Goal: Task Accomplishment & Management: Complete application form

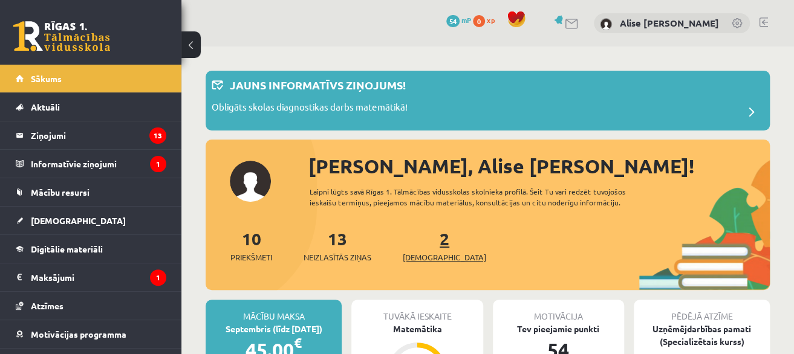
click at [426, 247] on link "2 Ieskaites" at bounding box center [444, 246] width 83 height 36
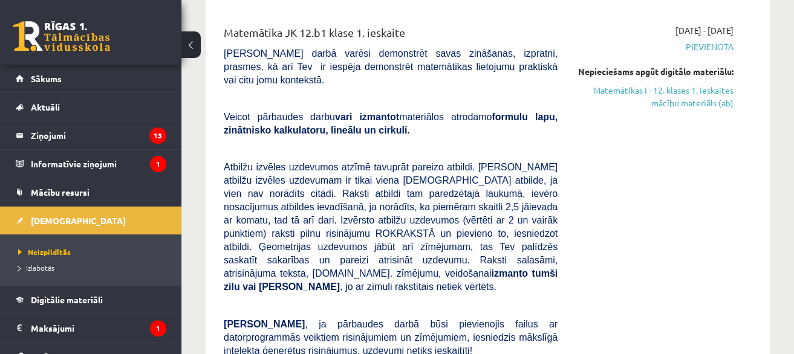
scroll to position [121, 0]
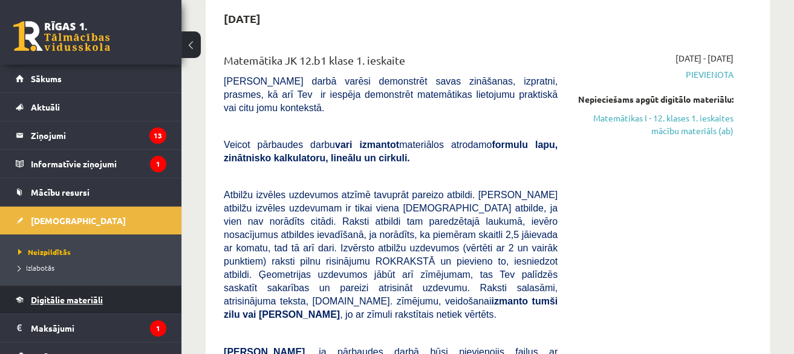
click at [95, 295] on span "Digitālie materiāli" at bounding box center [67, 300] width 72 height 11
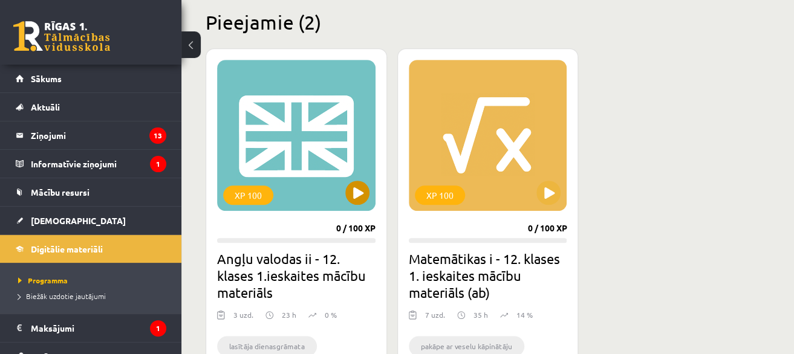
scroll to position [302, 0]
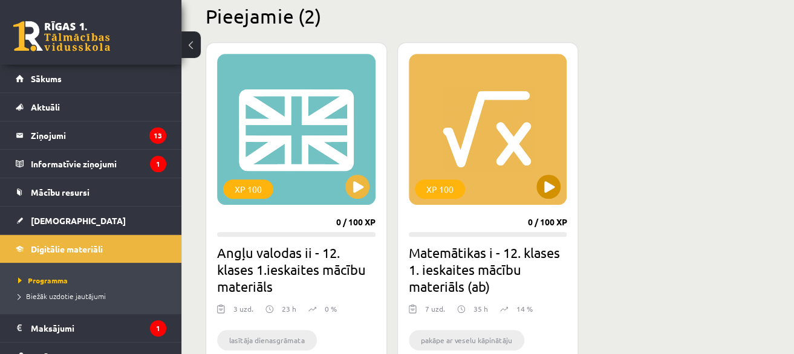
click at [561, 164] on div "XP 100" at bounding box center [488, 129] width 158 height 151
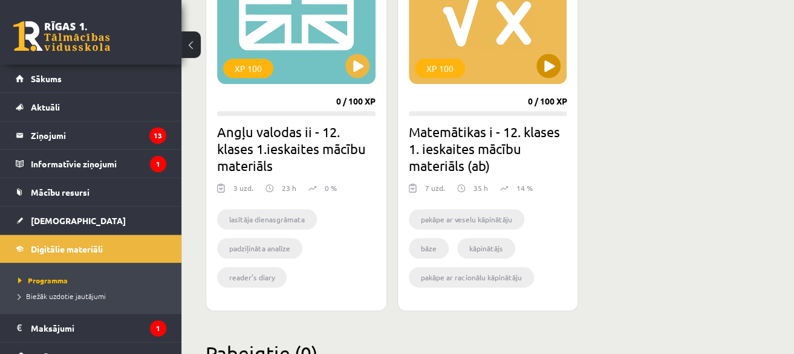
click at [484, 68] on div "XP 100" at bounding box center [488, 8] width 158 height 151
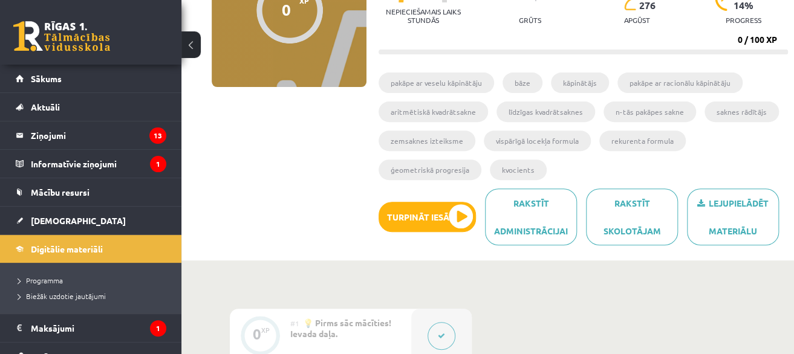
scroll to position [181, 0]
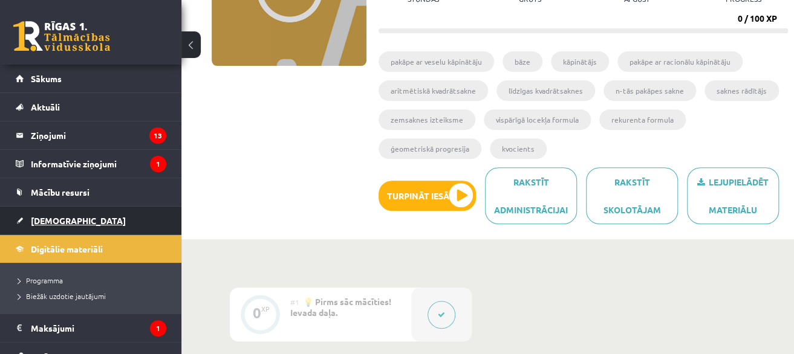
click at [119, 219] on link "[DEMOGRAPHIC_DATA]" at bounding box center [91, 221] width 151 height 28
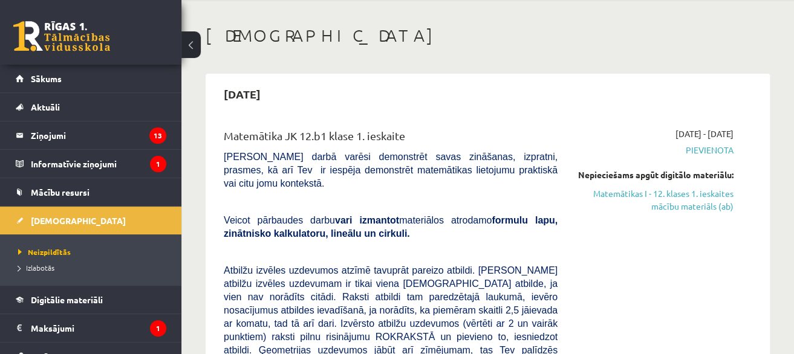
scroll to position [121, 0]
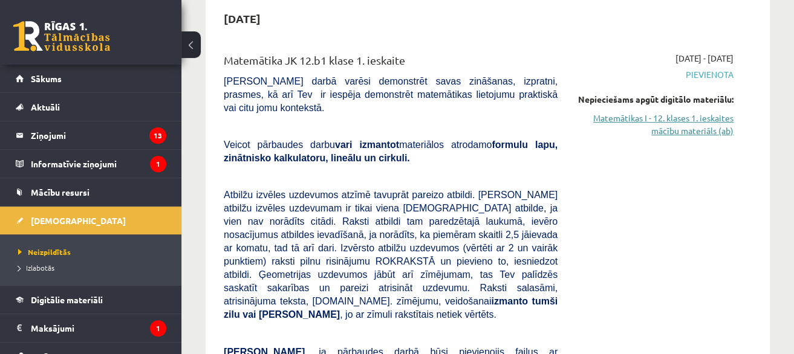
click at [702, 124] on link "Matemātikas I - 12. klases 1. ieskaites mācību materiāls (ab)" at bounding box center [655, 124] width 158 height 25
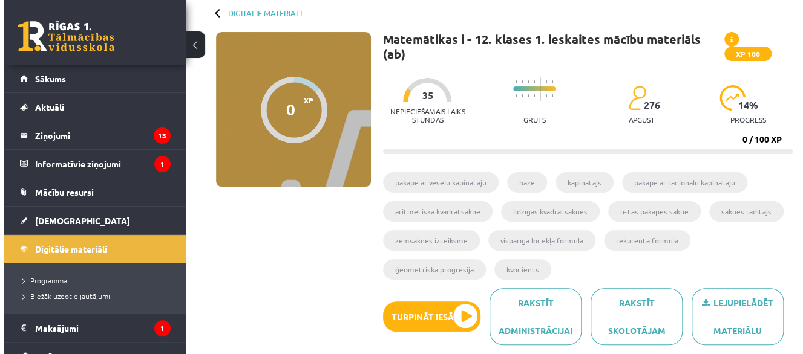
scroll to position [121, 0]
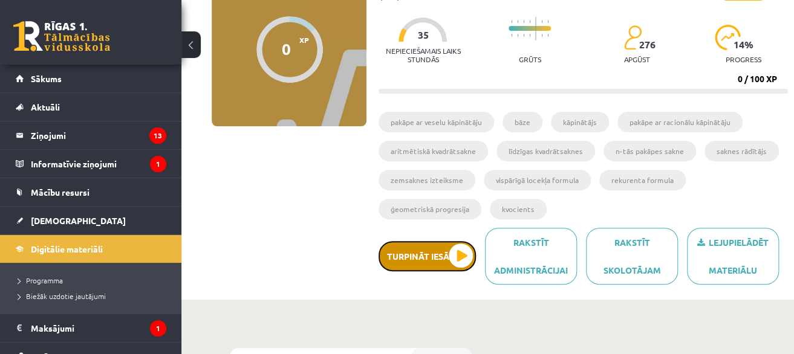
click at [457, 241] on button "Turpināt iesākto" at bounding box center [427, 256] width 97 height 30
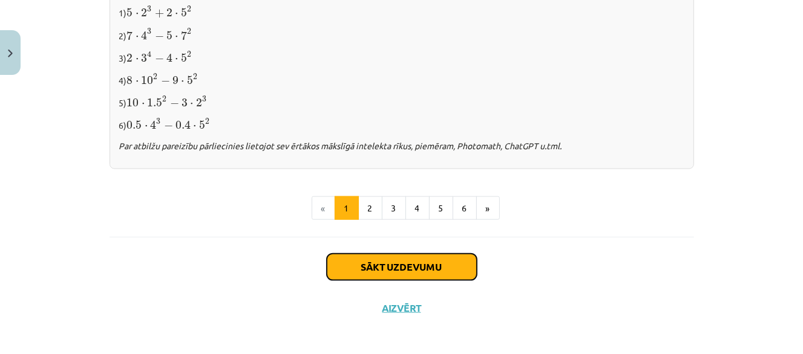
click at [443, 272] on button "Sākt uzdevumu" at bounding box center [402, 267] width 150 height 27
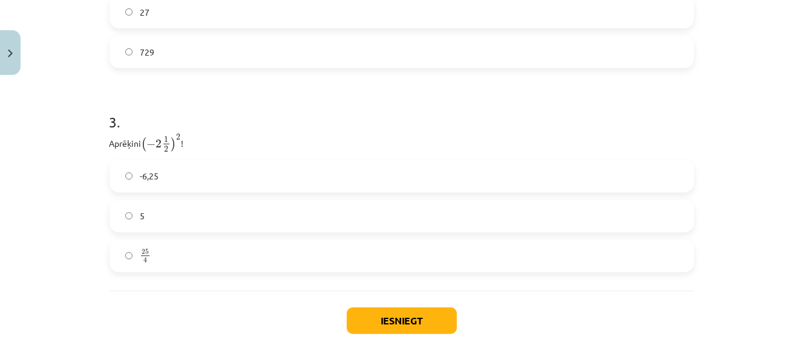
scroll to position [743, 0]
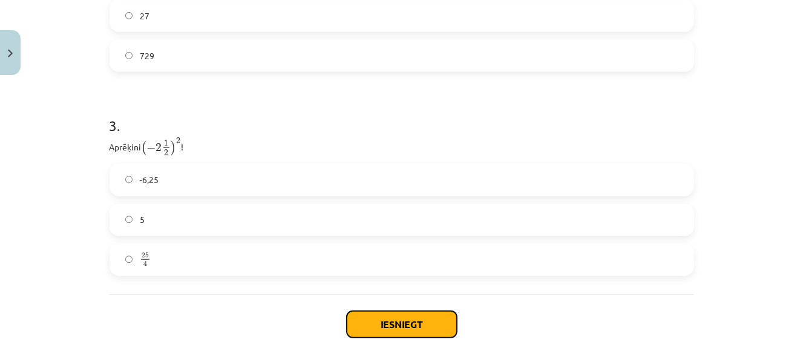
click at [409, 322] on button "Iesniegt" at bounding box center [402, 324] width 110 height 27
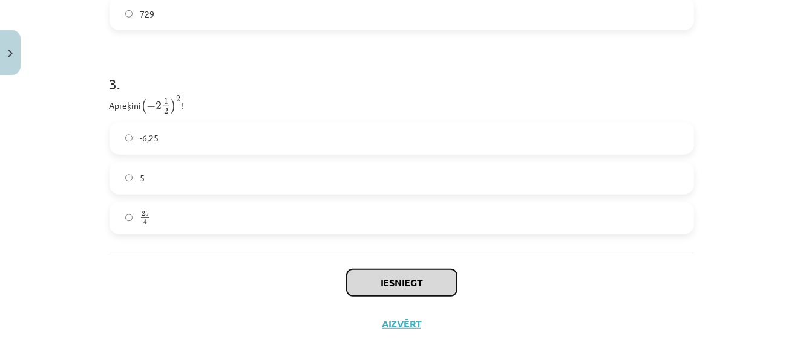
scroll to position [804, 0]
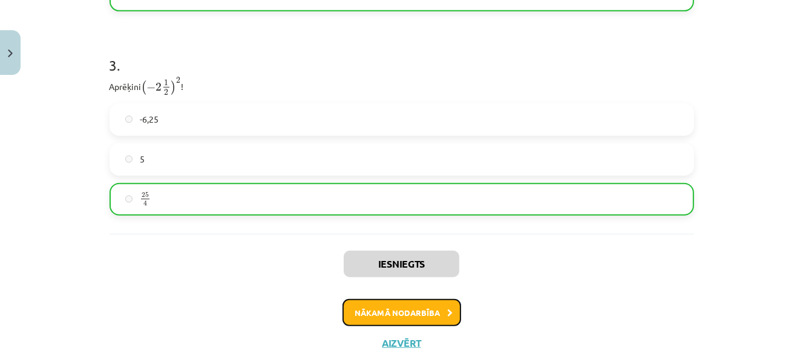
click at [434, 315] on button "Nākamā nodarbība" at bounding box center [401, 313] width 119 height 28
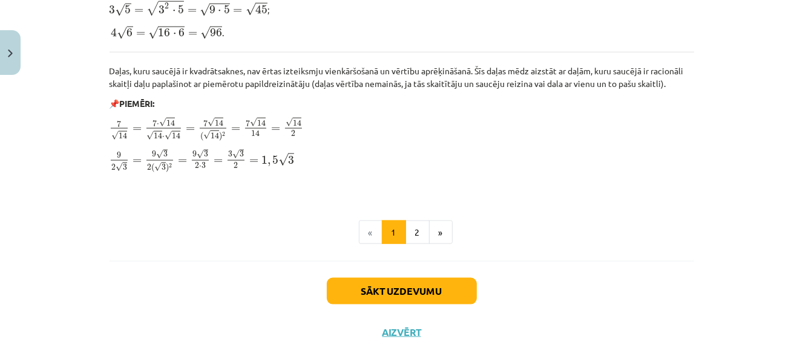
scroll to position [1539, 0]
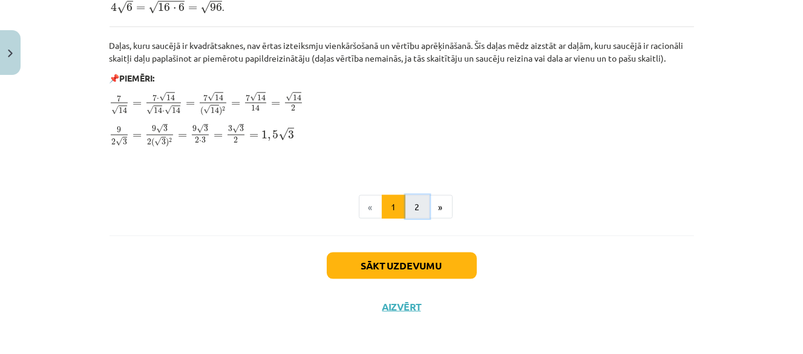
click at [413, 206] on button "2" at bounding box center [417, 207] width 24 height 24
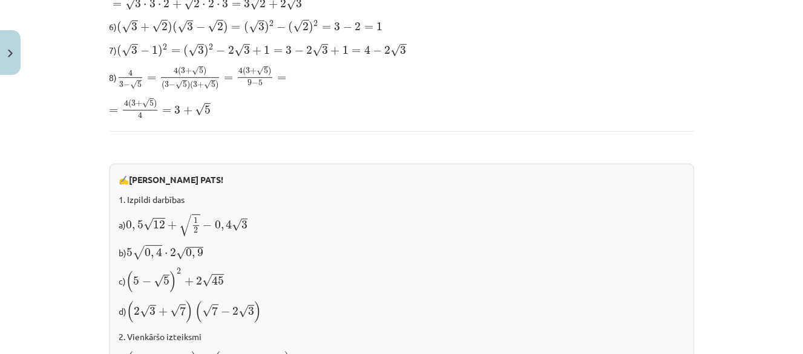
scroll to position [881, 0]
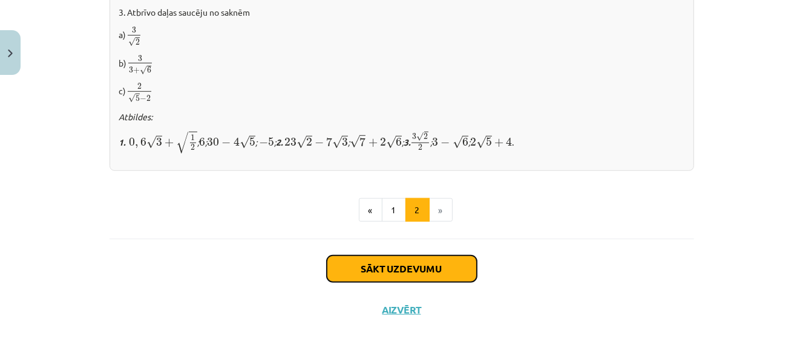
click at [432, 273] on button "Sākt uzdevumu" at bounding box center [402, 269] width 150 height 27
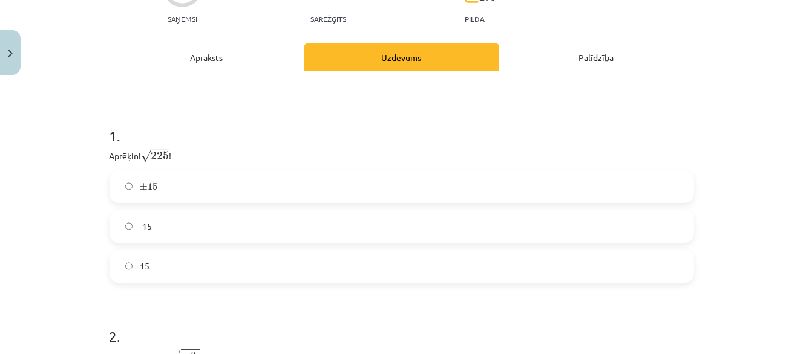
scroll to position [272, 0]
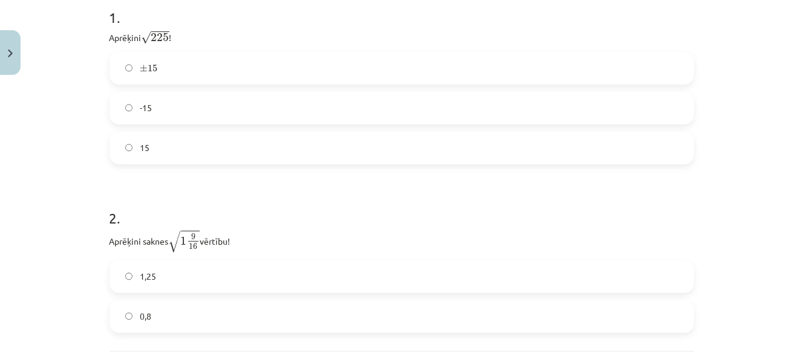
click at [169, 148] on label "15" at bounding box center [402, 148] width 582 height 30
click at [197, 70] on label "± 15 ± 15" at bounding box center [402, 68] width 582 height 30
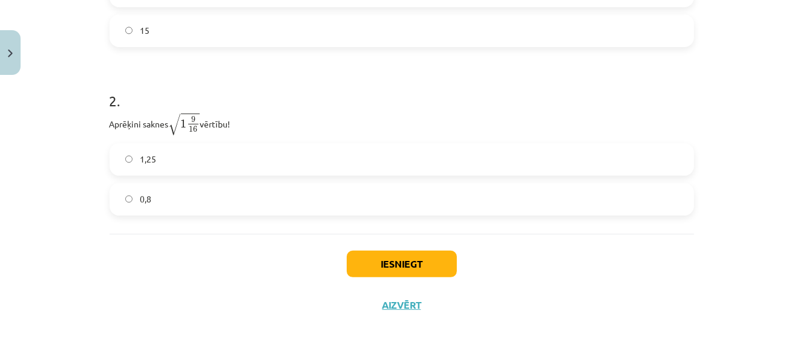
scroll to position [390, 0]
drag, startPoint x: 192, startPoint y: 152, endPoint x: 195, endPoint y: 158, distance: 6.2
click at [192, 154] on label "1,25" at bounding box center [402, 159] width 582 height 30
click at [408, 262] on button "Iesniegt" at bounding box center [402, 263] width 110 height 27
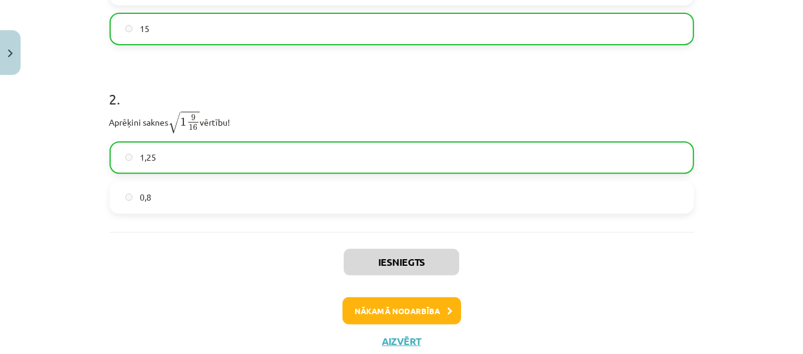
scroll to position [428, 0]
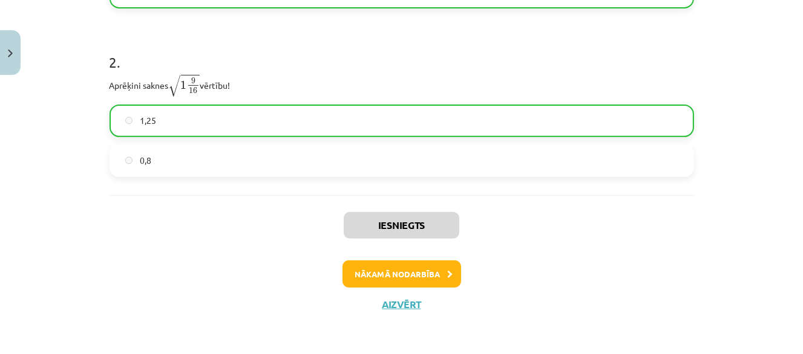
click at [403, 290] on div "Iesniegts Nākamā nodarbība Aizvērt" at bounding box center [401, 256] width 584 height 123
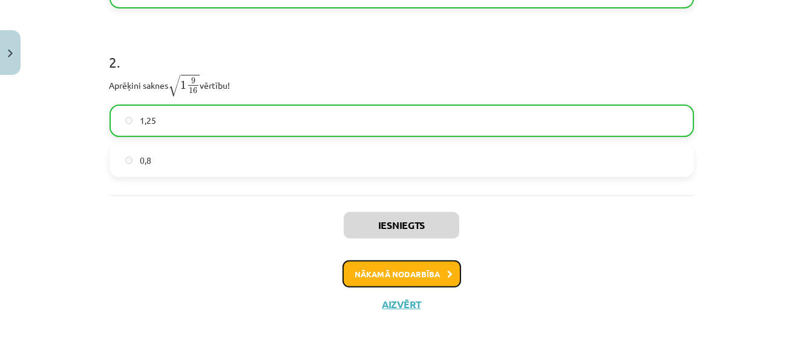
click at [405, 281] on button "Nākamā nodarbība" at bounding box center [401, 275] width 119 height 28
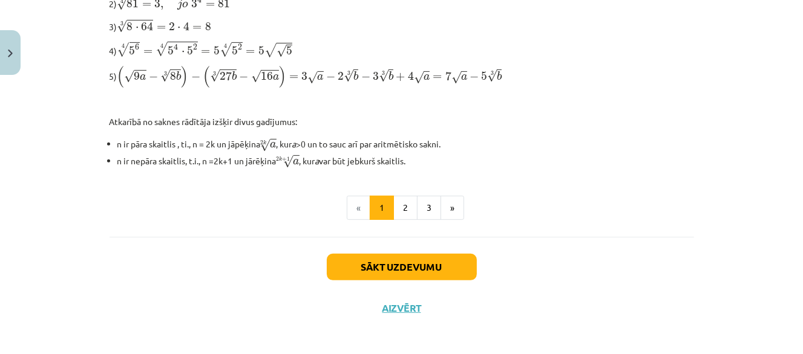
scroll to position [472, 0]
click at [429, 206] on button "3" at bounding box center [429, 208] width 24 height 24
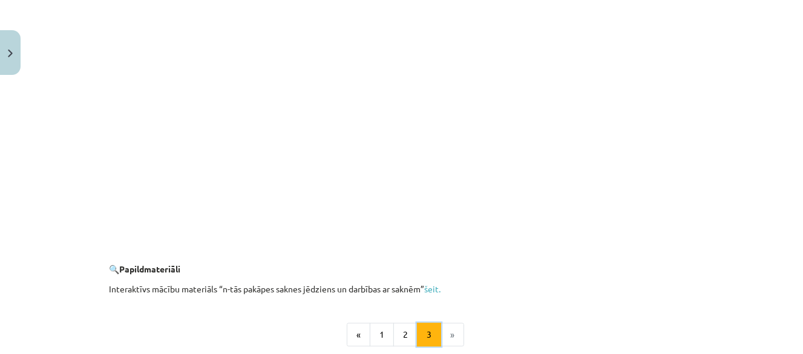
scroll to position [2033, 0]
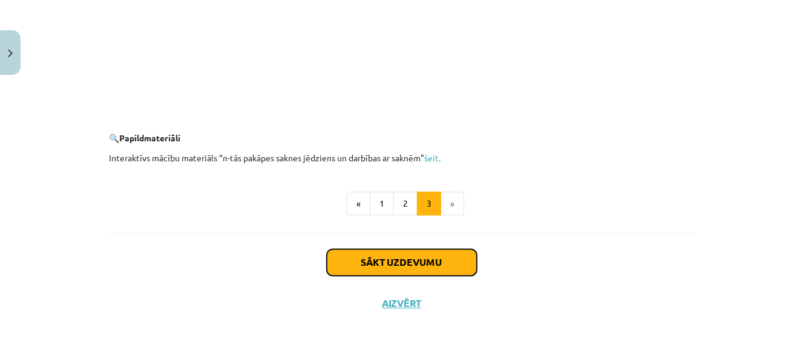
click at [408, 265] on button "Sākt uzdevumu" at bounding box center [402, 262] width 150 height 27
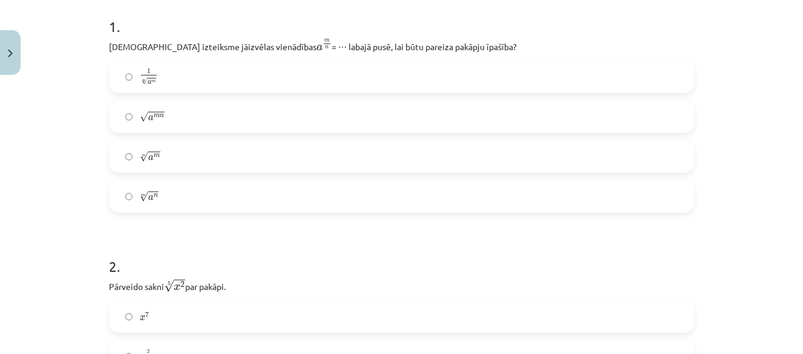
scroll to position [272, 0]
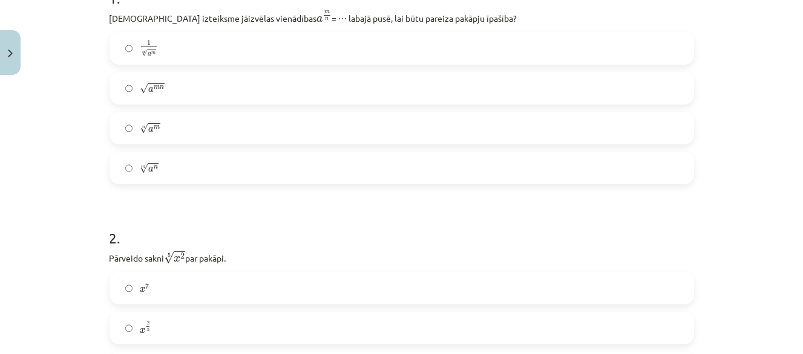
click at [204, 91] on label "√ a m n a m n" at bounding box center [402, 88] width 582 height 30
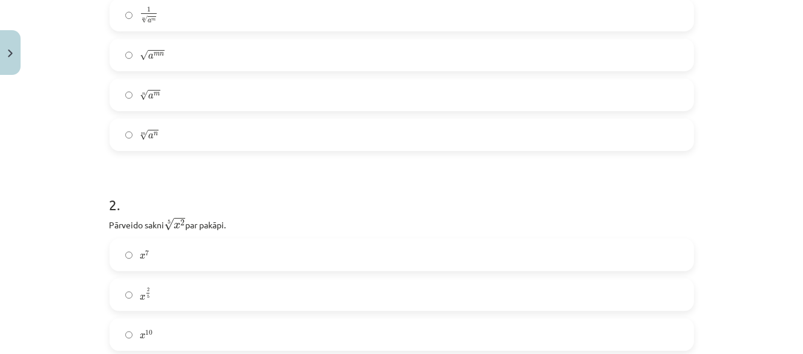
scroll to position [454, 0]
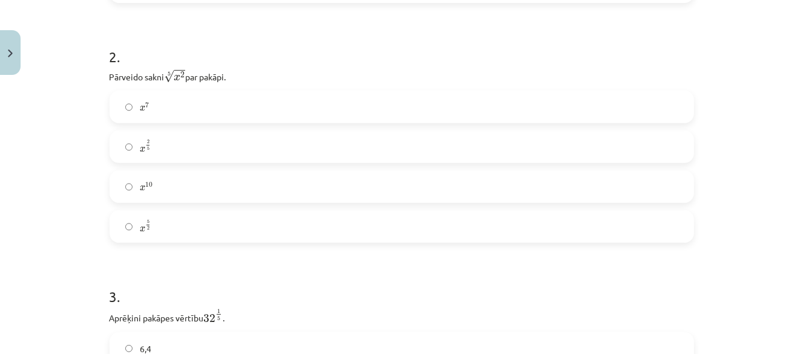
click at [157, 228] on label "x 5 2 x 5 2" at bounding box center [402, 227] width 582 height 30
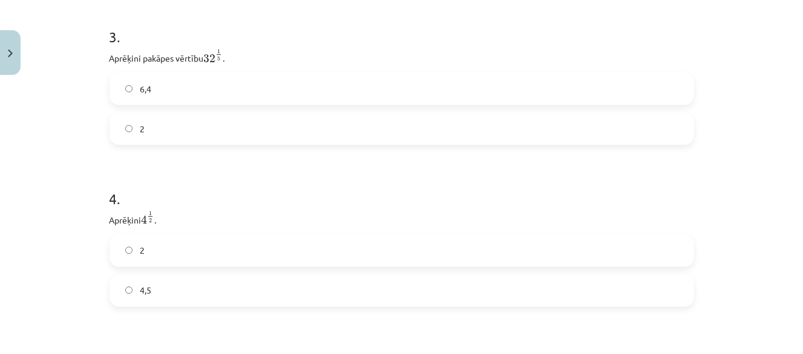
scroll to position [756, 0]
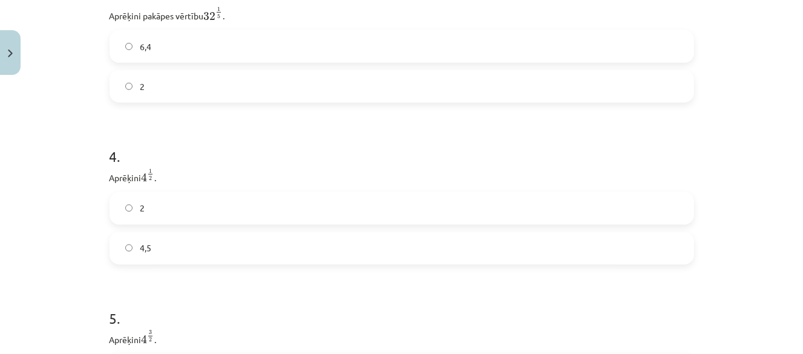
click at [197, 85] on label "2" at bounding box center [402, 86] width 582 height 30
click at [174, 217] on label "2" at bounding box center [402, 209] width 582 height 30
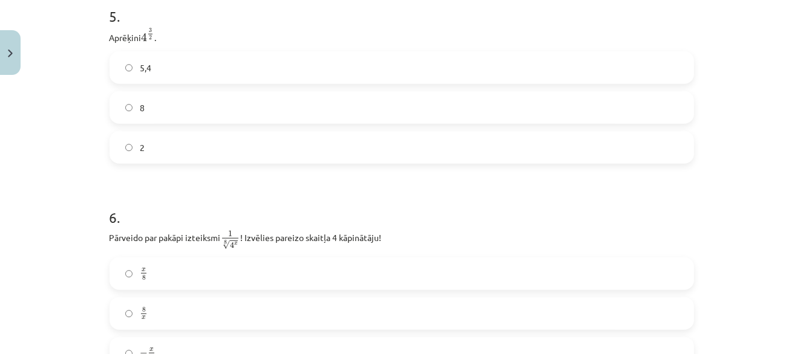
click at [209, 157] on label "2" at bounding box center [402, 147] width 582 height 30
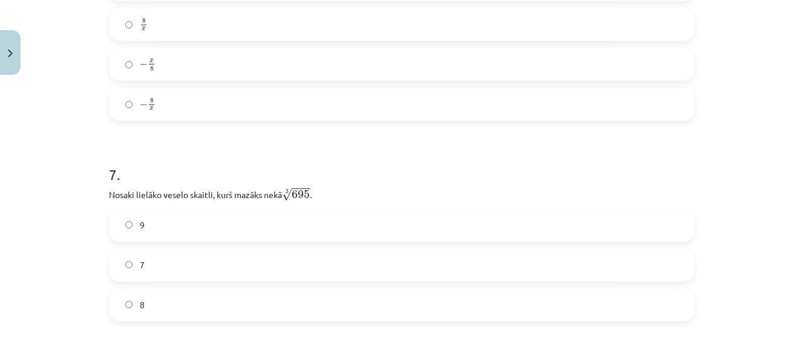
scroll to position [1361, 0]
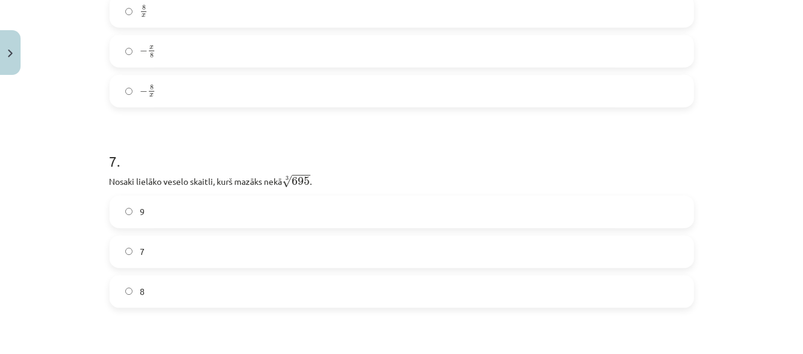
click at [255, 99] on label "− 8 x − 8 x" at bounding box center [402, 91] width 582 height 30
click at [210, 224] on label "9" at bounding box center [402, 212] width 582 height 30
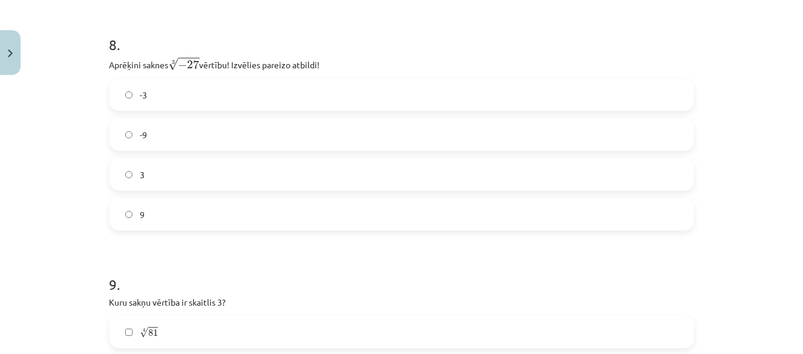
scroll to position [1784, 0]
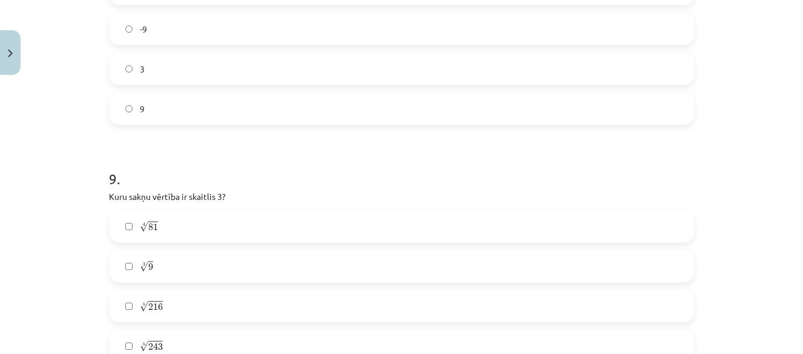
click at [302, 117] on label "9" at bounding box center [402, 109] width 582 height 30
click at [265, 236] on label "4 √ 81 81 4" at bounding box center [402, 227] width 582 height 30
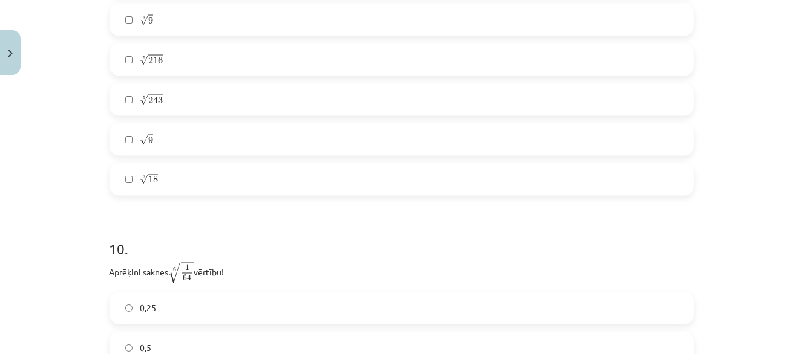
scroll to position [2026, 0]
click at [189, 144] on label "√ 9 9" at bounding box center [402, 144] width 582 height 30
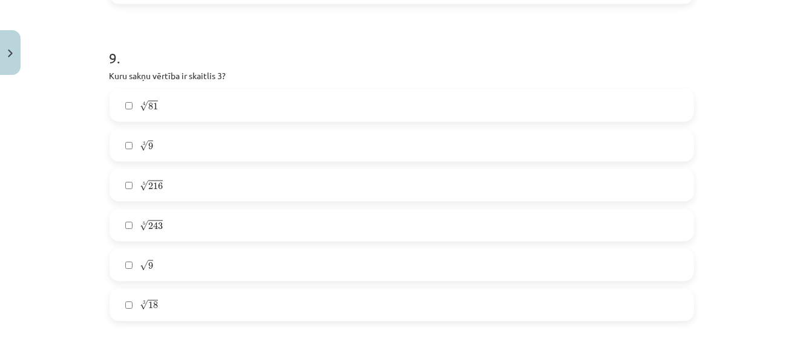
click at [203, 105] on label "4 √ 81 81 4" at bounding box center [402, 106] width 582 height 30
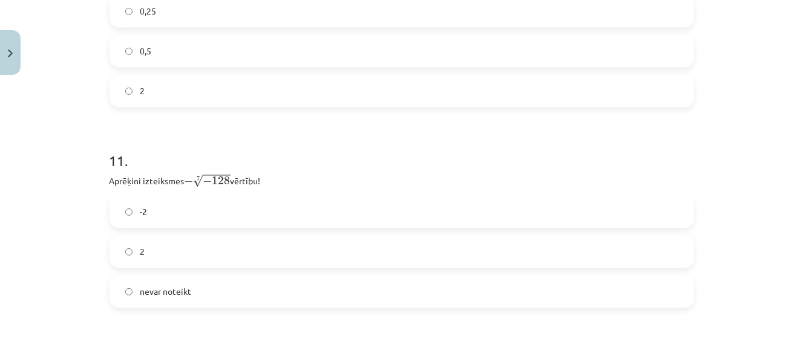
scroll to position [2208, 0]
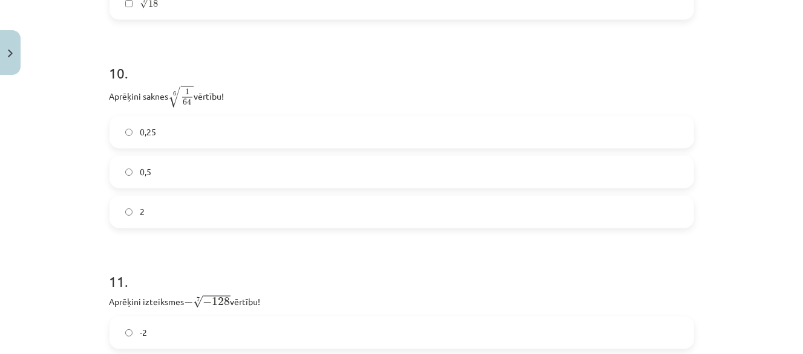
click at [246, 132] on label "0,25" at bounding box center [402, 132] width 582 height 30
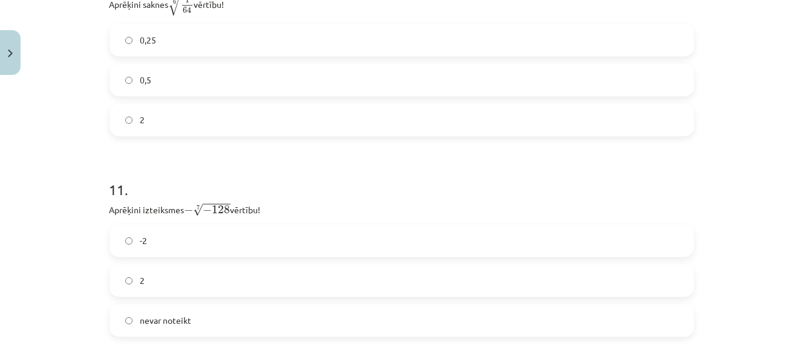
scroll to position [2449, 0]
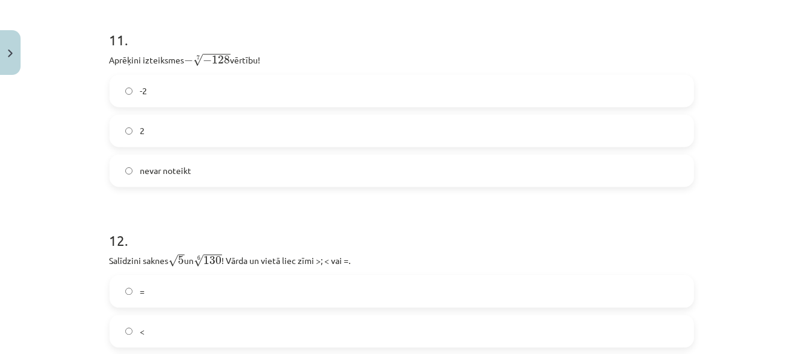
click at [242, 111] on div "-2 2 nevar noteikt" at bounding box center [401, 130] width 584 height 112
click at [234, 185] on label "nevar noteikt" at bounding box center [402, 170] width 582 height 30
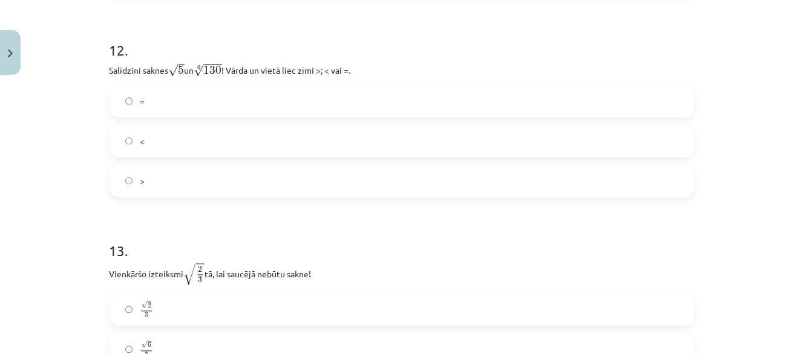
scroll to position [2631, 0]
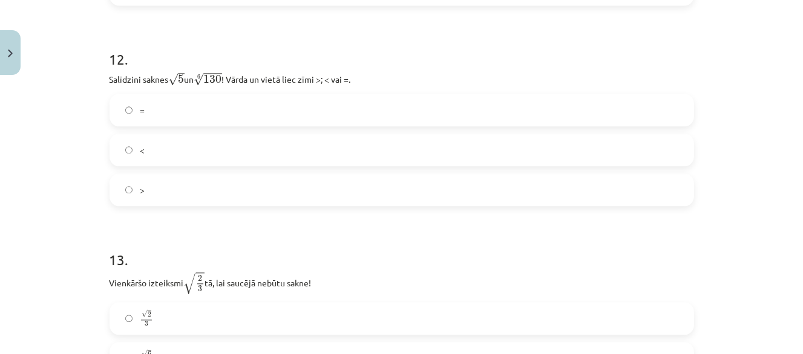
click at [180, 158] on label "<" at bounding box center [402, 150] width 582 height 30
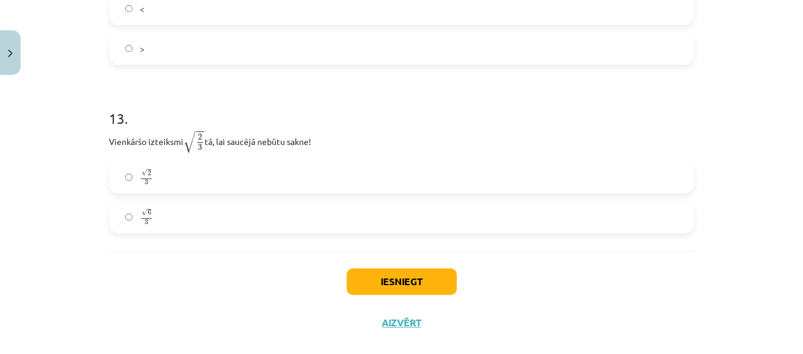
scroll to position [2792, 0]
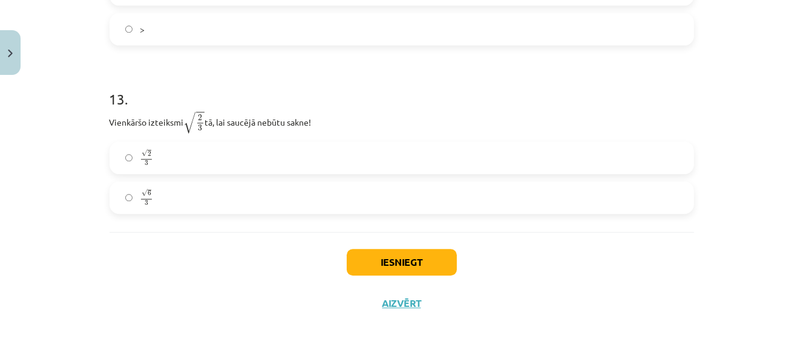
click at [189, 168] on label "√ 2 3 2 3" at bounding box center [402, 158] width 582 height 30
click at [397, 252] on button "Iesniegt" at bounding box center [402, 262] width 110 height 27
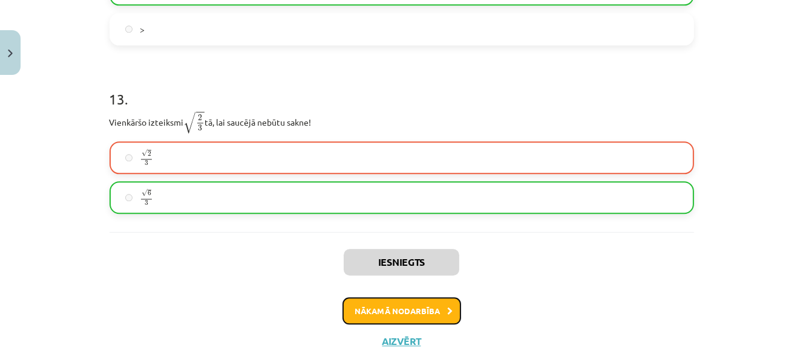
click at [416, 313] on button "Nākamā nodarbība" at bounding box center [401, 312] width 119 height 28
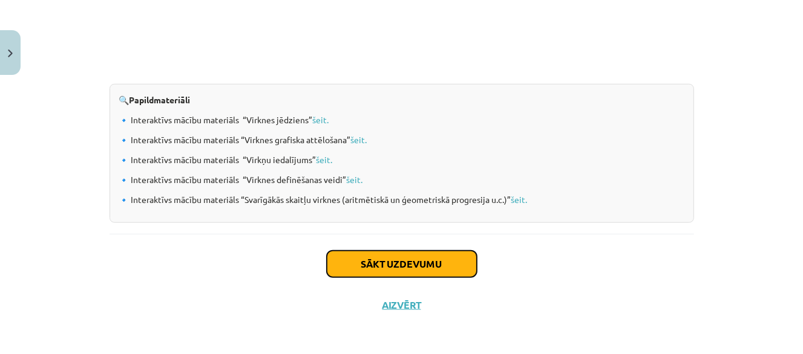
click at [418, 262] on button "Sākt uzdevumu" at bounding box center [402, 264] width 150 height 27
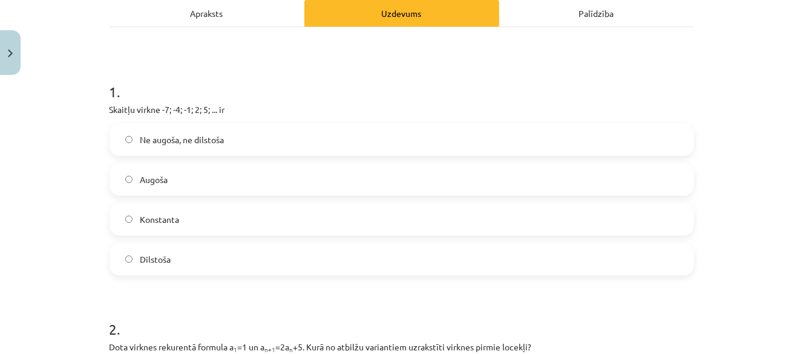
scroll to position [212, 0]
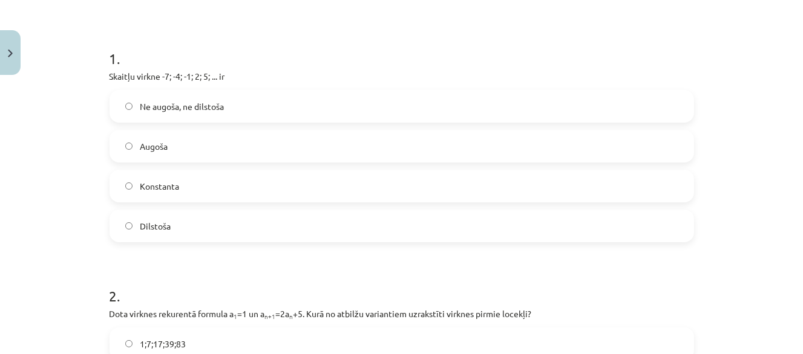
click at [215, 183] on label "Konstanta" at bounding box center [402, 186] width 582 height 30
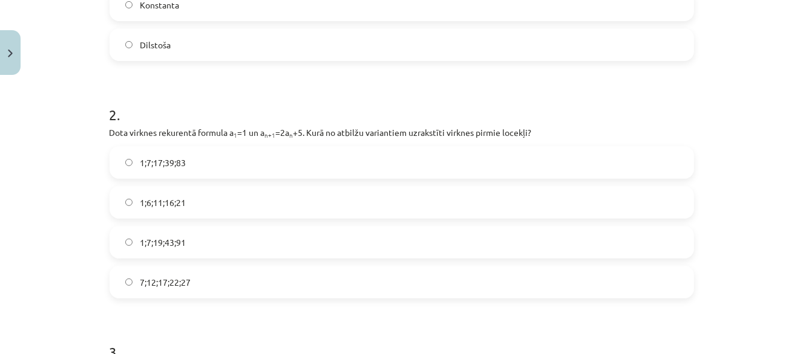
scroll to position [454, 0]
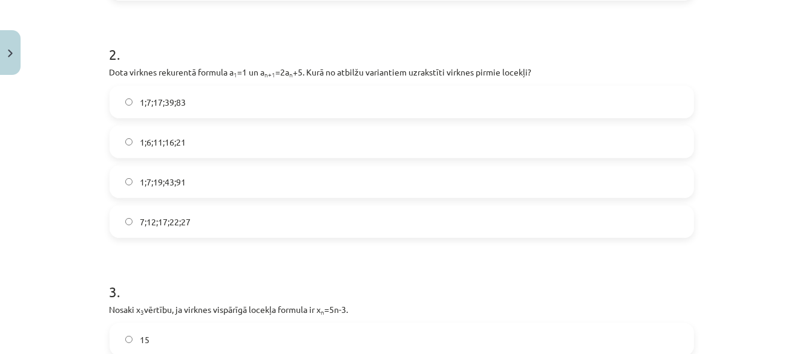
click at [266, 107] on label "1;7;17;39;83" at bounding box center [402, 102] width 582 height 30
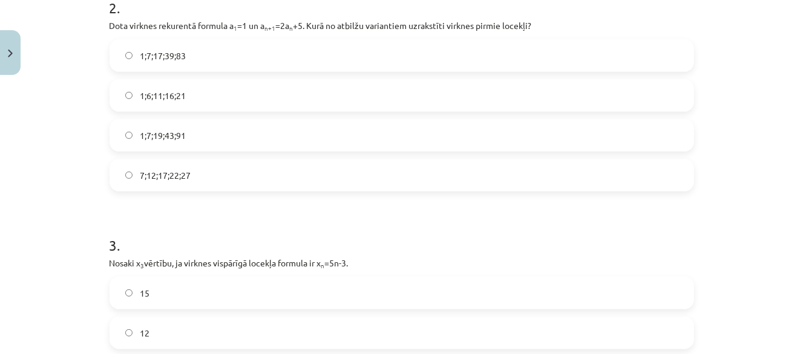
scroll to position [696, 0]
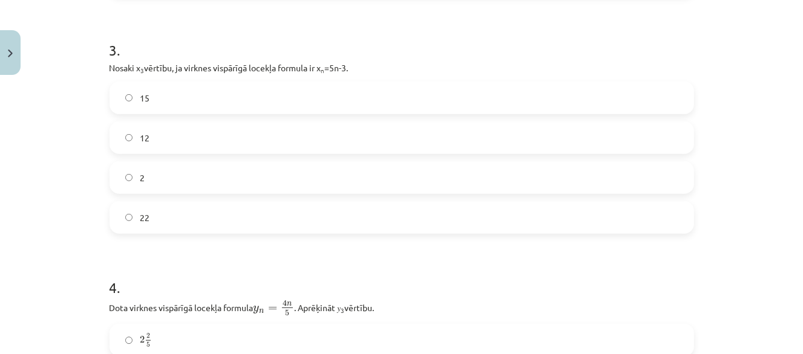
click at [217, 147] on label "12" at bounding box center [402, 138] width 582 height 30
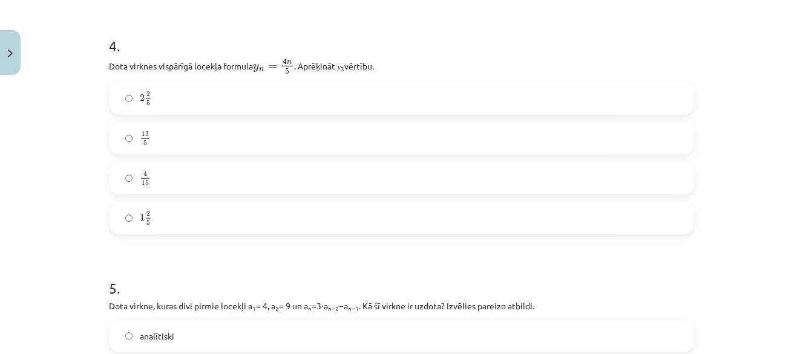
click at [213, 184] on label "4 15 4 15" at bounding box center [402, 178] width 582 height 30
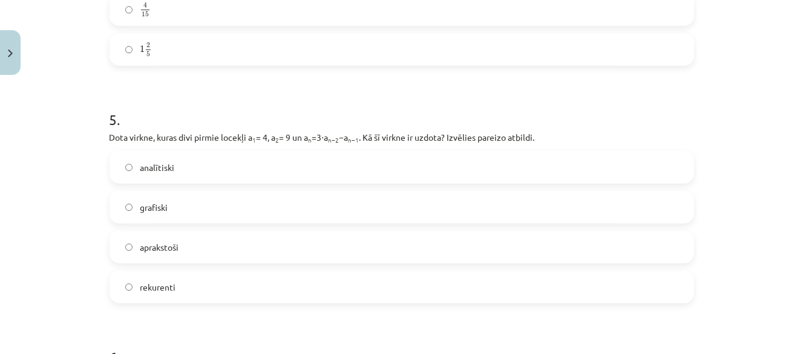
scroll to position [1119, 0]
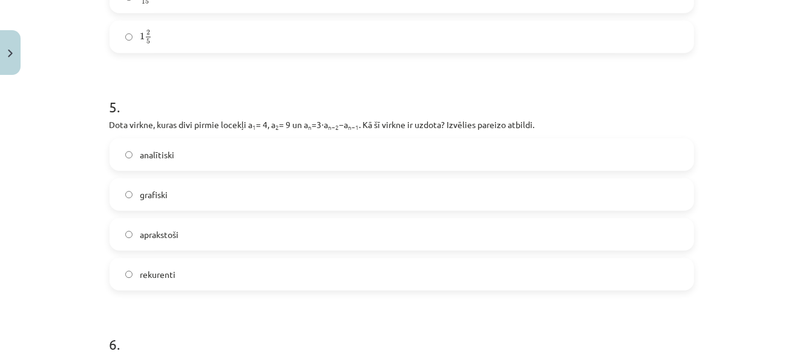
click at [207, 193] on label "grafiski" at bounding box center [402, 195] width 582 height 30
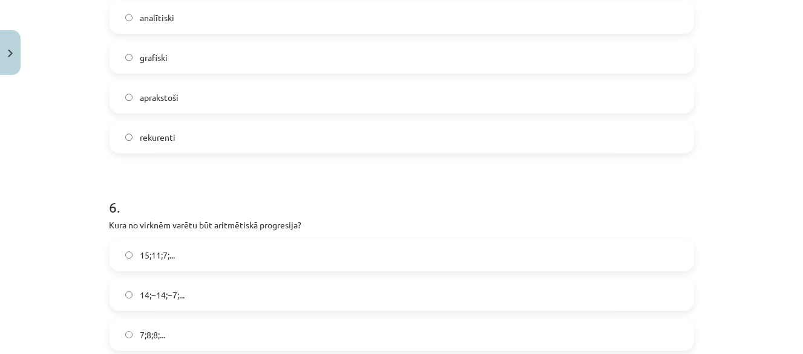
scroll to position [1432, 0]
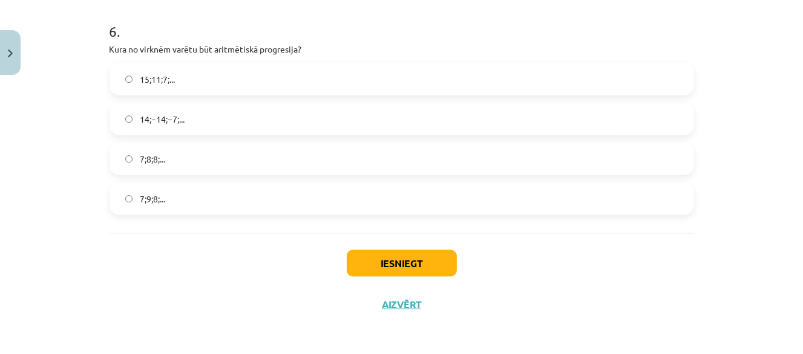
click at [243, 123] on label "14;−14;−7;..." at bounding box center [402, 119] width 582 height 30
click at [386, 275] on button "Iesniegt" at bounding box center [402, 263] width 110 height 27
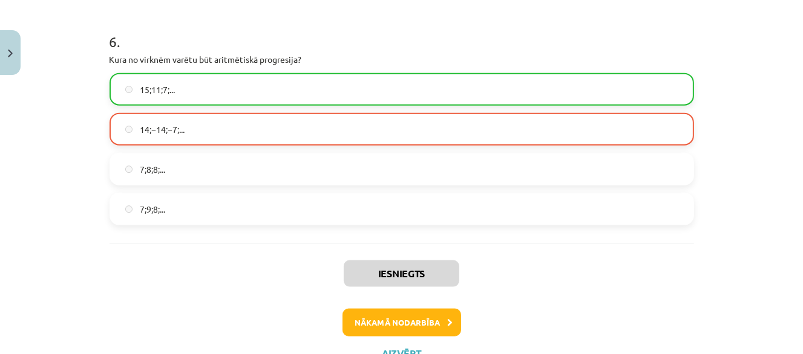
scroll to position [1471, 0]
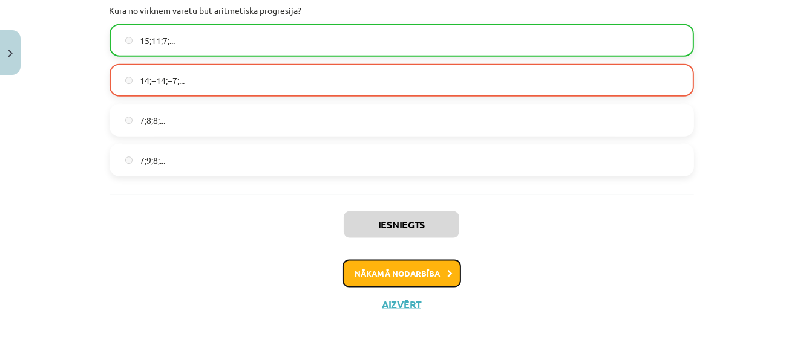
click at [427, 275] on button "Nākamā nodarbība" at bounding box center [401, 274] width 119 height 28
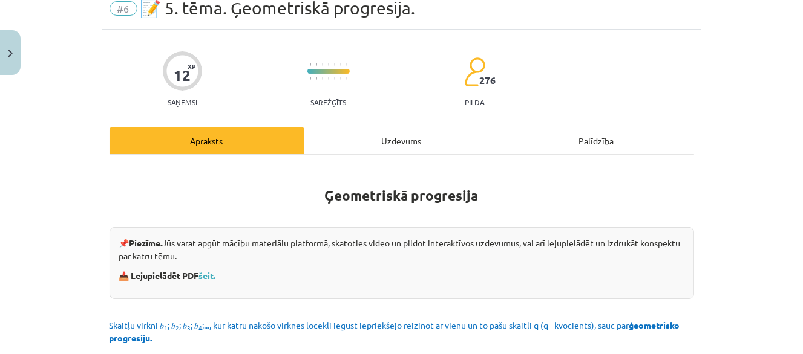
scroll to position [30, 0]
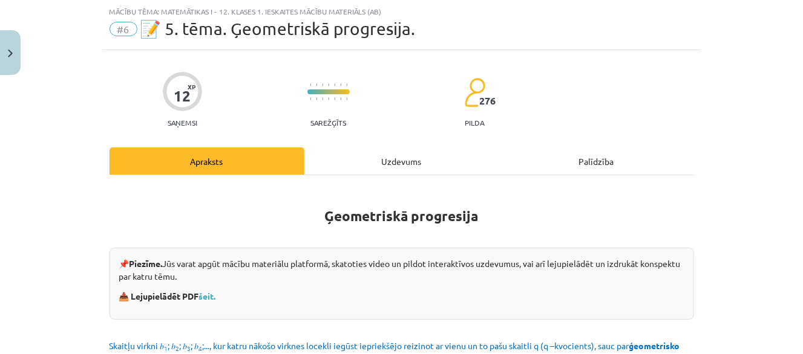
click at [386, 163] on div "Uzdevums" at bounding box center [401, 161] width 195 height 27
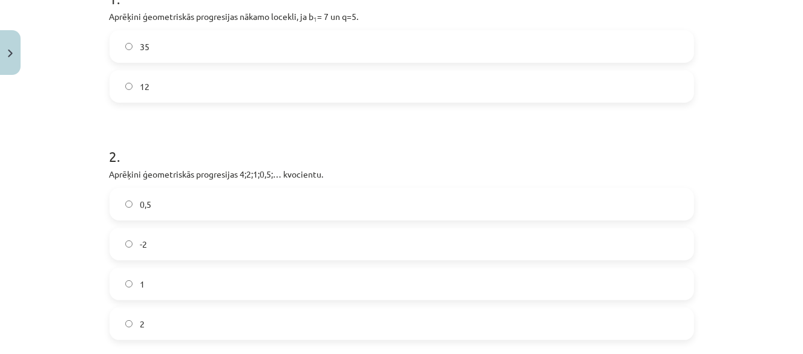
scroll to position [272, 0]
click at [212, 51] on label "35" at bounding box center [402, 46] width 582 height 30
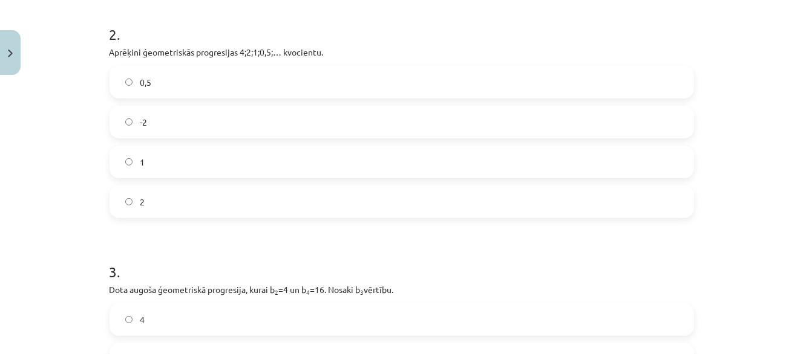
scroll to position [393, 0]
click at [148, 200] on label "2" at bounding box center [402, 202] width 582 height 30
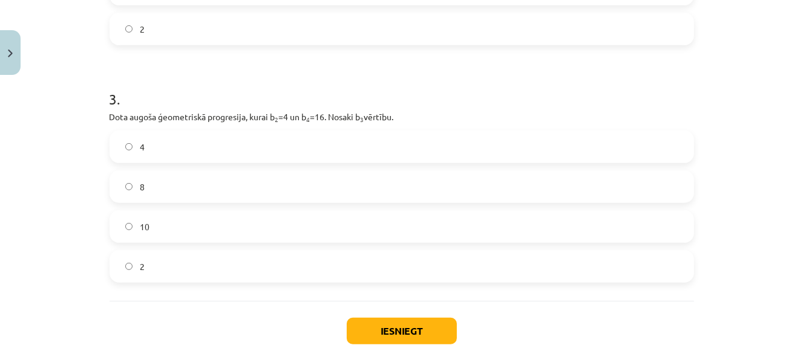
scroll to position [575, 0]
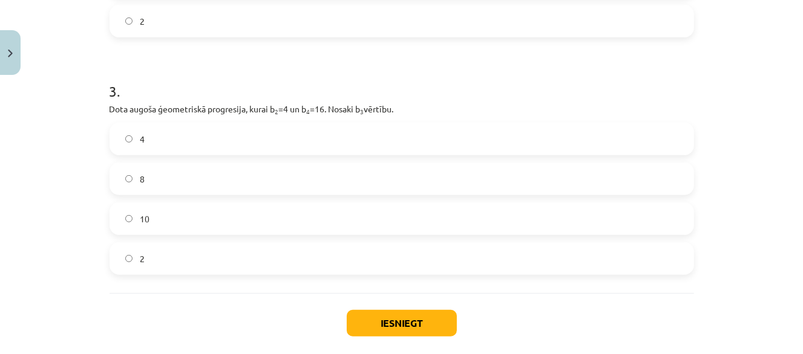
click at [249, 146] on label "4" at bounding box center [402, 139] width 582 height 30
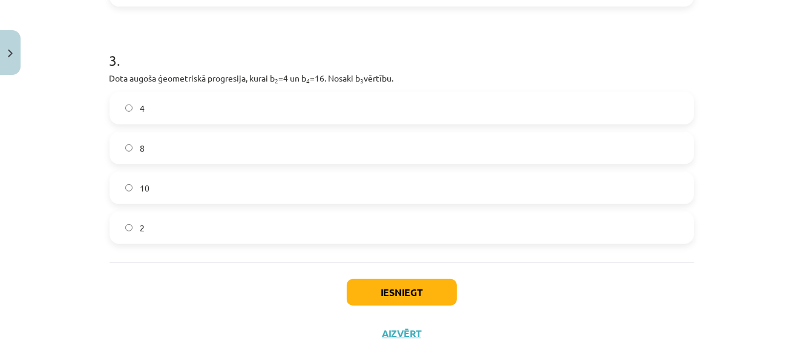
scroll to position [635, 0]
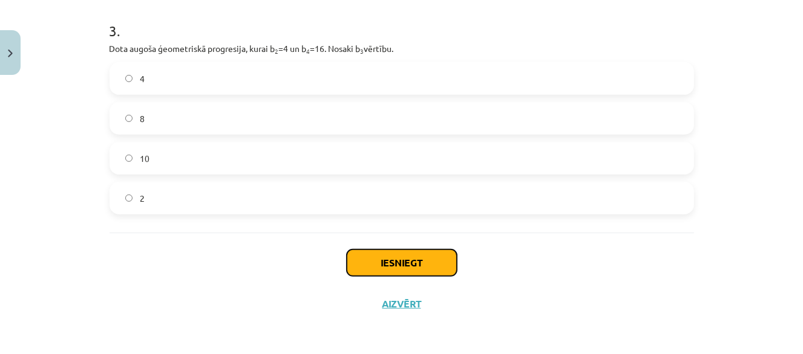
click at [442, 262] on button "Iesniegt" at bounding box center [402, 263] width 110 height 27
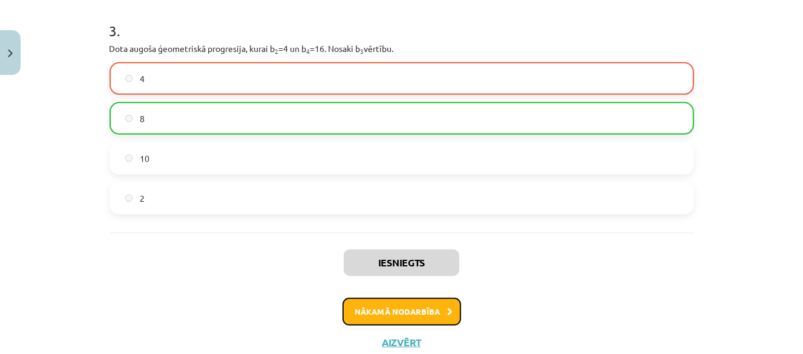
click at [389, 313] on button "Nākamā nodarbība" at bounding box center [401, 312] width 119 height 28
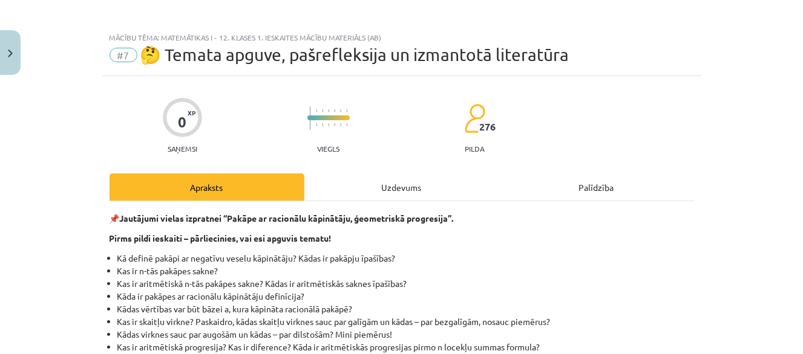
scroll to position [0, 0]
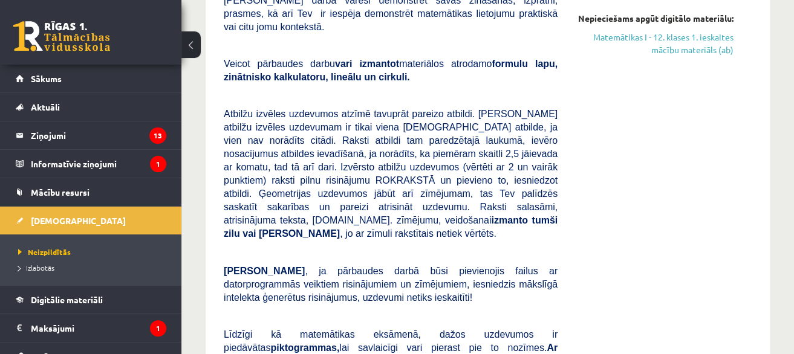
scroll to position [181, 0]
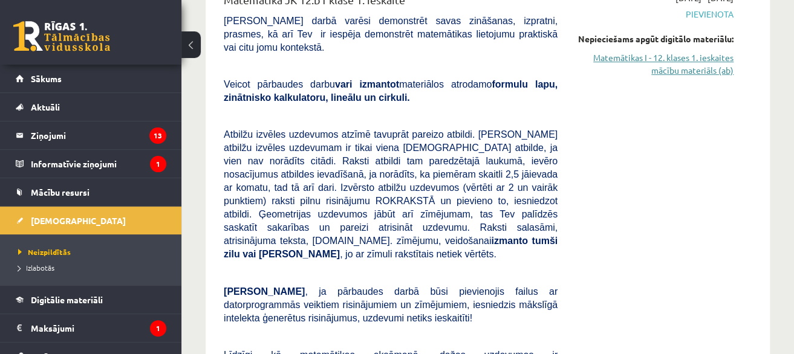
click at [694, 70] on link "Matemātikas I - 12. klases 1. ieskaites mācību materiāls (ab)" at bounding box center [655, 63] width 158 height 25
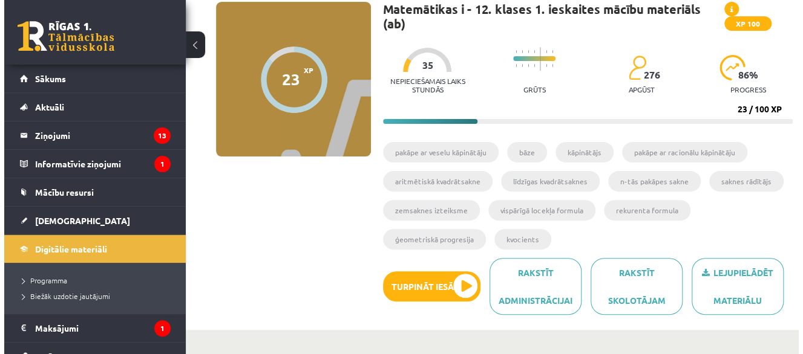
scroll to position [60, 0]
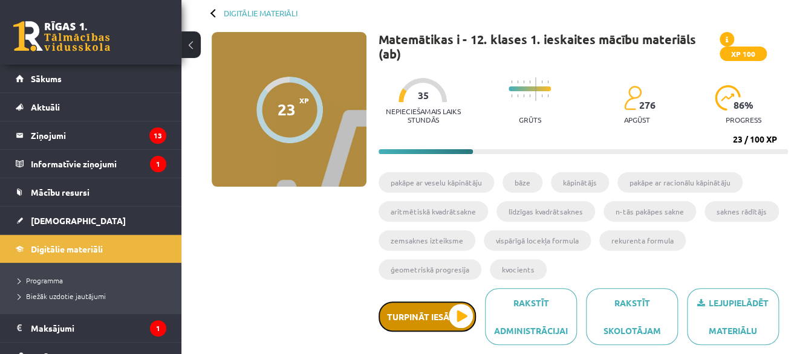
click at [452, 302] on button "Turpināt iesākto" at bounding box center [427, 317] width 97 height 30
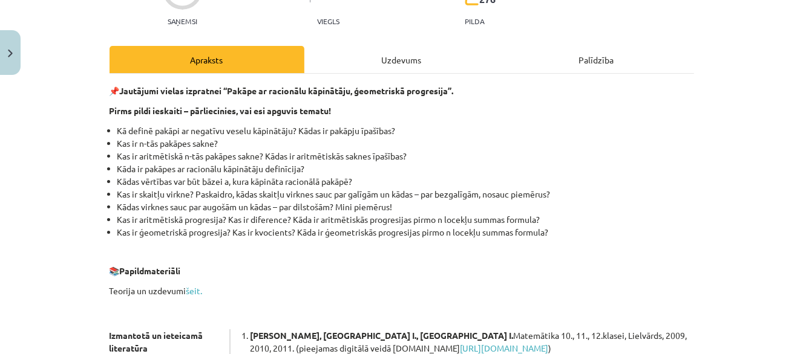
scroll to position [0, 0]
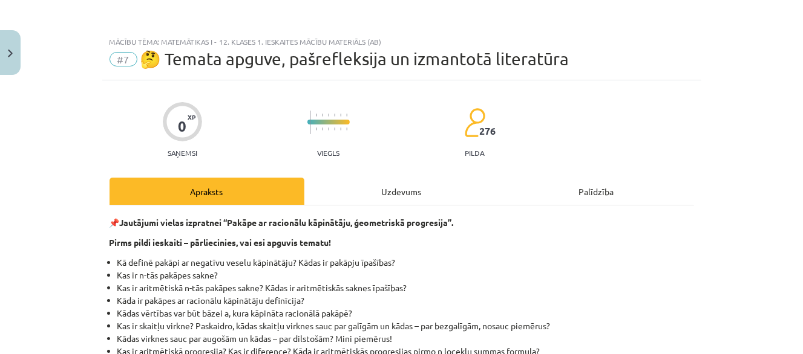
click at [406, 194] on div "Uzdevums" at bounding box center [401, 191] width 195 height 27
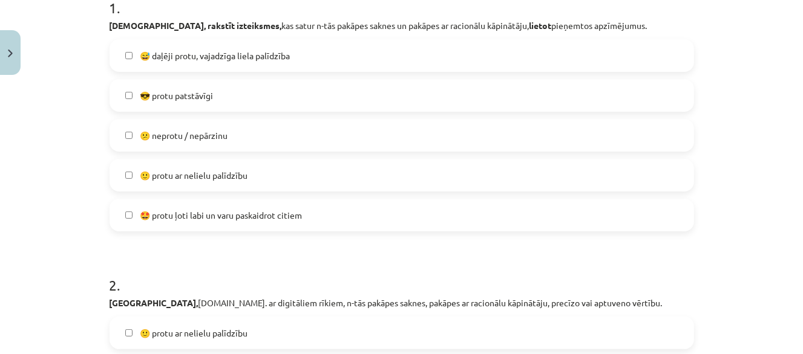
scroll to position [272, 0]
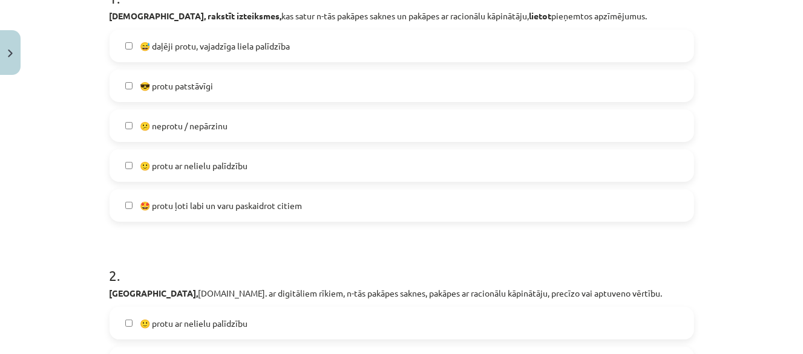
click at [217, 165] on span "🙂 protu ar nelielu palīdzību" at bounding box center [194, 166] width 108 height 13
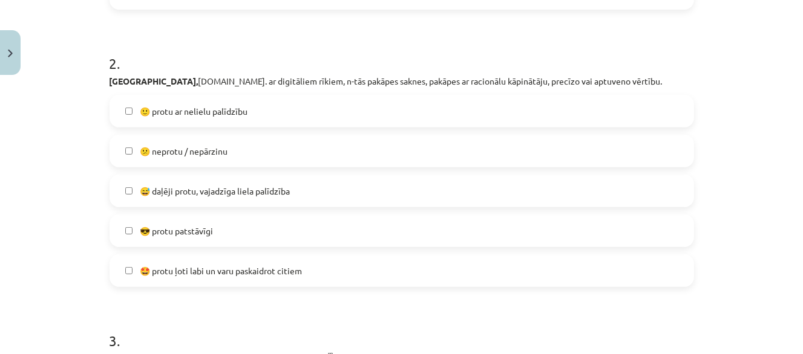
scroll to position [514, 0]
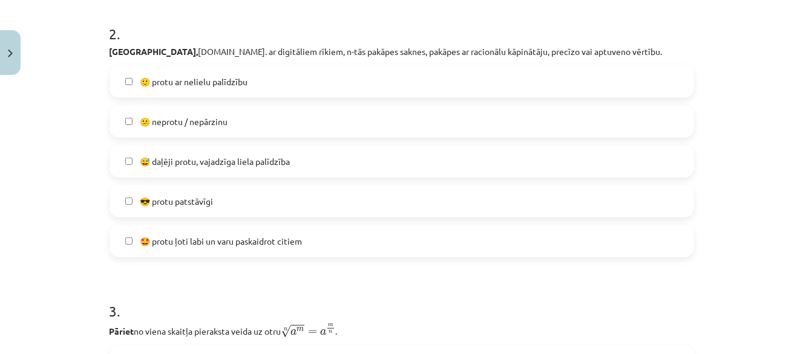
click at [232, 124] on label "😕 neprotu / nepārzinu" at bounding box center [402, 121] width 582 height 30
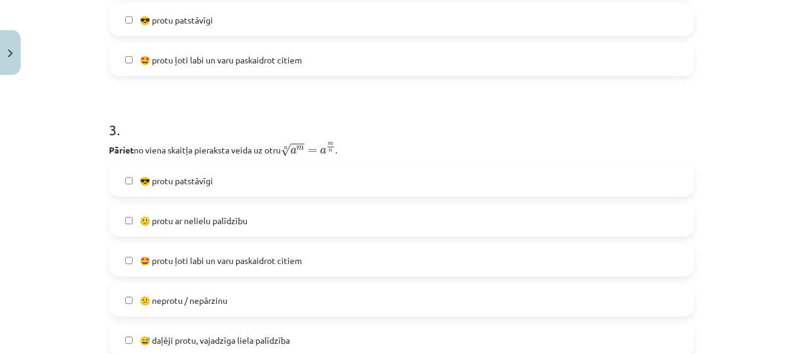
scroll to position [756, 0]
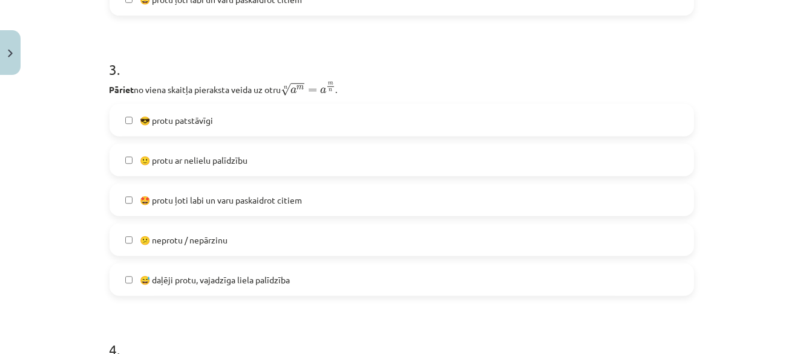
click at [239, 244] on label "😕 neprotu / nepārzinu" at bounding box center [402, 240] width 582 height 30
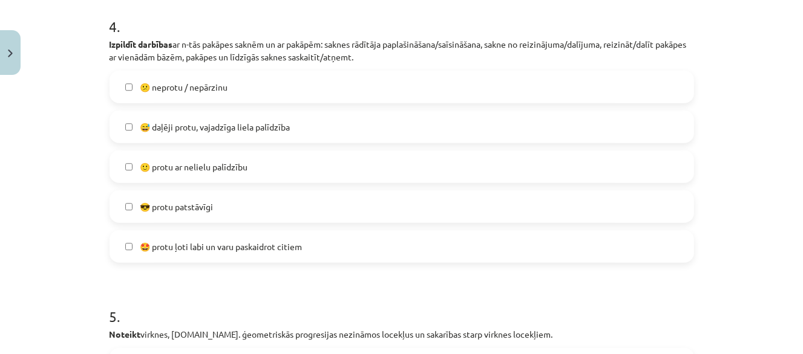
scroll to position [1119, 0]
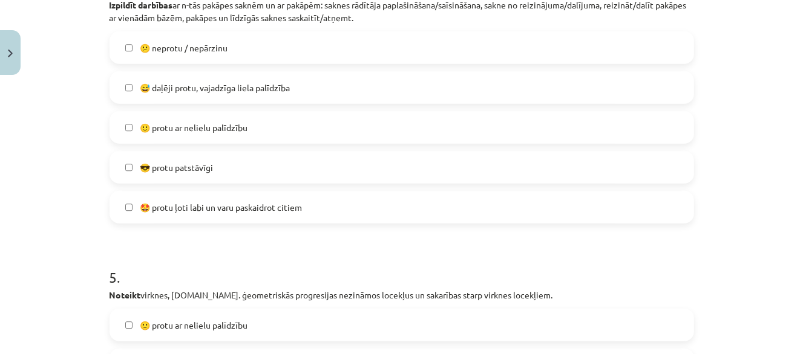
click at [299, 86] on label "😅 daļēji protu, vajadzīga liela palīdzība" at bounding box center [402, 88] width 582 height 30
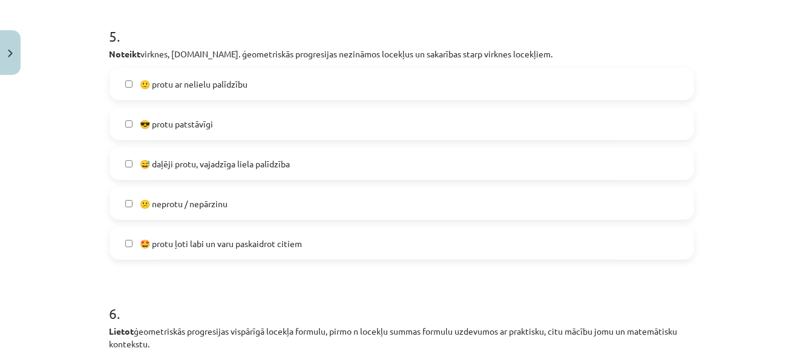
scroll to position [1361, 0]
click at [290, 88] on label "🙂 protu ar nelielu palīdzību" at bounding box center [402, 83] width 582 height 30
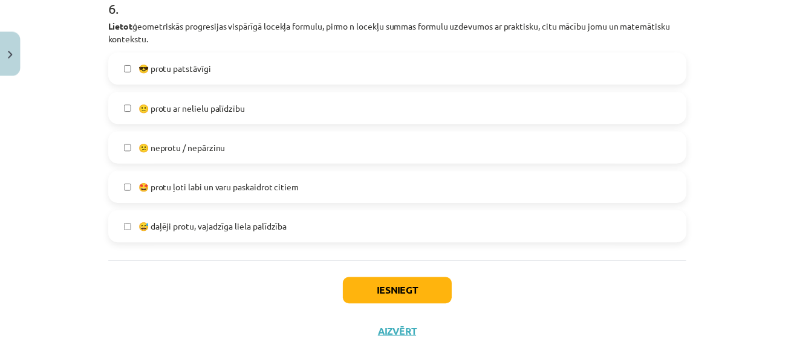
scroll to position [1695, 0]
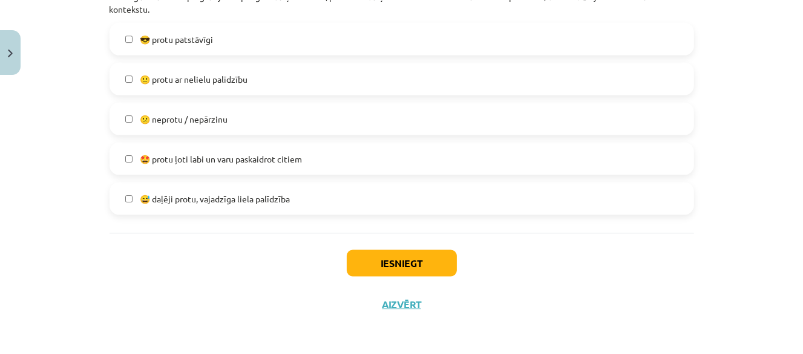
click at [266, 123] on label "😕 neprotu / nepārzinu" at bounding box center [402, 119] width 582 height 30
click at [402, 262] on button "Iesniegt" at bounding box center [402, 263] width 110 height 27
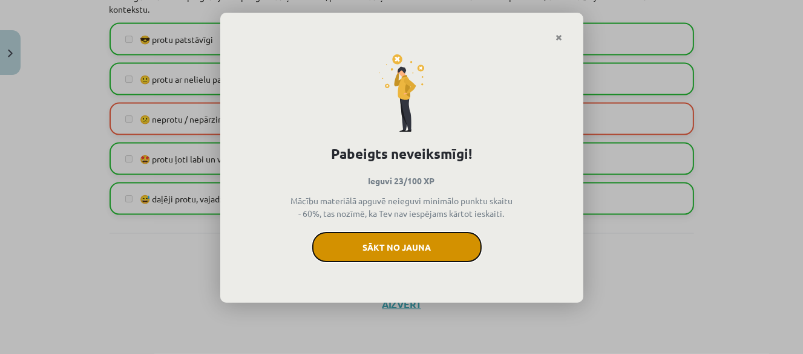
click at [425, 254] on button "Sākt no jauna" at bounding box center [396, 247] width 169 height 30
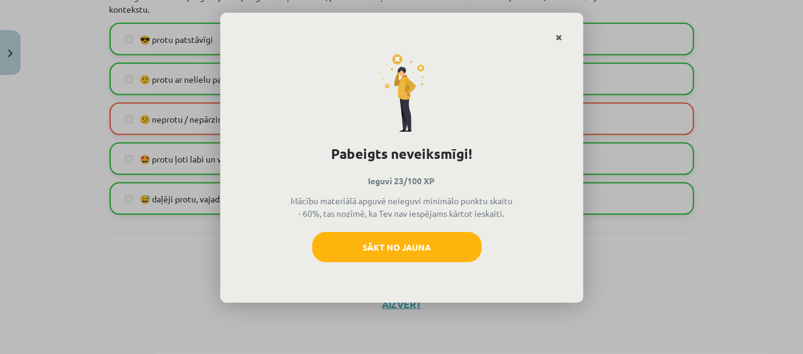
click at [558, 41] on icon "Close" at bounding box center [559, 38] width 7 height 8
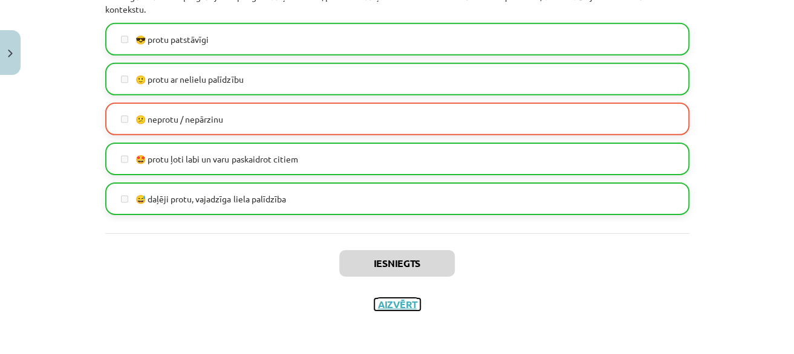
click at [405, 309] on button "Aizvērt" at bounding box center [397, 305] width 46 height 12
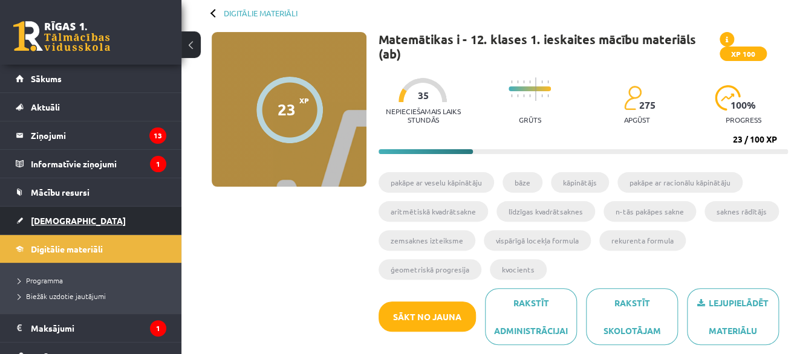
click at [77, 227] on link "[DEMOGRAPHIC_DATA]" at bounding box center [91, 221] width 151 height 28
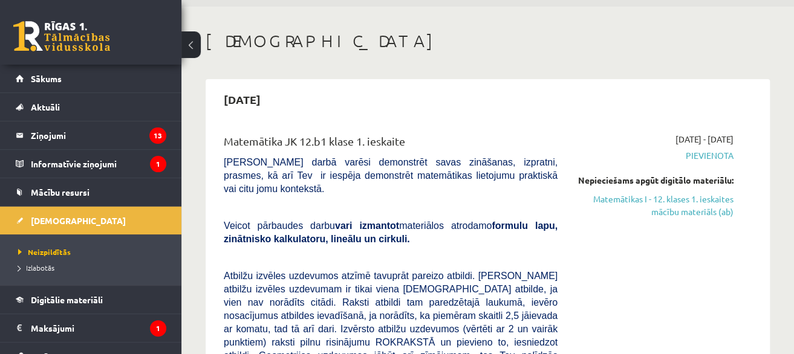
scroll to position [181, 0]
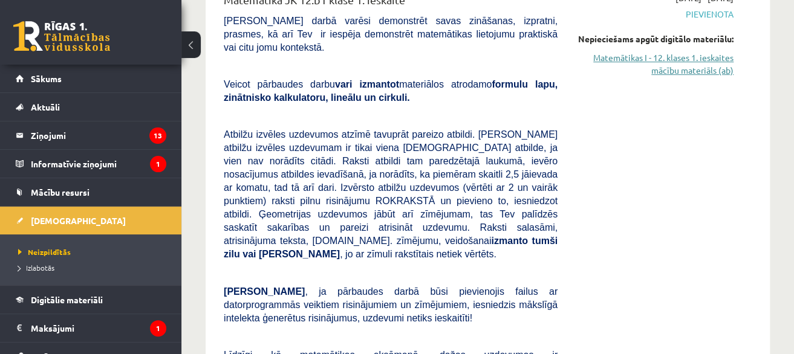
click at [689, 66] on link "Matemātikas I - 12. klases 1. ieskaites mācību materiāls (ab)" at bounding box center [655, 63] width 158 height 25
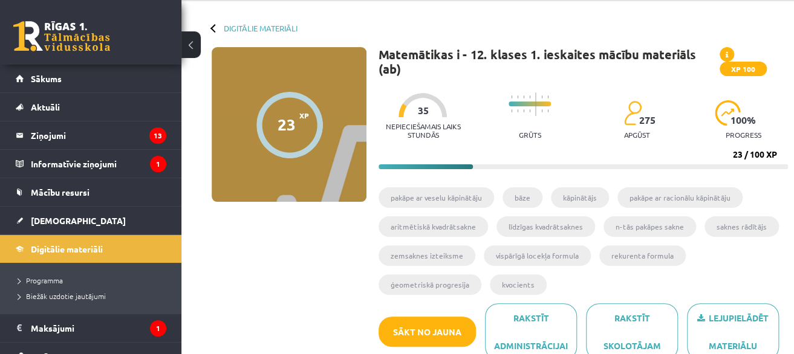
scroll to position [121, 0]
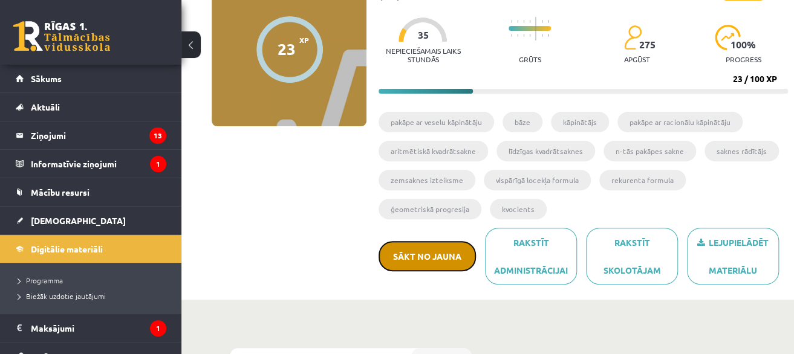
click at [425, 241] on button "Sākt no jauna" at bounding box center [427, 256] width 97 height 30
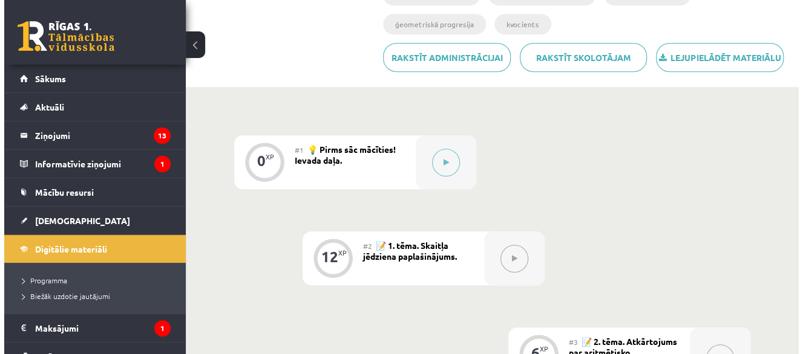
scroll to position [302, 0]
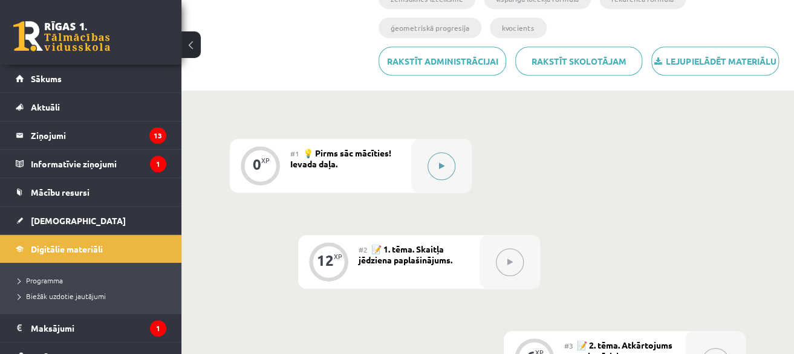
click at [441, 163] on icon at bounding box center [441, 166] width 5 height 7
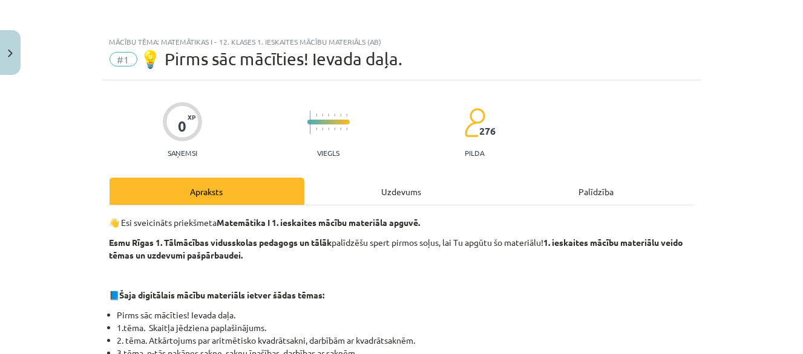
click at [397, 189] on div "Uzdevums" at bounding box center [401, 191] width 195 height 27
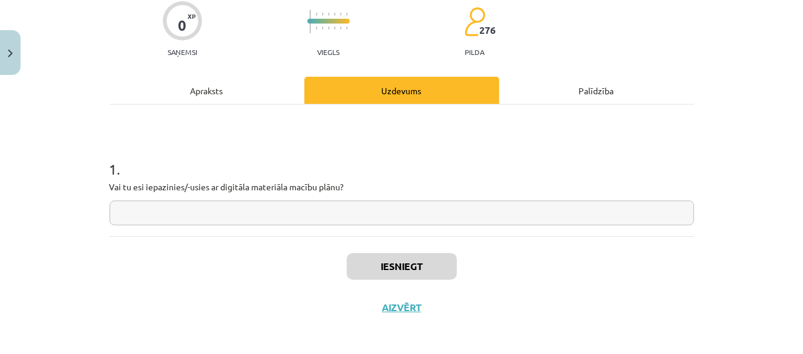
scroll to position [105, 0]
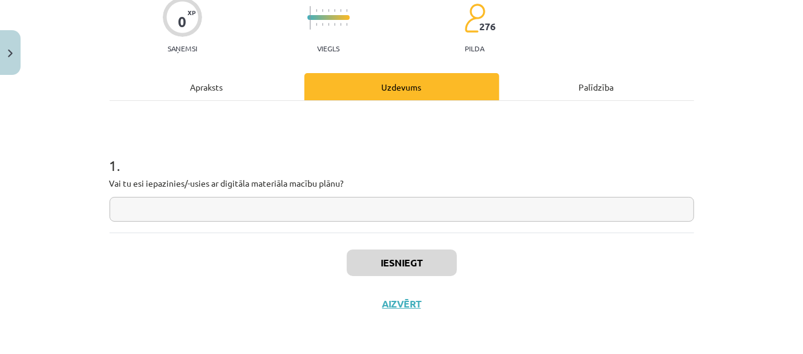
click at [367, 209] on input "text" at bounding box center [401, 209] width 584 height 25
type input "**"
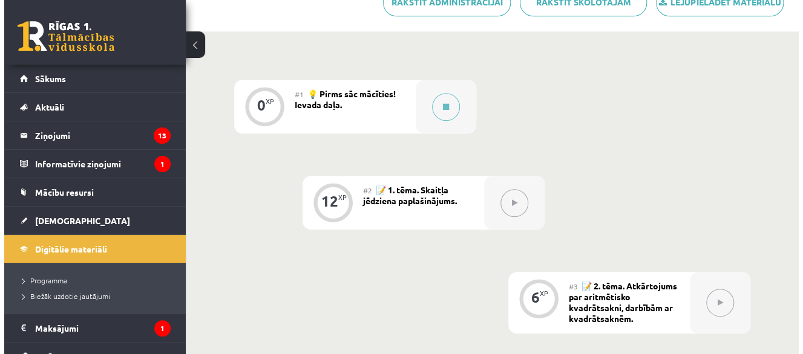
scroll to position [363, 0]
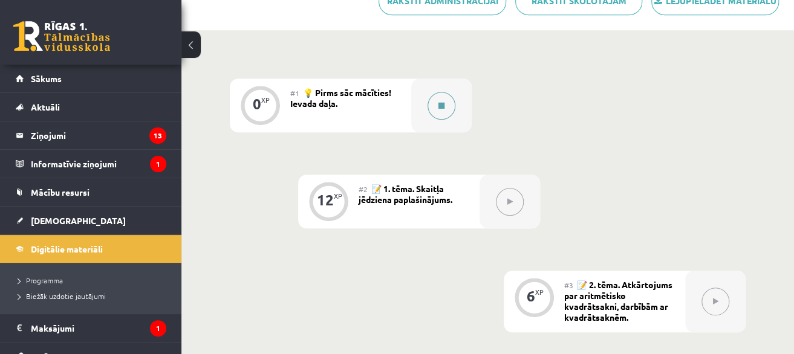
click at [433, 92] on button at bounding box center [442, 106] width 28 height 28
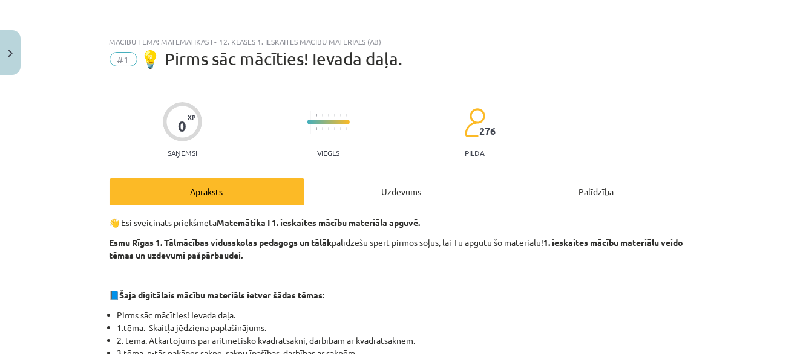
click at [412, 189] on div "Uzdevums" at bounding box center [401, 191] width 195 height 27
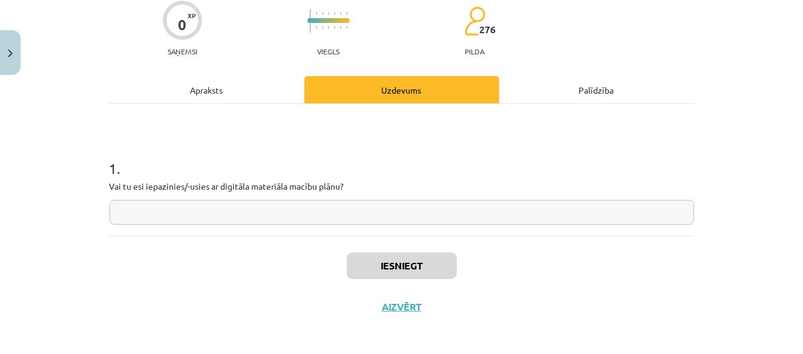
scroll to position [105, 0]
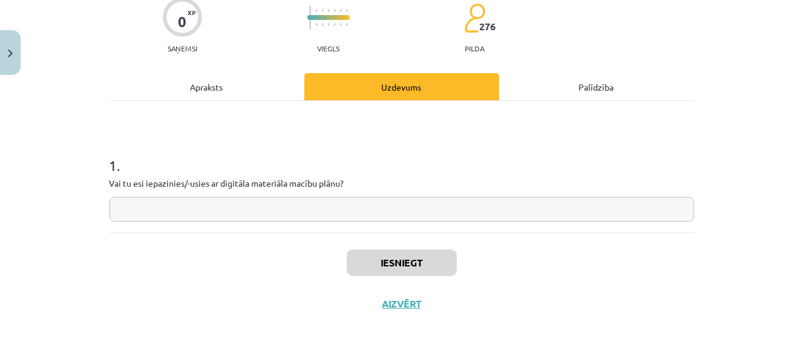
click at [383, 200] on input "text" at bounding box center [401, 209] width 584 height 25
type input "**"
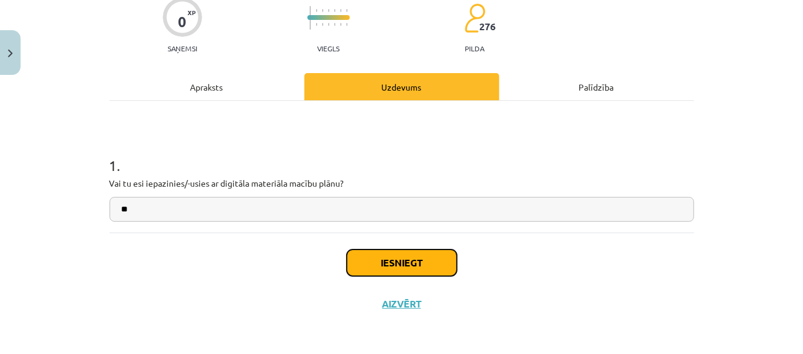
click at [383, 270] on button "Iesniegt" at bounding box center [402, 263] width 110 height 27
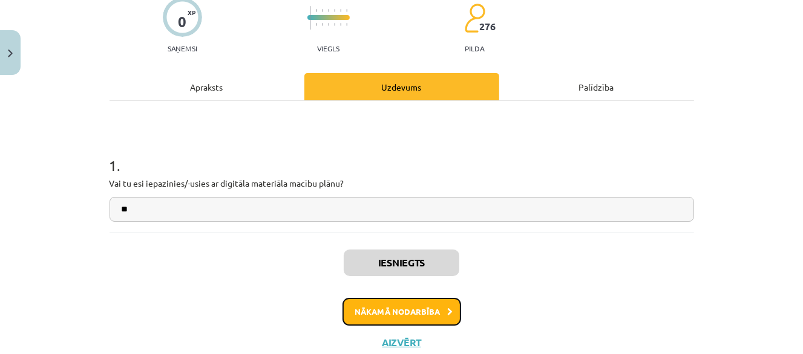
click at [370, 322] on button "Nākamā nodarbība" at bounding box center [401, 312] width 119 height 28
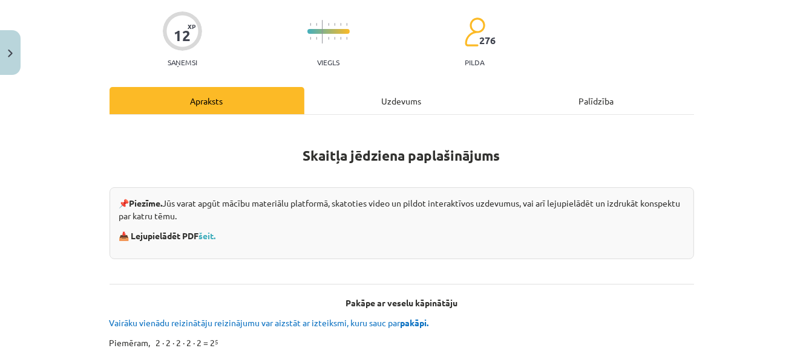
click at [406, 97] on div "Uzdevums" at bounding box center [401, 100] width 195 height 27
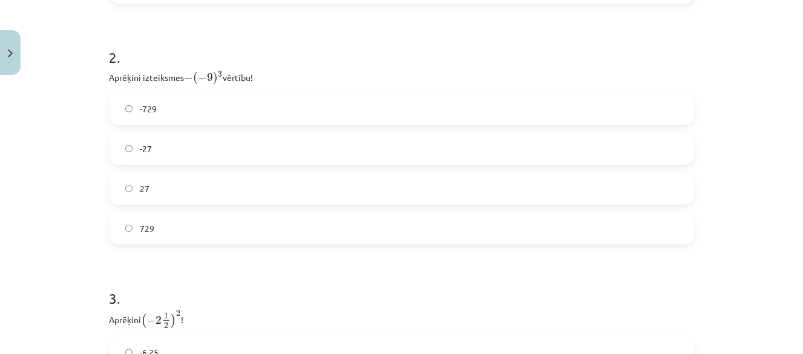
scroll to position [575, 0]
click at [161, 228] on label "729" at bounding box center [402, 224] width 582 height 30
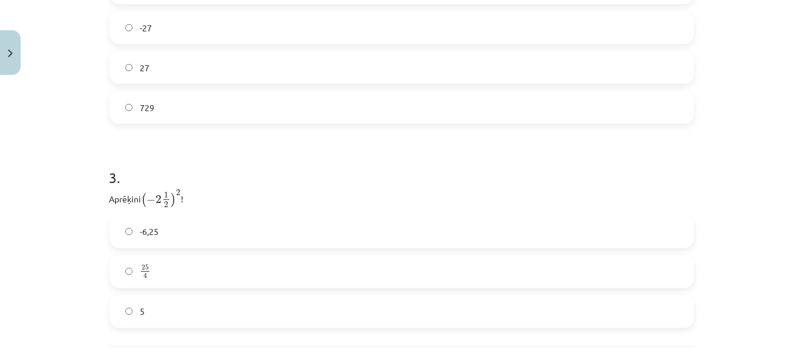
scroll to position [696, 0]
click at [187, 267] on label "25 4 25 4" at bounding box center [402, 268] width 582 height 30
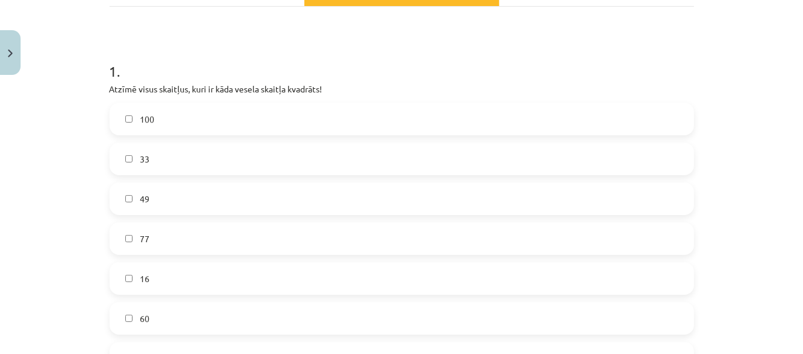
scroll to position [259, 0]
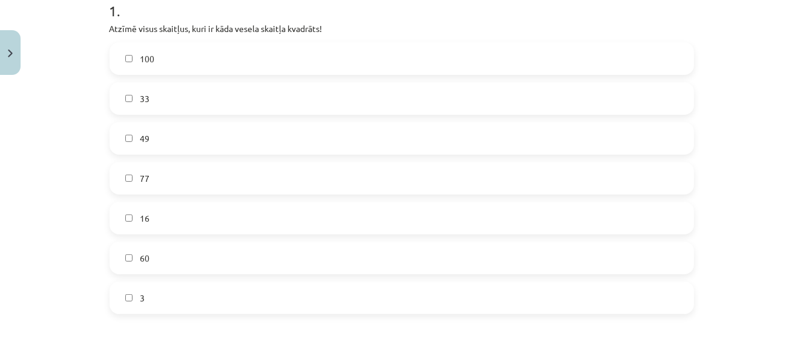
click at [194, 57] on label "100" at bounding box center [402, 59] width 582 height 30
click at [171, 136] on label "49" at bounding box center [402, 138] width 582 height 30
click at [161, 213] on label "16" at bounding box center [402, 218] width 582 height 30
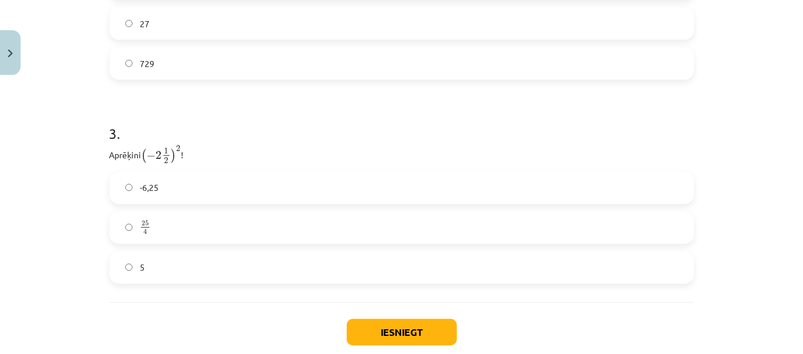
scroll to position [804, 0]
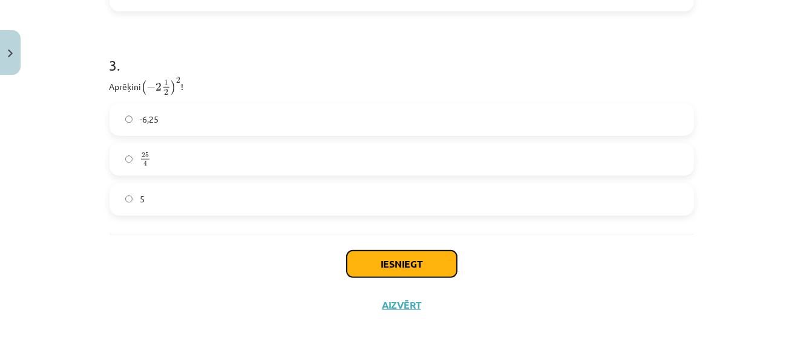
click at [403, 263] on button "Iesniegt" at bounding box center [402, 264] width 110 height 27
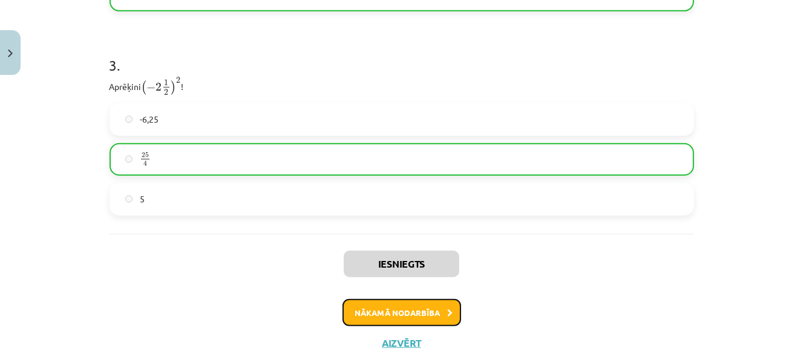
click at [435, 310] on button "Nākamā nodarbība" at bounding box center [401, 313] width 119 height 28
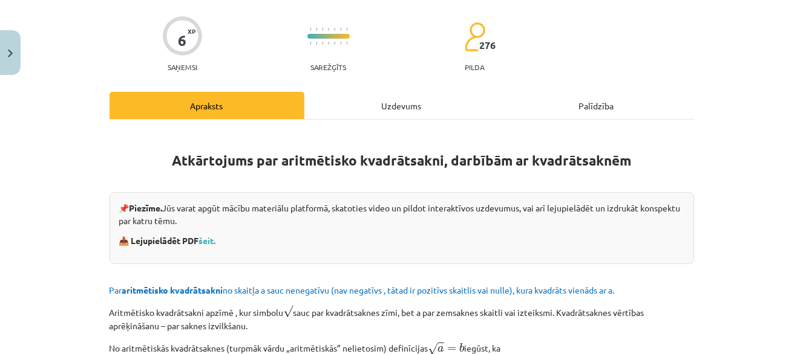
scroll to position [151, 0]
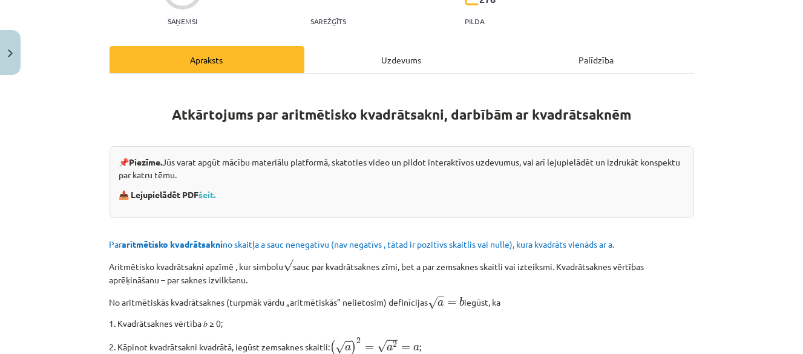
click at [417, 55] on div "Uzdevums" at bounding box center [401, 59] width 195 height 27
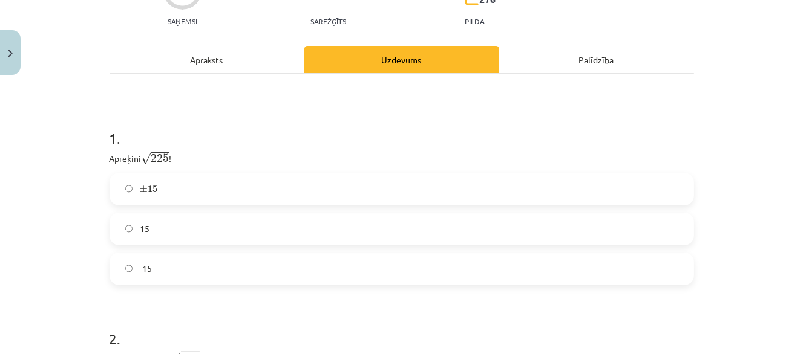
click at [178, 229] on label "15" at bounding box center [402, 229] width 582 height 30
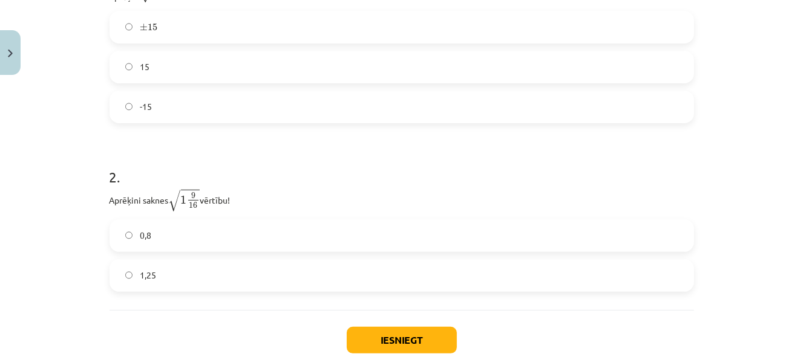
scroll to position [333, 0]
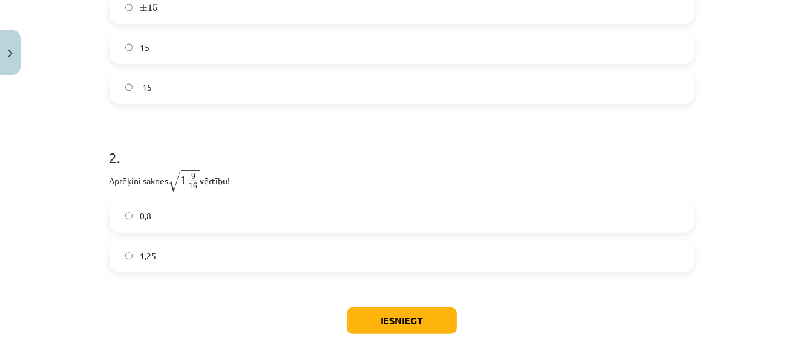
click at [175, 253] on label "1,25" at bounding box center [402, 256] width 582 height 30
click at [347, 319] on button "Iesniegt" at bounding box center [402, 321] width 110 height 27
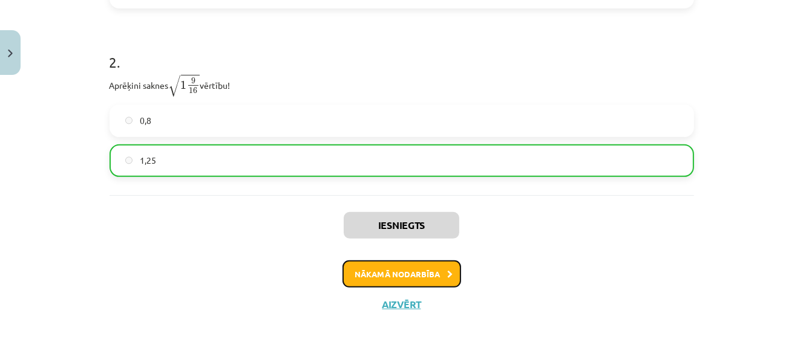
click at [408, 278] on button "Nākamā nodarbība" at bounding box center [401, 275] width 119 height 28
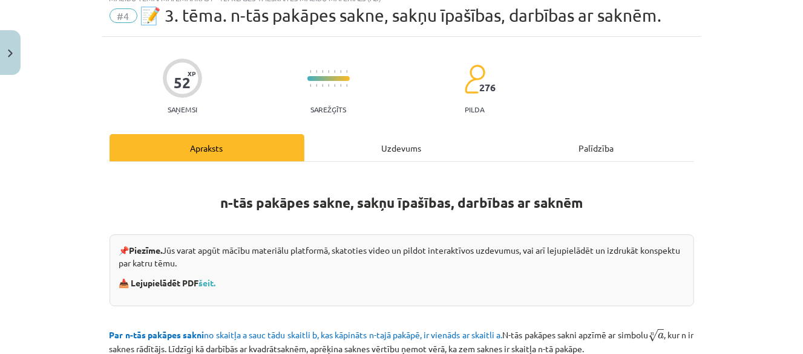
scroll to position [30, 0]
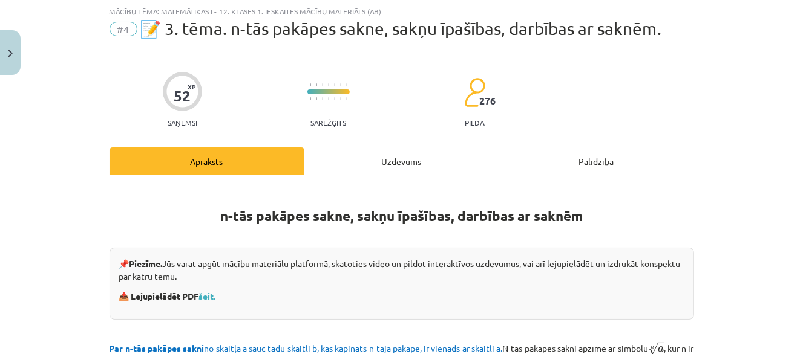
click at [404, 168] on div "Uzdevums" at bounding box center [401, 161] width 195 height 27
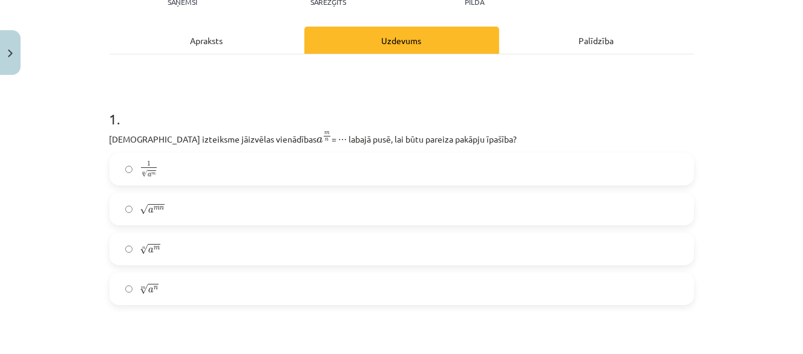
scroll to position [272, 0]
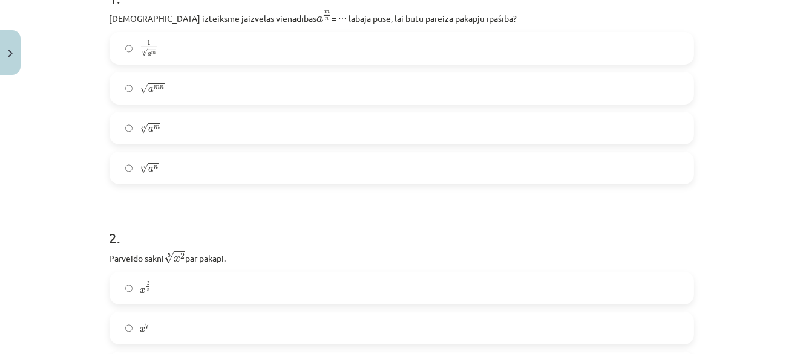
click at [148, 93] on span "a" at bounding box center [150, 89] width 5 height 5
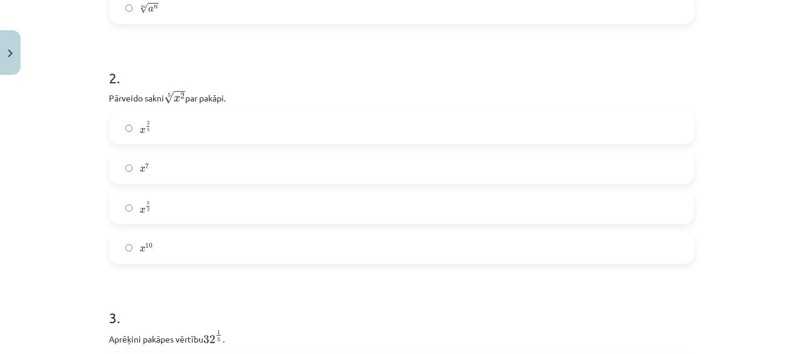
scroll to position [454, 0]
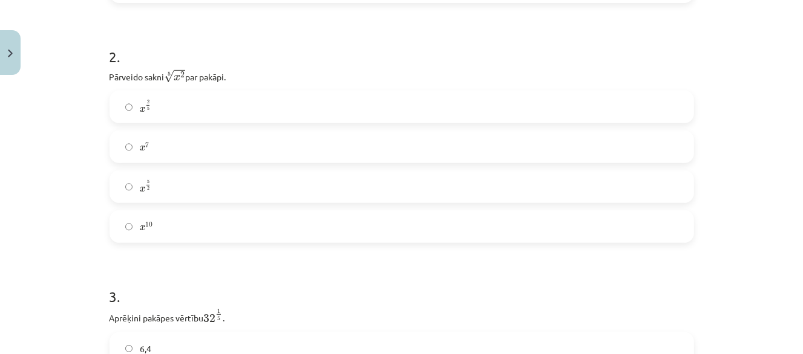
click at [188, 108] on label "x 2 5 x 2 5" at bounding box center [402, 107] width 582 height 30
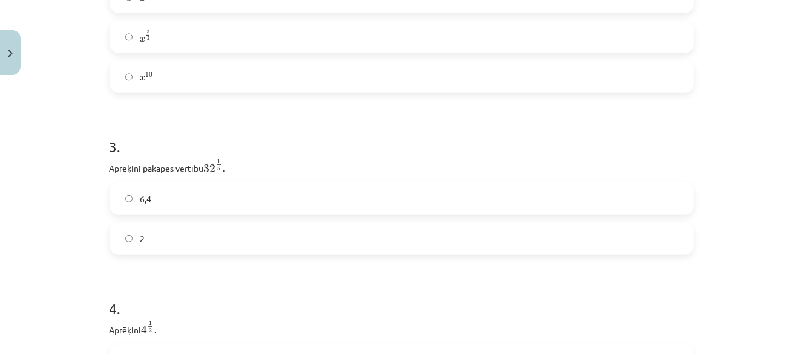
scroll to position [635, 0]
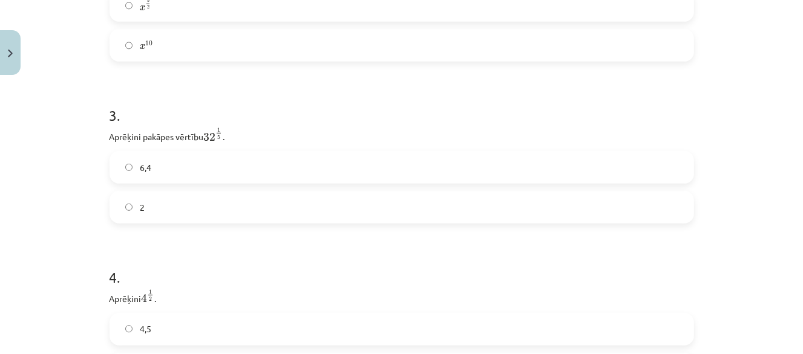
click at [129, 215] on label "2" at bounding box center [402, 207] width 582 height 30
click at [192, 184] on label "2" at bounding box center [402, 188] width 582 height 30
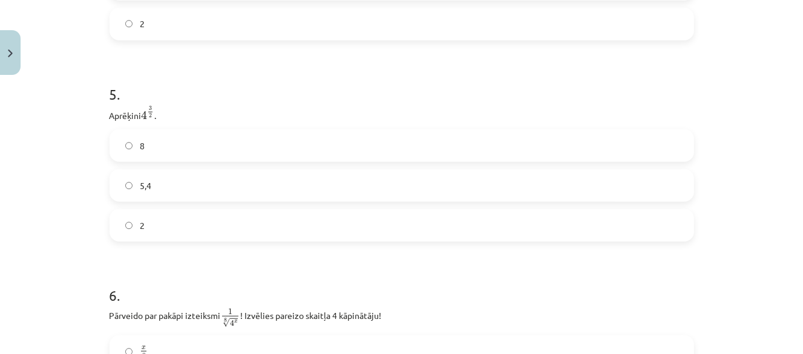
scroll to position [998, 0]
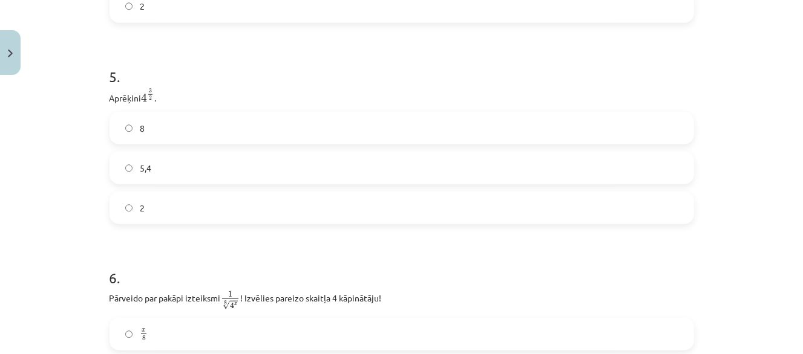
click at [170, 148] on div "8 5,4 2" at bounding box center [401, 168] width 584 height 112
click at [184, 128] on label "8" at bounding box center [402, 128] width 582 height 30
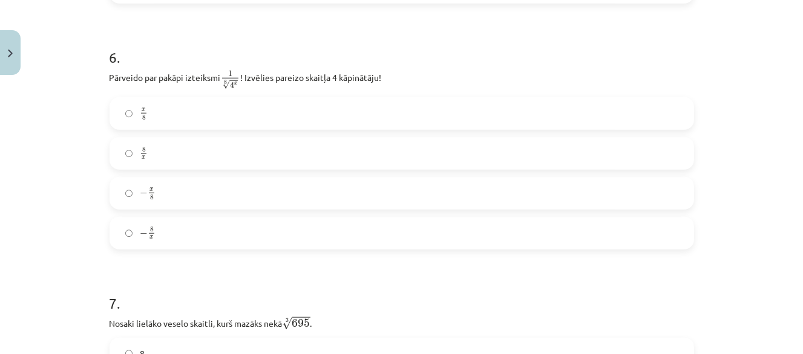
scroll to position [1240, 0]
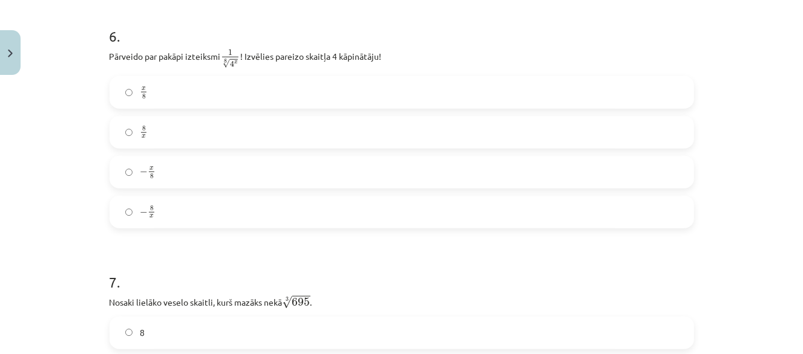
click at [219, 99] on label "x 8 x 8" at bounding box center [402, 92] width 582 height 30
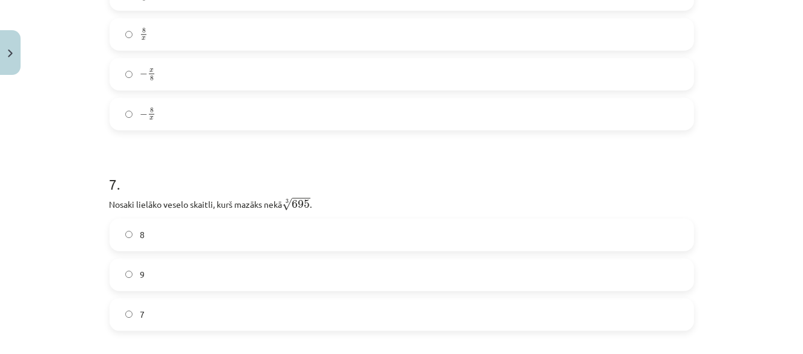
scroll to position [1421, 0]
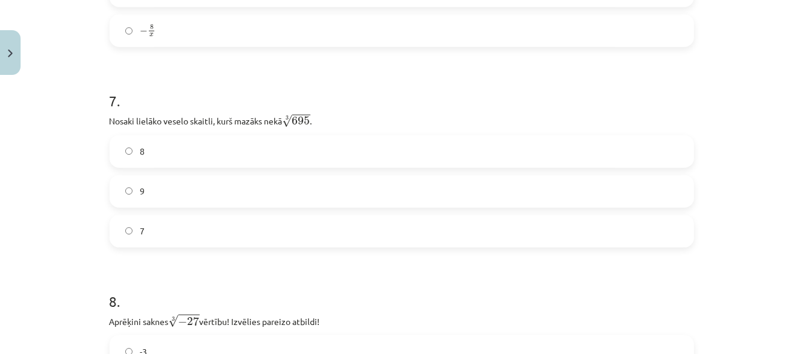
click at [249, 156] on label "8" at bounding box center [402, 152] width 582 height 30
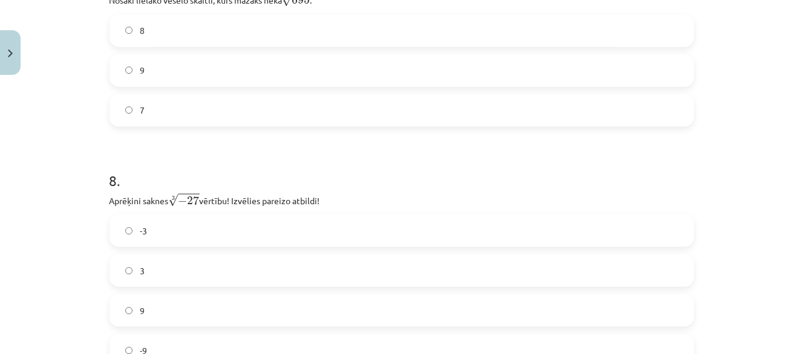
scroll to position [1603, 0]
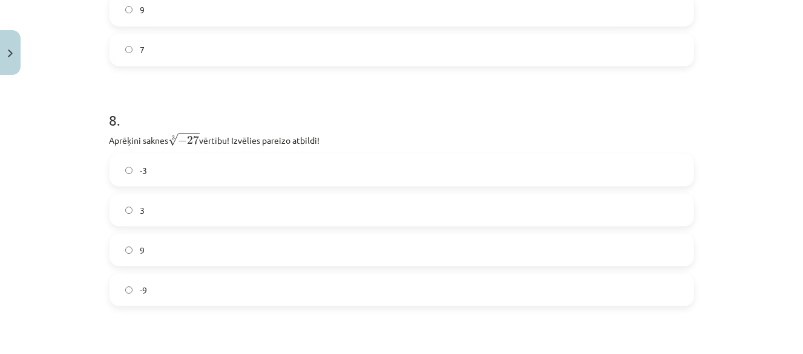
click at [204, 174] on label "-3" at bounding box center [402, 170] width 582 height 30
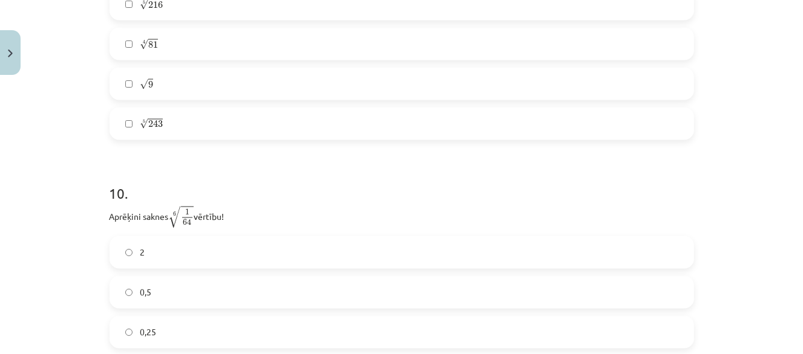
scroll to position [2147, 0]
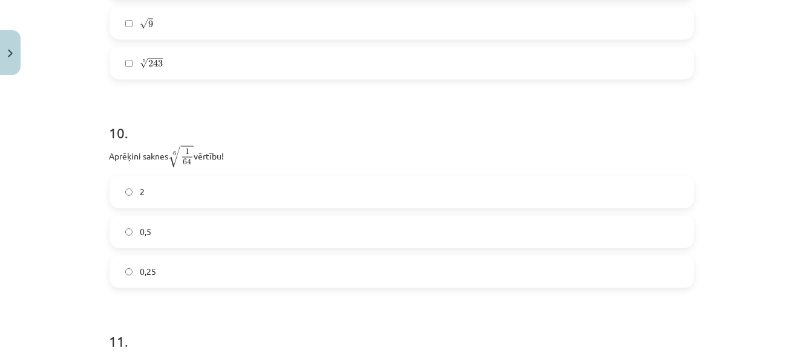
click at [163, 231] on label "0,5" at bounding box center [402, 232] width 582 height 30
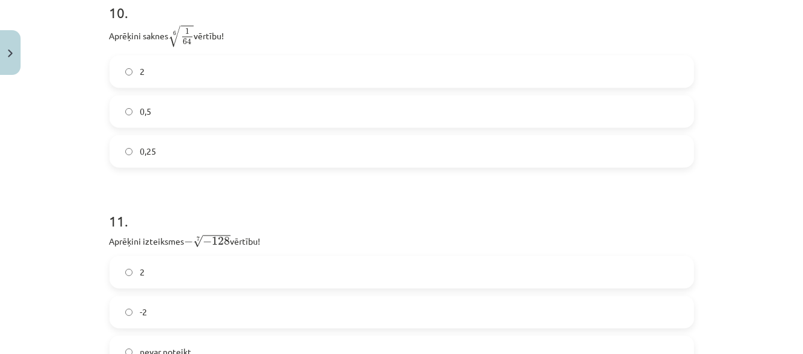
scroll to position [2328, 0]
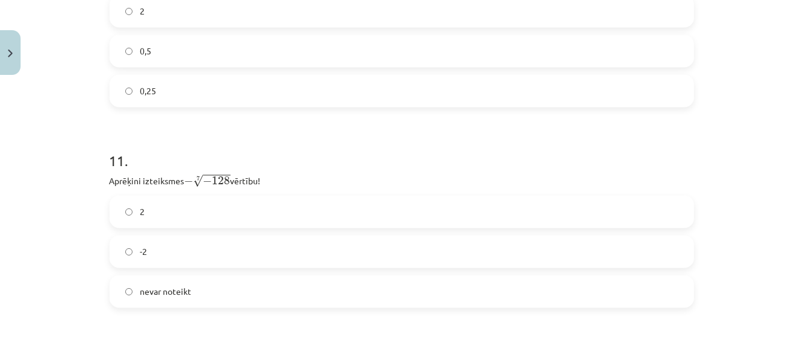
click at [200, 227] on label "2" at bounding box center [402, 212] width 582 height 30
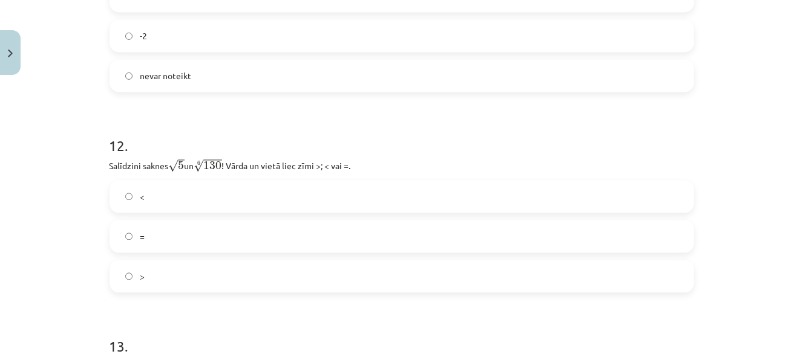
scroll to position [2570, 0]
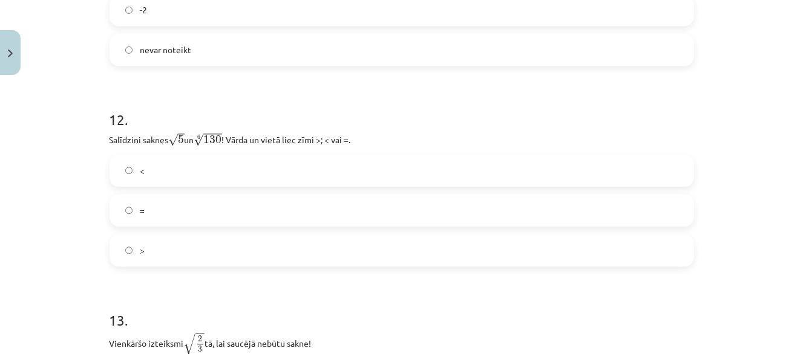
click at [200, 181] on label "<" at bounding box center [402, 170] width 582 height 30
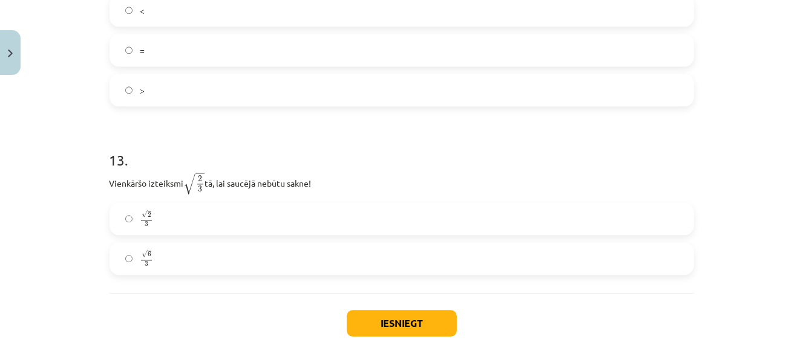
scroll to position [2752, 0]
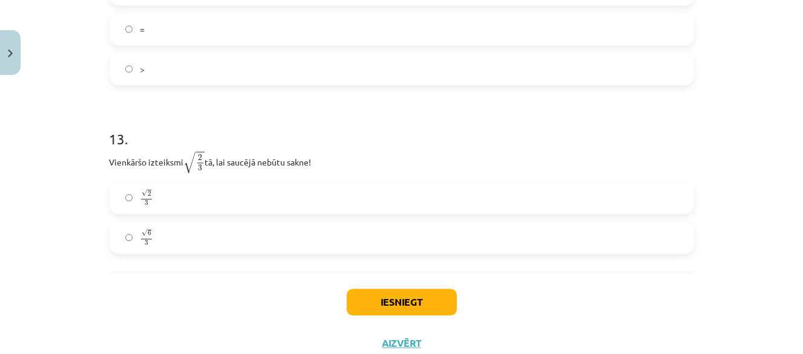
click at [165, 240] on label "√ 6 3 6 3" at bounding box center [402, 238] width 582 height 30
click at [352, 295] on button "Iesniegt" at bounding box center [402, 302] width 110 height 27
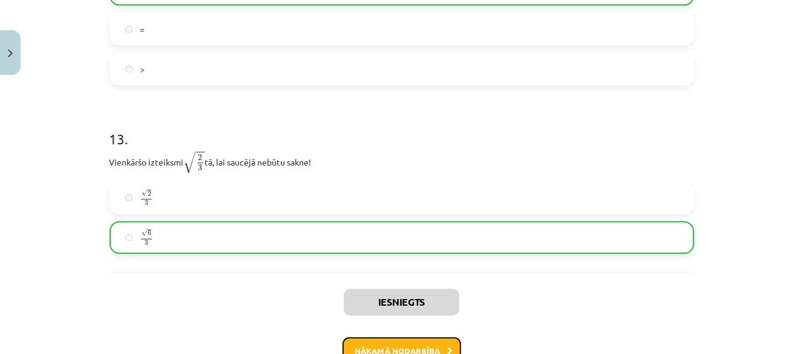
click at [364, 342] on button "Nākamā nodarbība" at bounding box center [401, 351] width 119 height 28
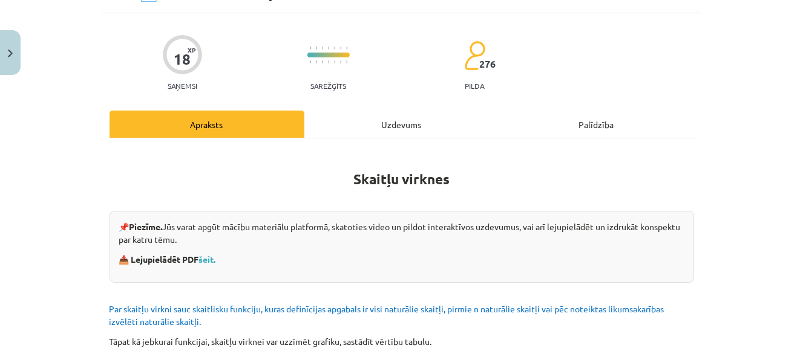
scroll to position [30, 0]
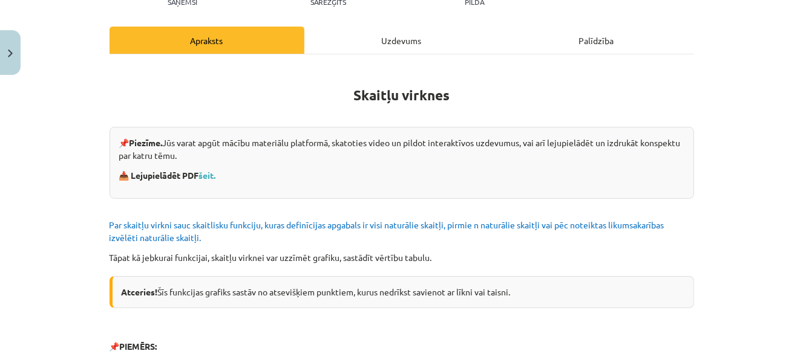
click at [390, 39] on div "Uzdevums" at bounding box center [401, 40] width 195 height 27
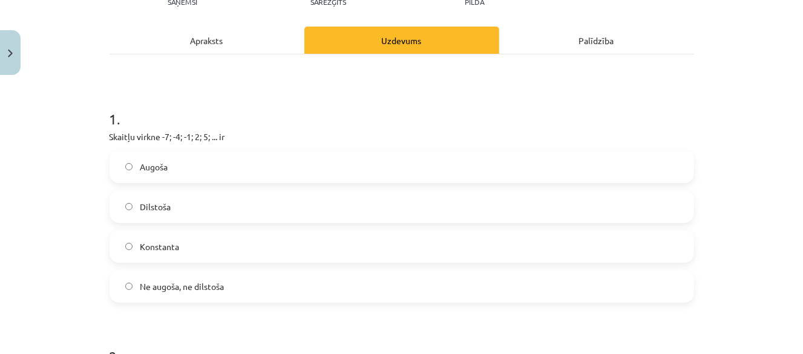
scroll to position [212, 0]
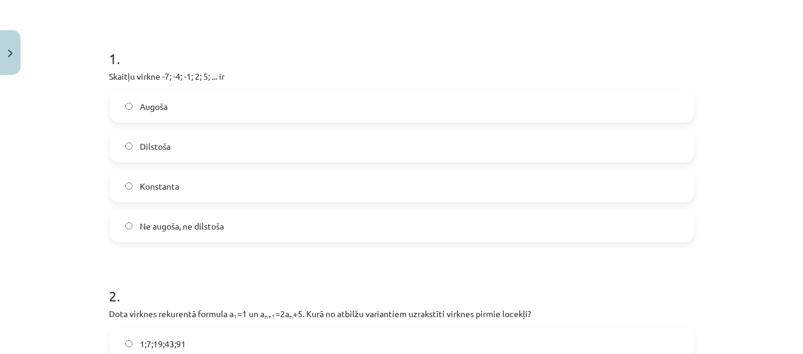
click at [188, 108] on label "Augoša" at bounding box center [402, 106] width 582 height 30
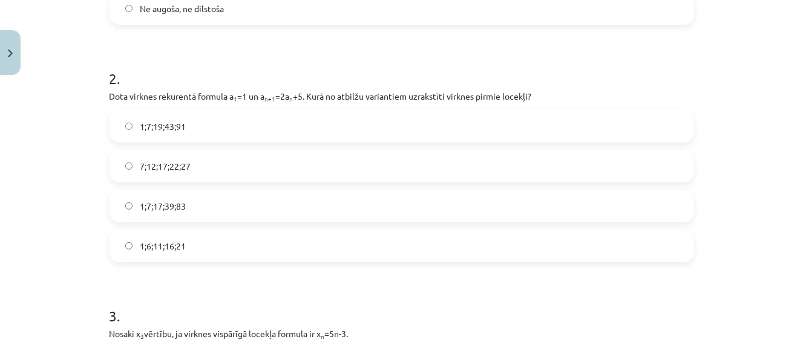
scroll to position [454, 0]
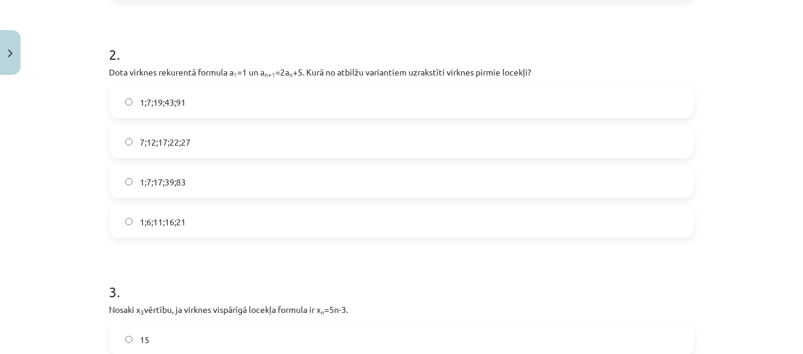
click at [194, 190] on label "1;7;17;39;83" at bounding box center [402, 182] width 582 height 30
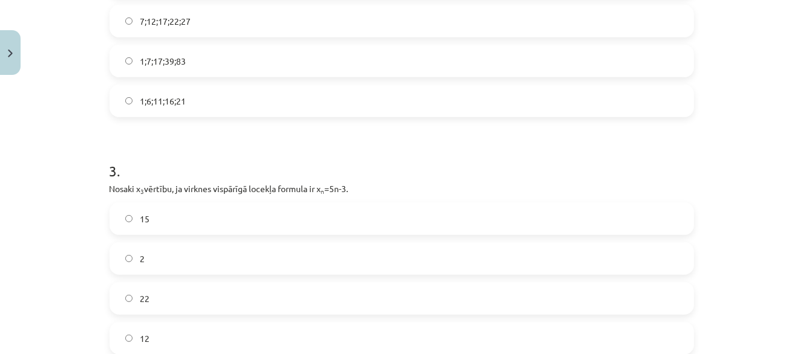
scroll to position [635, 0]
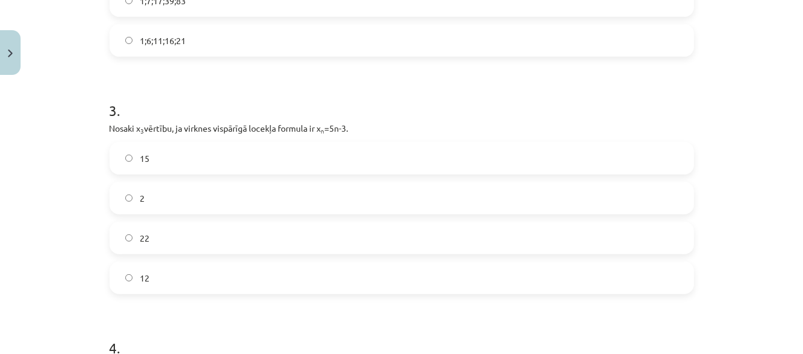
click at [178, 270] on label "12" at bounding box center [402, 278] width 582 height 30
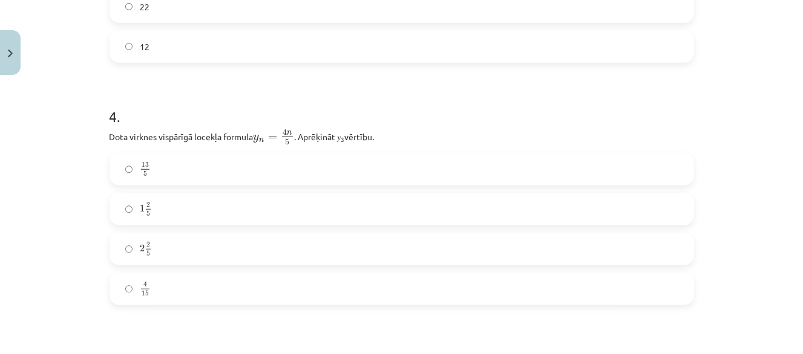
scroll to position [877, 0]
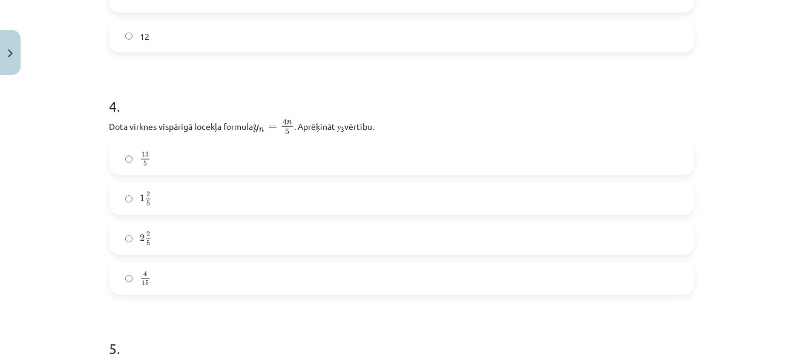
click at [204, 175] on div "13 5 13 5 1 2 5 1 2 5 2 2 5 2 2 5 4 15 4 15" at bounding box center [401, 219] width 584 height 152
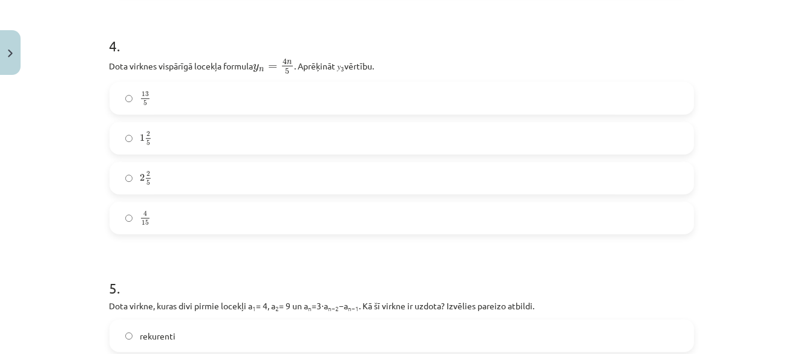
click at [196, 100] on label "13 5 13 5" at bounding box center [402, 98] width 582 height 30
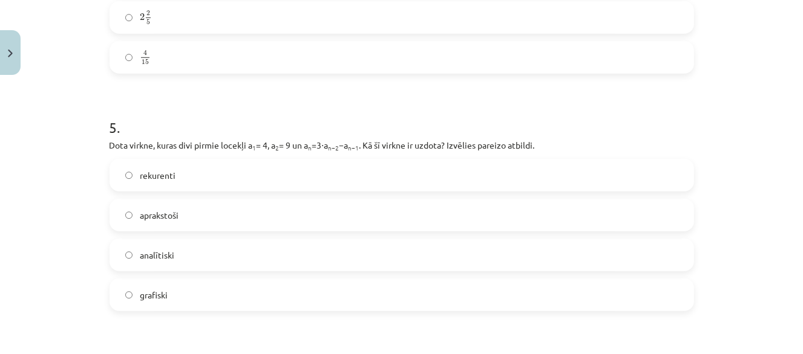
scroll to position [1119, 0]
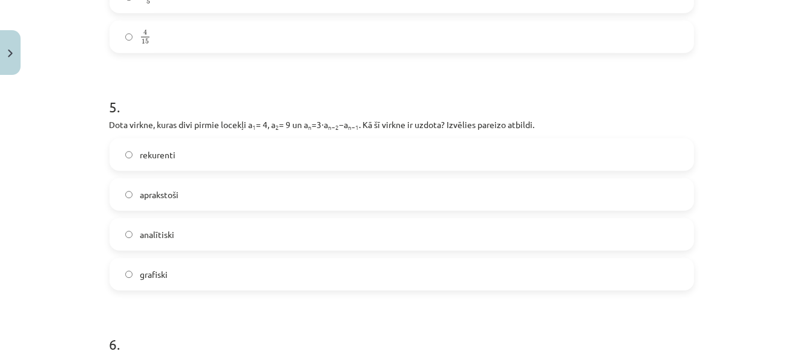
drag, startPoint x: 195, startPoint y: 157, endPoint x: 190, endPoint y: 181, distance: 24.7
click at [195, 157] on label "rekurenti" at bounding box center [402, 155] width 582 height 30
click at [190, 195] on label "aprakstoši" at bounding box center [402, 195] width 582 height 30
click at [198, 169] on div "rekurenti" at bounding box center [401, 154] width 584 height 33
click at [205, 158] on label "rekurenti" at bounding box center [402, 155] width 582 height 30
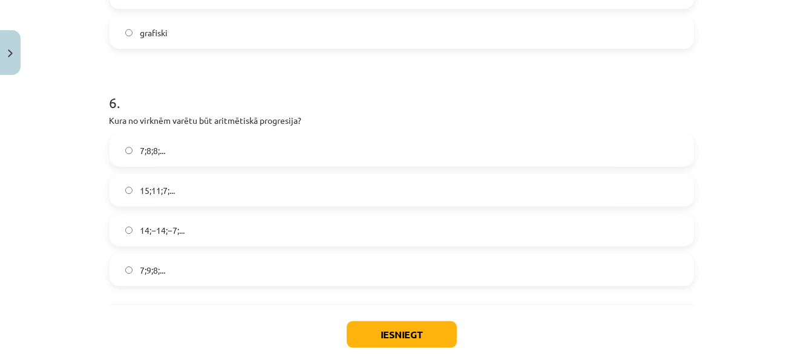
scroll to position [1421, 0]
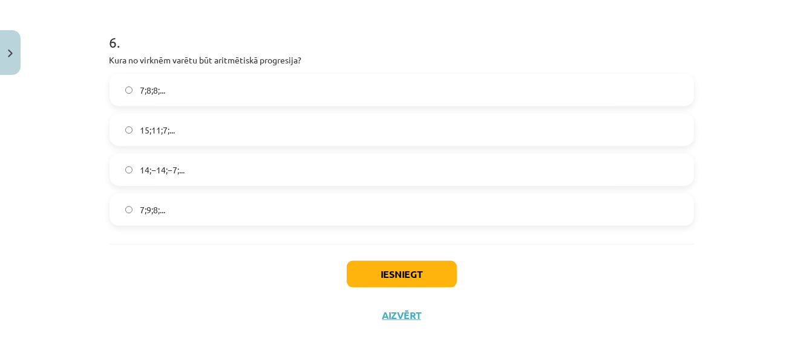
click at [194, 135] on label "15;11;7;..." at bounding box center [402, 130] width 582 height 30
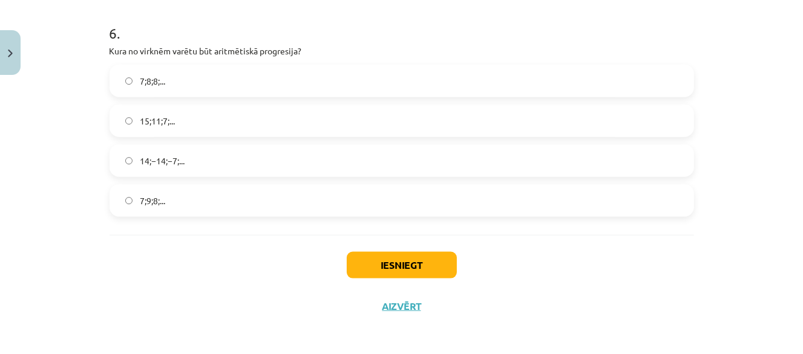
scroll to position [1432, 0]
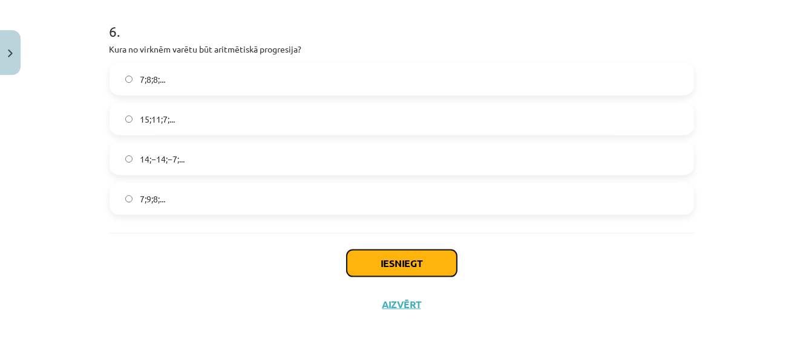
click at [380, 262] on button "Iesniegt" at bounding box center [402, 263] width 110 height 27
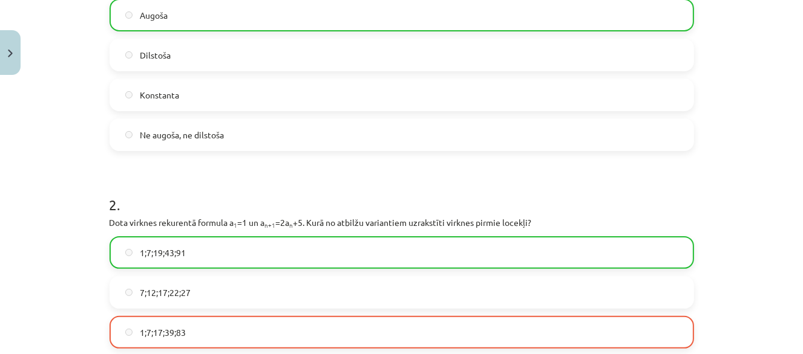
scroll to position [322, 0]
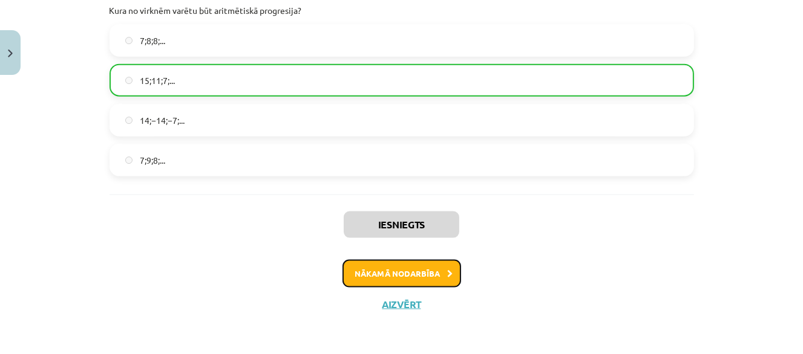
click at [429, 272] on button "Nākamā nodarbība" at bounding box center [401, 274] width 119 height 28
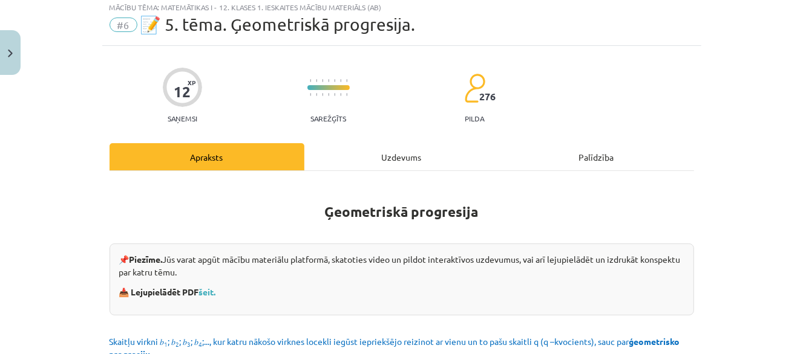
scroll to position [30, 0]
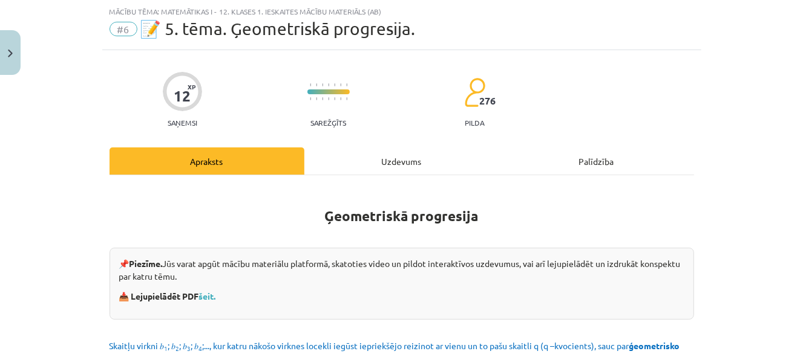
click at [426, 158] on div "Uzdevums" at bounding box center [401, 161] width 195 height 27
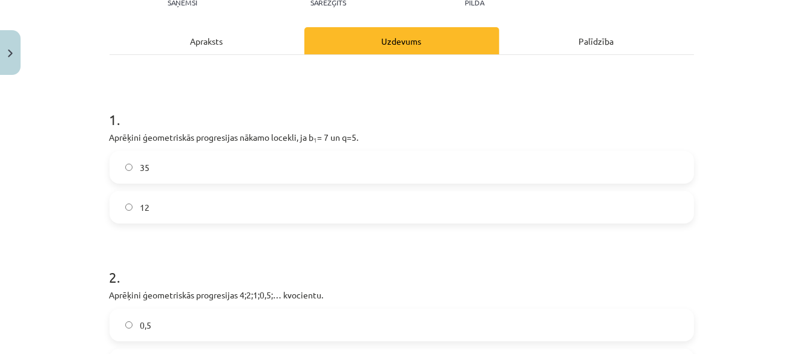
scroll to position [151, 0]
click at [204, 172] on label "35" at bounding box center [402, 167] width 582 height 30
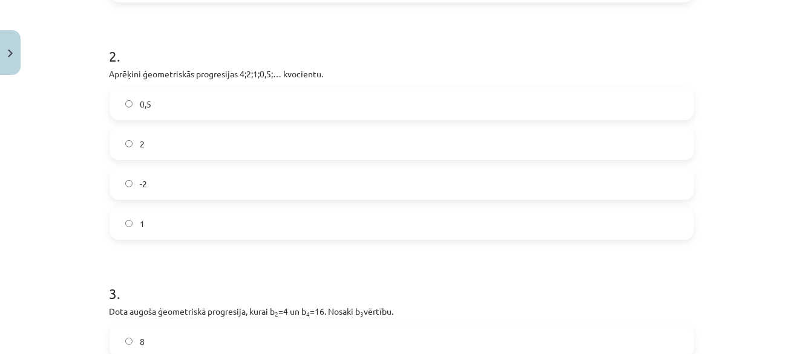
scroll to position [393, 0]
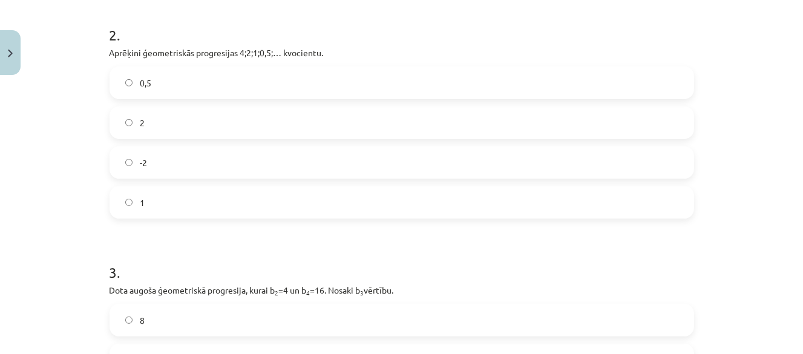
click at [180, 74] on label "0,5" at bounding box center [402, 83] width 582 height 30
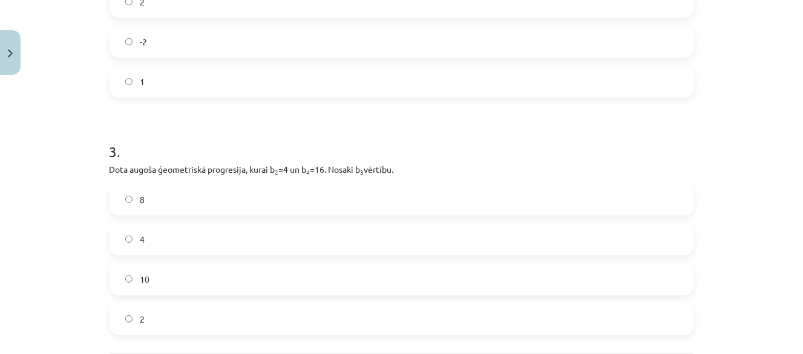
scroll to position [575, 0]
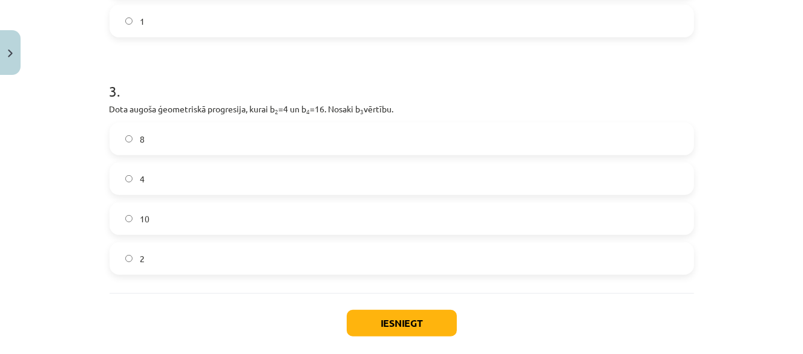
click at [115, 124] on label "8" at bounding box center [402, 139] width 582 height 30
click at [403, 328] on button "Iesniegt" at bounding box center [402, 323] width 110 height 27
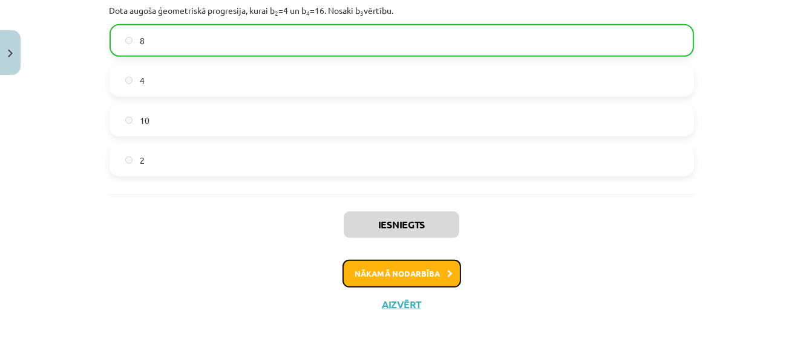
click at [417, 260] on button "Nākamā nodarbība" at bounding box center [401, 274] width 119 height 28
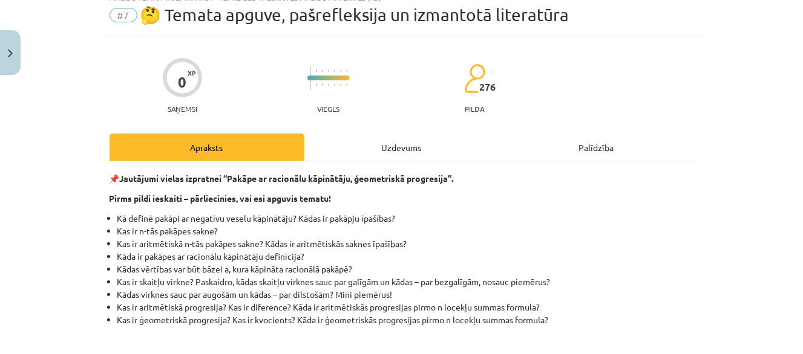
scroll to position [30, 0]
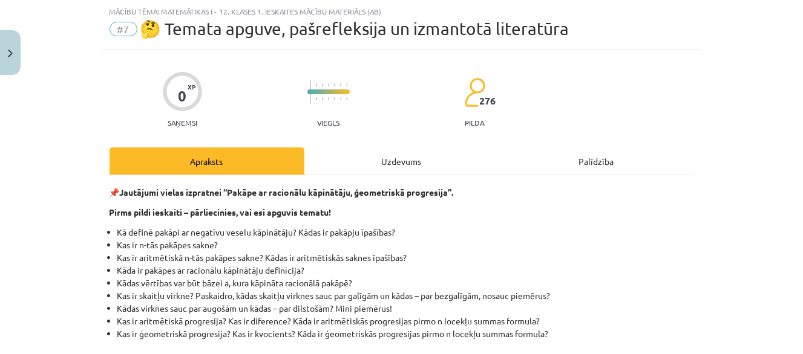
click at [408, 151] on div "Uzdevums" at bounding box center [401, 161] width 195 height 27
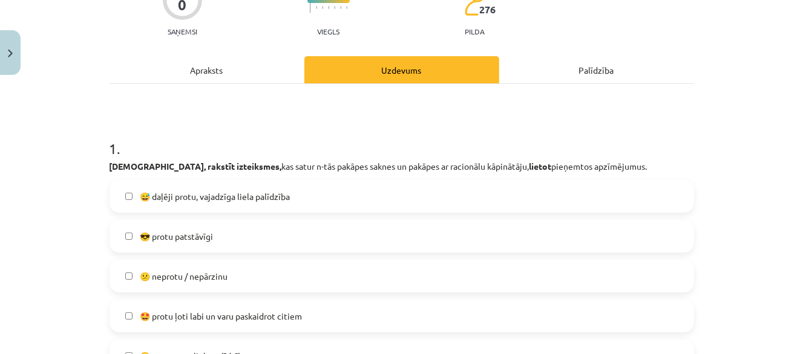
scroll to position [151, 0]
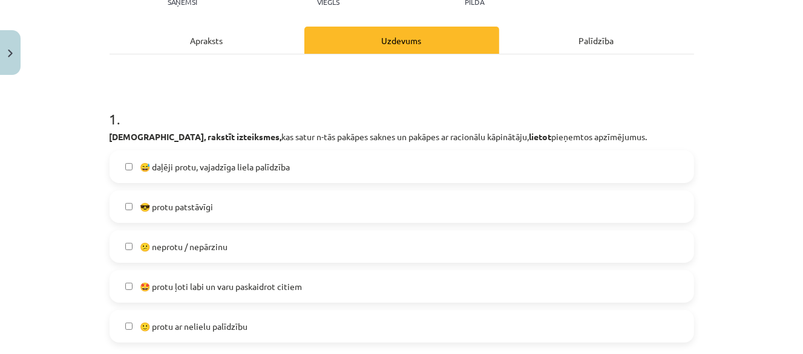
click at [268, 213] on label "😎 protu patstāvīgi" at bounding box center [402, 207] width 582 height 30
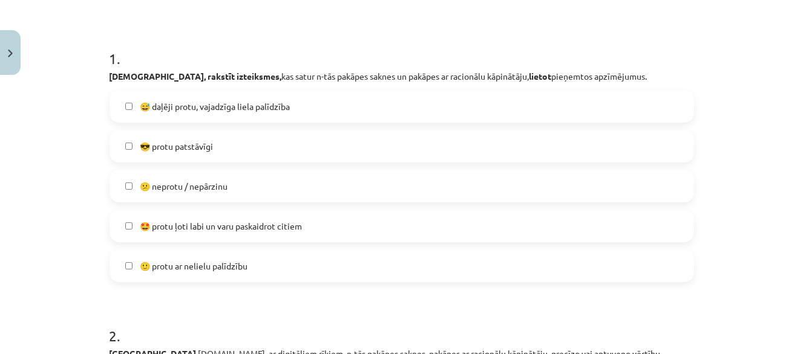
click at [267, 183] on label "😕 neprotu / nepārzinu" at bounding box center [402, 186] width 582 height 30
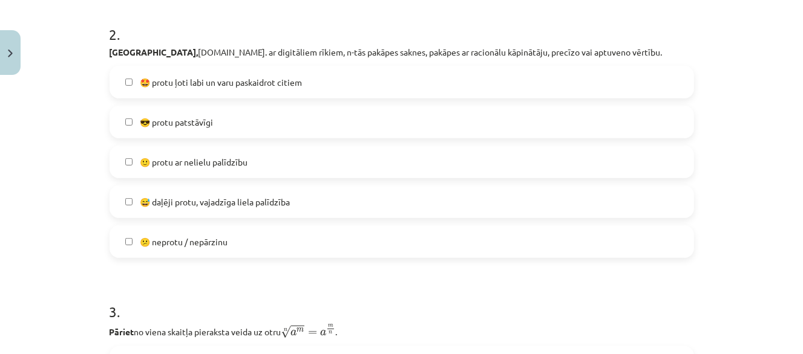
scroll to position [514, 0]
click at [215, 165] on span "🙂 protu ar nelielu palīdzību" at bounding box center [194, 161] width 108 height 13
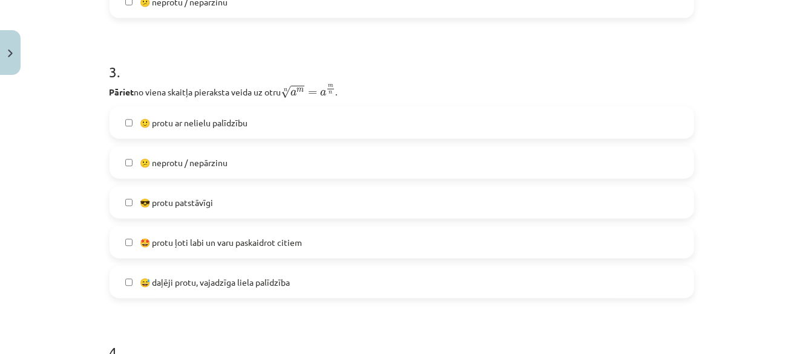
scroll to position [756, 0]
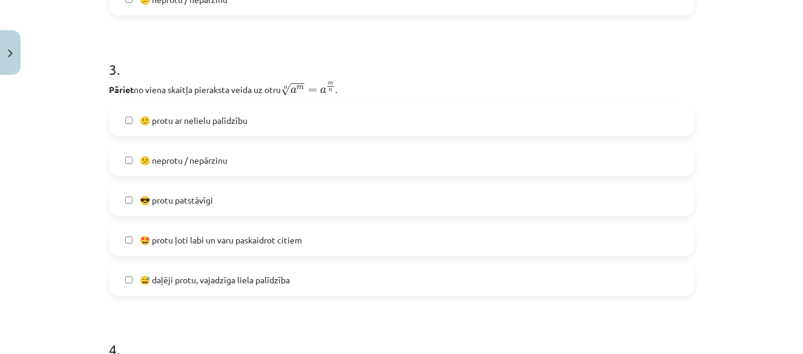
click at [217, 163] on span "😕 neprotu / nepārzinu" at bounding box center [184, 160] width 88 height 13
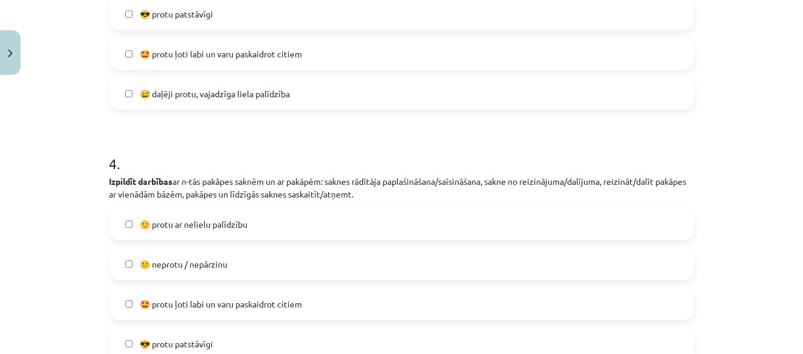
scroll to position [998, 0]
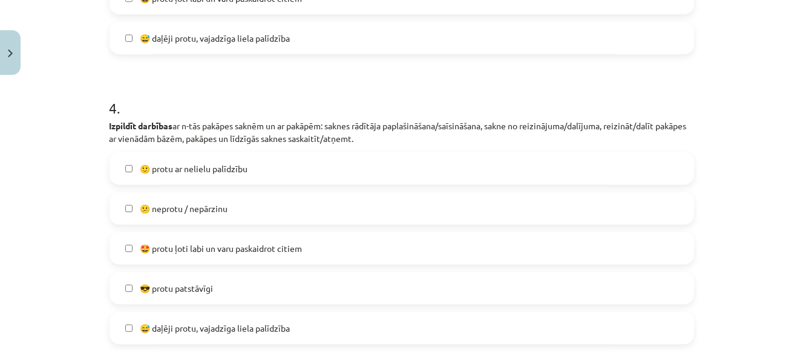
click at [218, 200] on label "😕 neprotu / nepārzinu" at bounding box center [402, 209] width 582 height 30
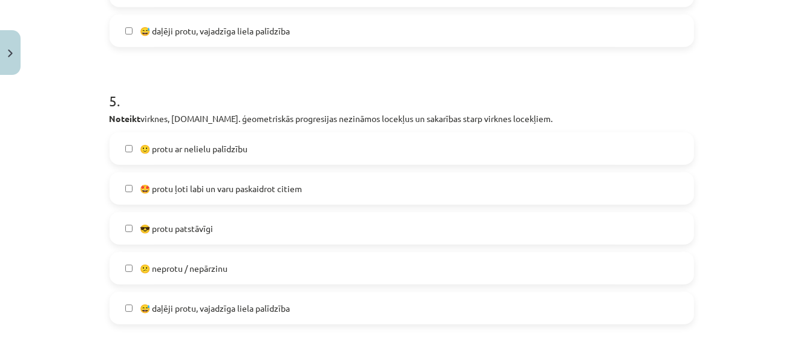
scroll to position [1300, 0]
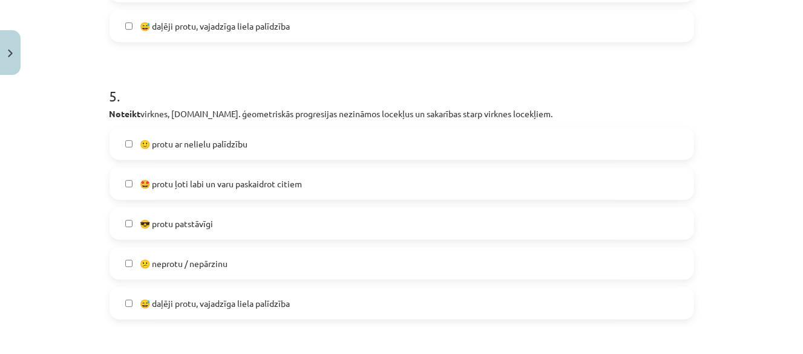
click at [223, 147] on span "🙂 protu ar nelielu palīdzību" at bounding box center [194, 144] width 108 height 13
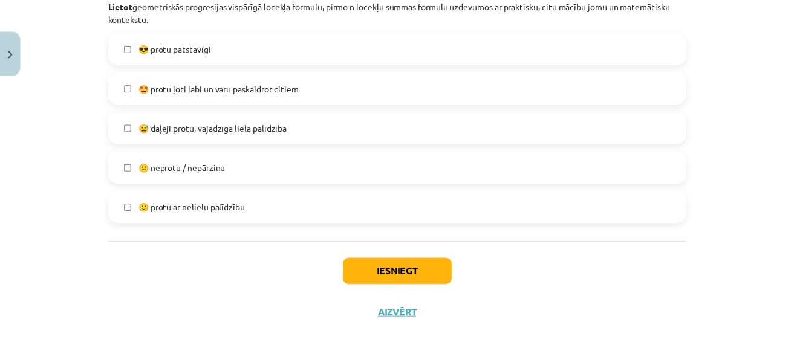
scroll to position [1695, 0]
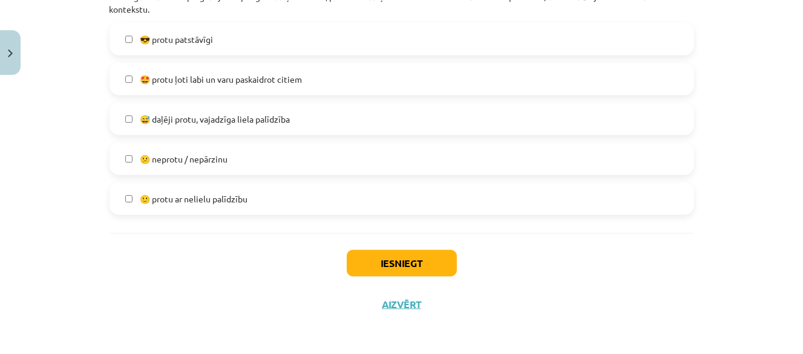
click at [269, 122] on span "😅 daļēji protu, vajadzīga liela palīdzība" at bounding box center [215, 119] width 150 height 13
click at [365, 264] on button "Iesniegt" at bounding box center [402, 263] width 110 height 27
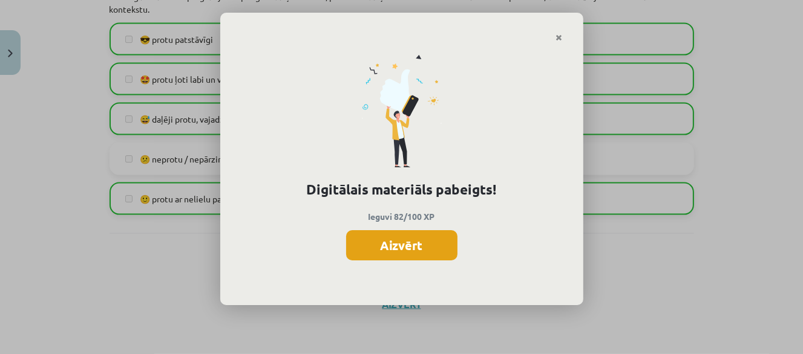
click at [365, 250] on button "Aizvērt" at bounding box center [401, 245] width 111 height 30
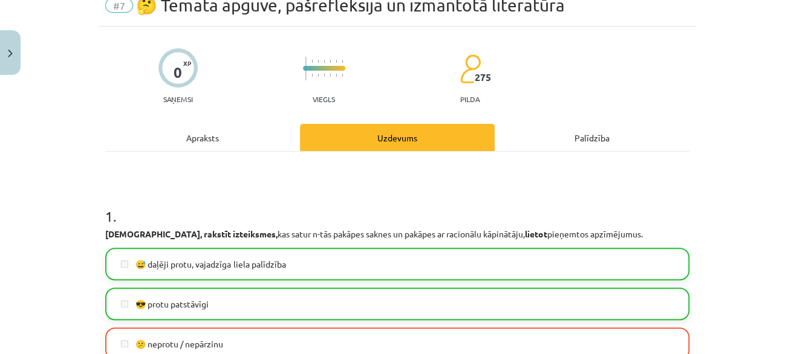
scroll to position [2, 0]
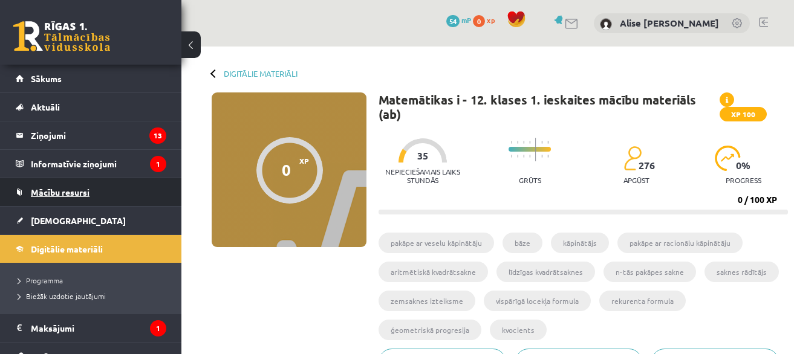
scroll to position [302, 0]
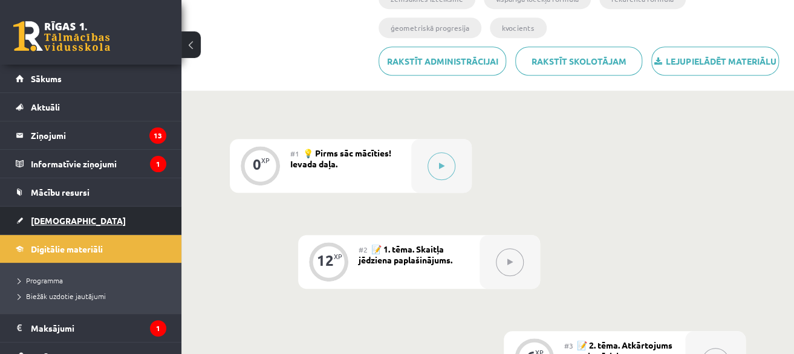
click at [99, 217] on link "[DEMOGRAPHIC_DATA]" at bounding box center [91, 221] width 151 height 28
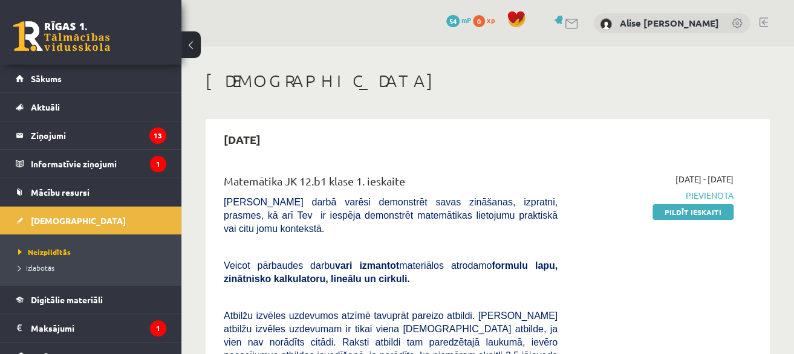
drag, startPoint x: 670, startPoint y: 212, endPoint x: 446, endPoint y: 41, distance: 281.7
click at [670, 212] on link "Pildīt ieskaiti" at bounding box center [693, 212] width 81 height 16
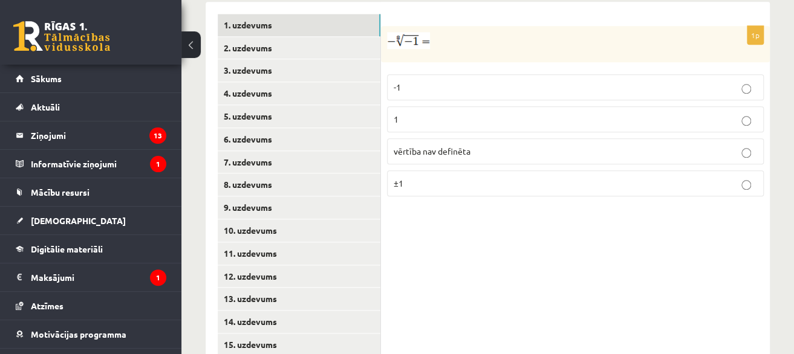
scroll to position [572, 0]
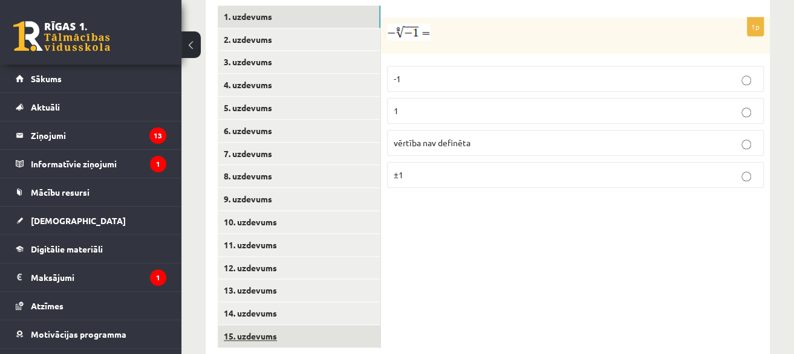
click at [262, 325] on link "15. uzdevums" at bounding box center [299, 336] width 163 height 22
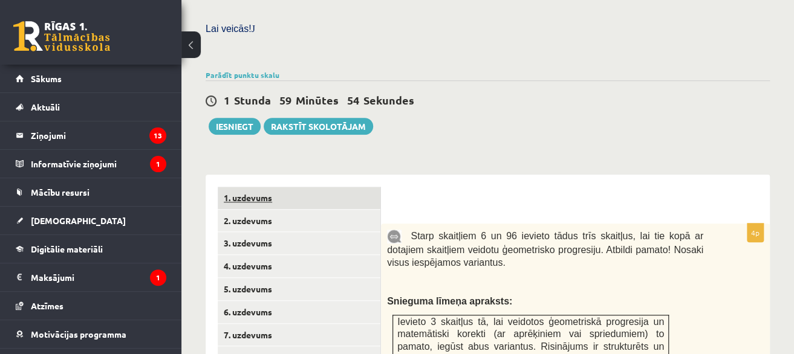
scroll to position [0, 0]
click at [292, 187] on link "1. uzdevums" at bounding box center [299, 198] width 163 height 22
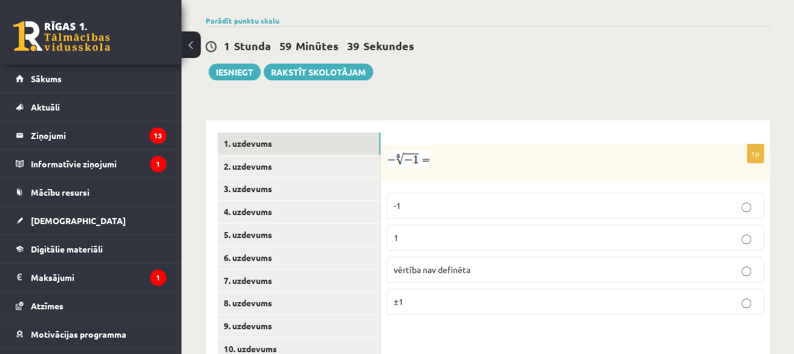
scroll to position [451, 0]
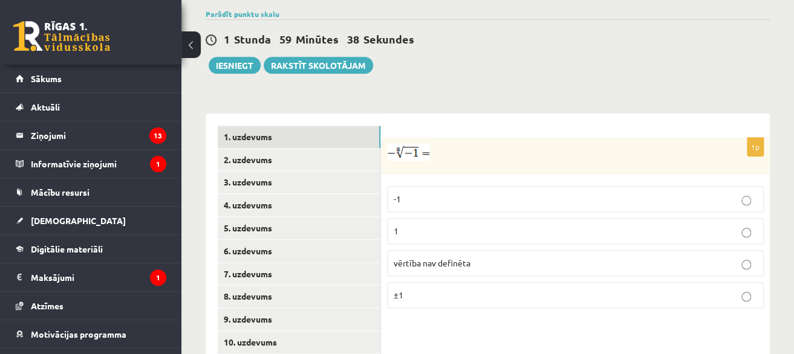
click at [442, 218] on label "1" at bounding box center [575, 231] width 377 height 26
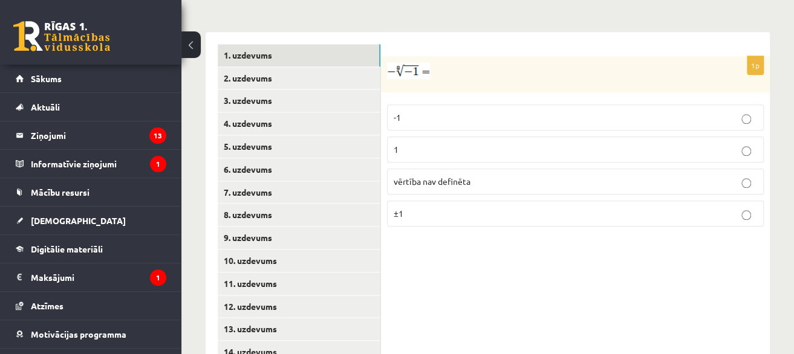
scroll to position [512, 0]
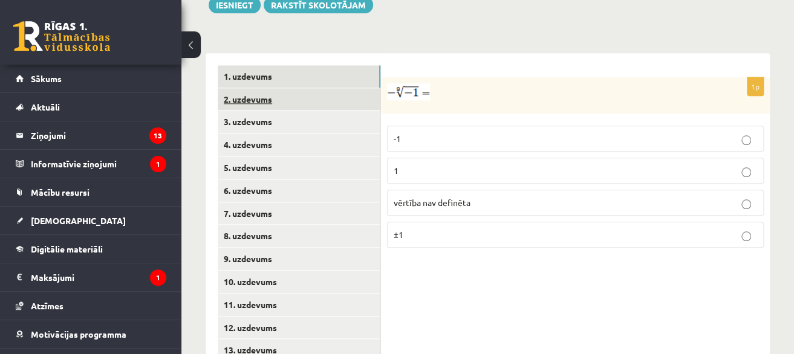
click at [298, 88] on link "2. uzdevums" at bounding box center [299, 99] width 163 height 22
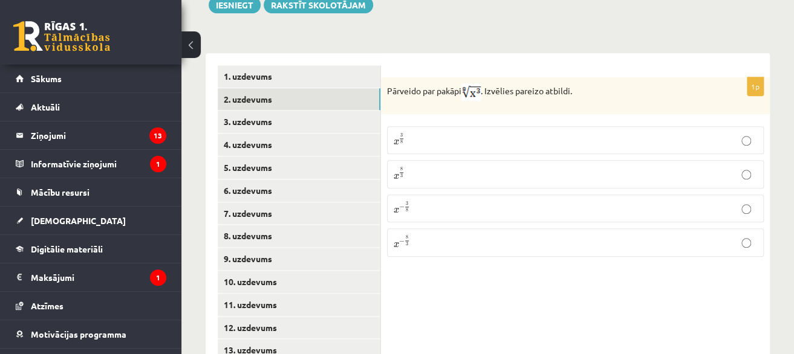
click at [417, 133] on p "x 3 8 x 3 8" at bounding box center [575, 140] width 363 height 15
click at [291, 111] on link "3. uzdevums" at bounding box center [299, 122] width 163 height 22
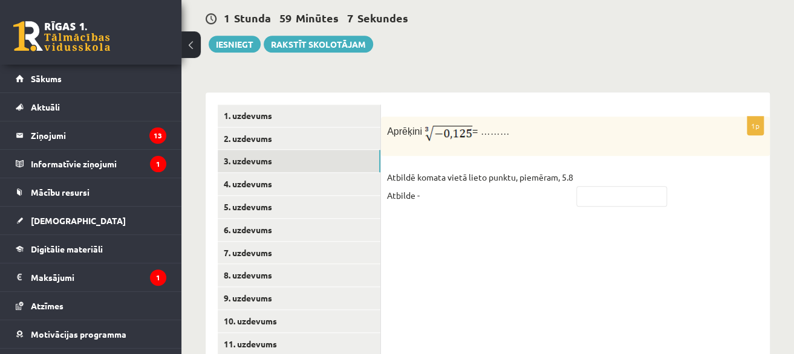
scroll to position [451, 0]
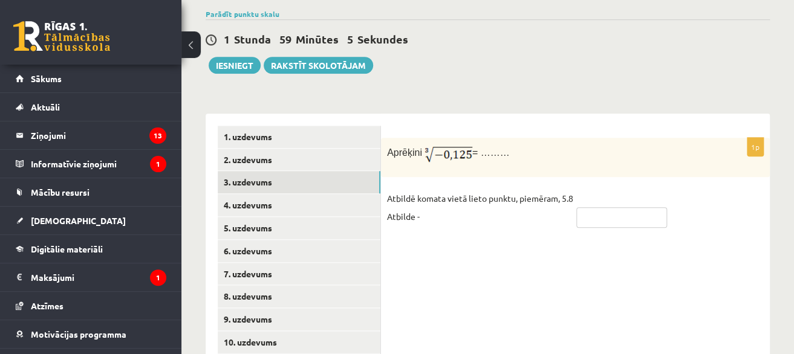
click at [621, 207] on input "text" at bounding box center [621, 217] width 91 height 21
click at [544, 246] on div "1p Aprēķini = ……… Atbildē komata vietā lieto punktu, piemēram, 5.8 Atbilde - **…" at bounding box center [575, 297] width 389 height 367
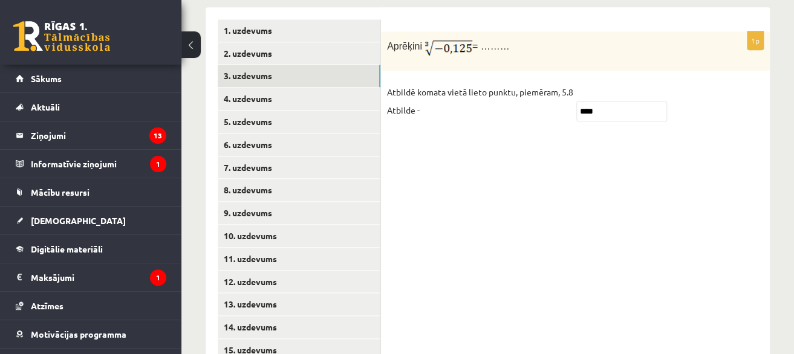
scroll to position [572, 0]
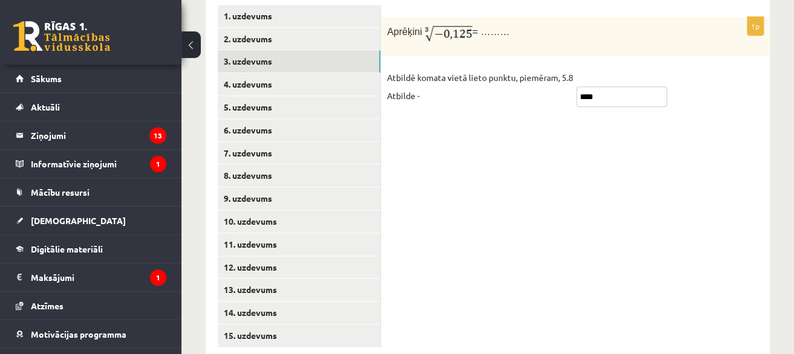
click at [592, 86] on input "****" at bounding box center [621, 96] width 91 height 21
type input "****"
click at [469, 114] on div "1p Aprēķini = ……… Atbildē komata vietā lieto punktu, piemēram, 5.8 Atbilde - **…" at bounding box center [575, 176] width 389 height 367
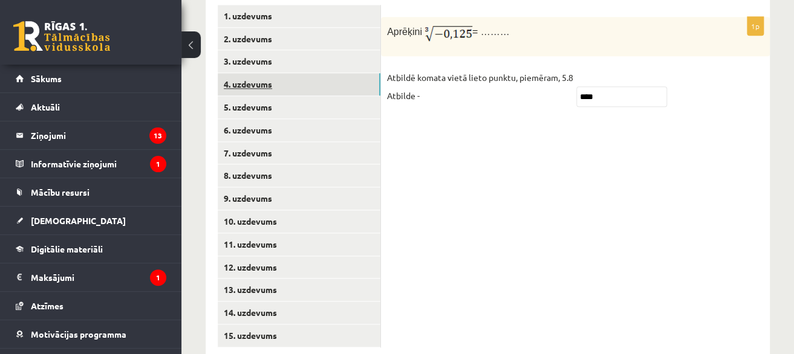
click at [348, 73] on link "4. uzdevums" at bounding box center [299, 84] width 163 height 22
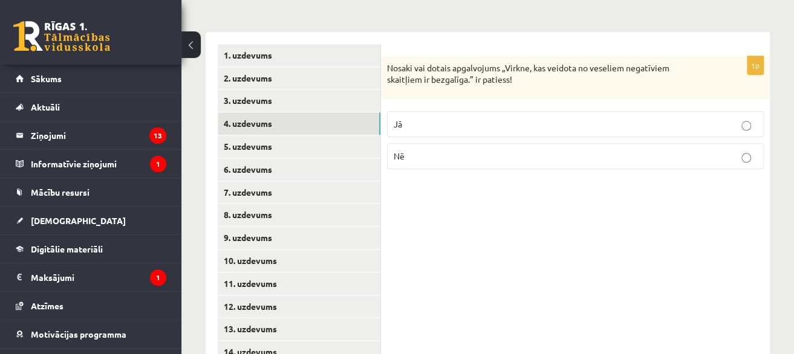
scroll to position [512, 0]
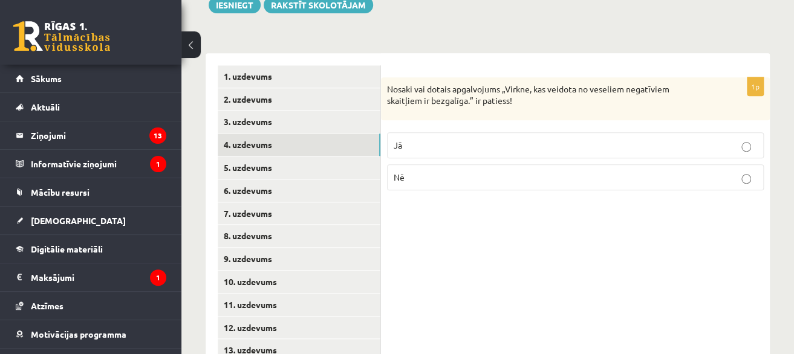
click at [478, 171] on p "Nē" at bounding box center [575, 177] width 363 height 13
click at [323, 157] on link "5. uzdevums" at bounding box center [299, 168] width 163 height 22
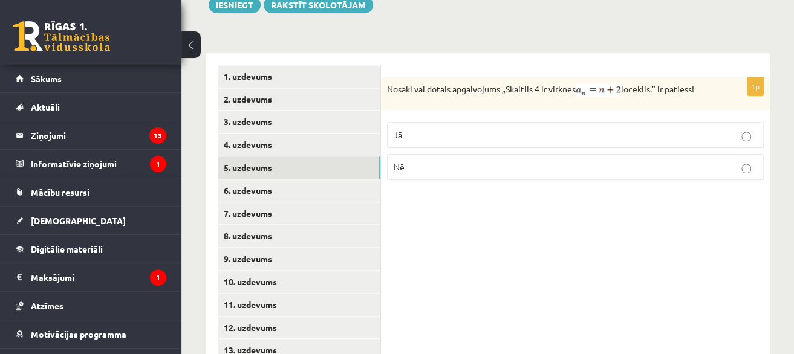
click at [549, 120] on fieldset "Jā Nē" at bounding box center [575, 150] width 377 height 68
click at [509, 119] on fieldset "Jā Nē" at bounding box center [575, 150] width 377 height 68
click at [512, 129] on p "Jā" at bounding box center [575, 135] width 363 height 13
click at [262, 180] on link "6. uzdevums" at bounding box center [299, 191] width 163 height 22
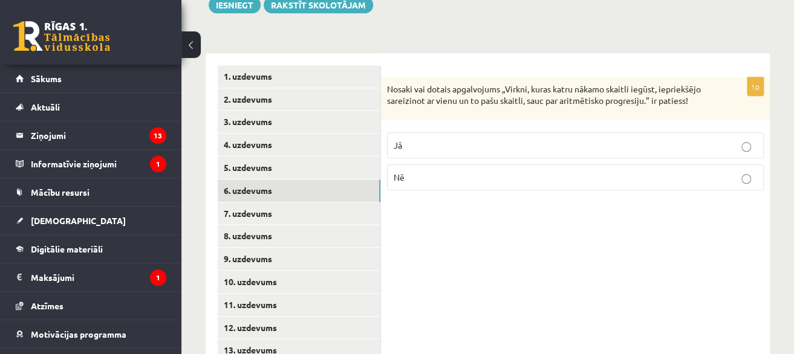
click at [485, 171] on p "Nē" at bounding box center [575, 177] width 363 height 13
click at [296, 203] on link "7. uzdevums" at bounding box center [299, 214] width 163 height 22
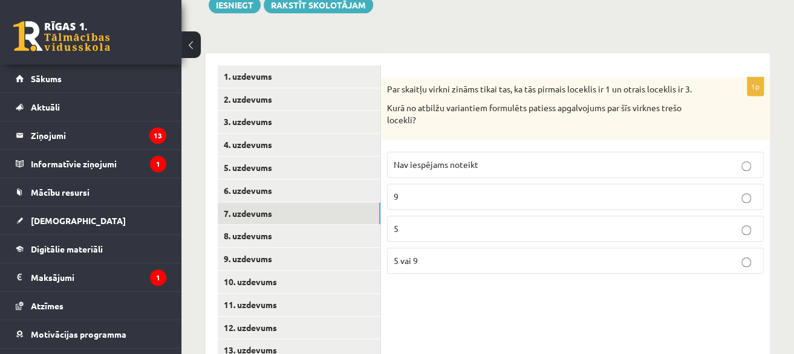
click at [616, 158] on p "Nav iespējams noteikt" at bounding box center [575, 164] width 363 height 13
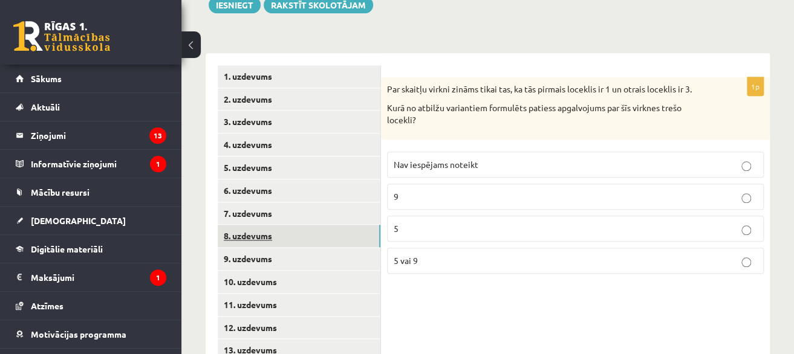
click at [322, 225] on link "8. uzdevums" at bounding box center [299, 236] width 163 height 22
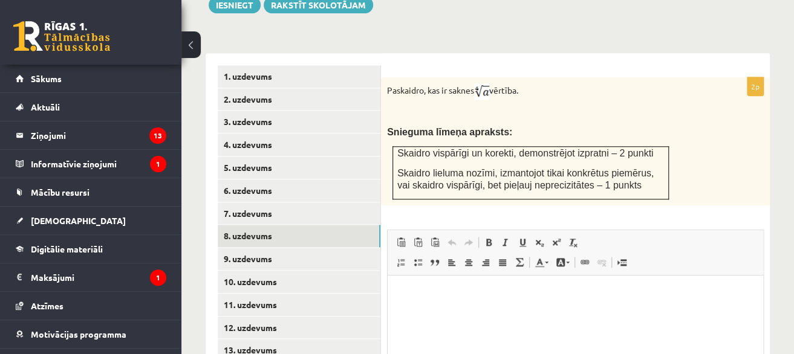
click at [651, 308] on html at bounding box center [576, 293] width 376 height 37
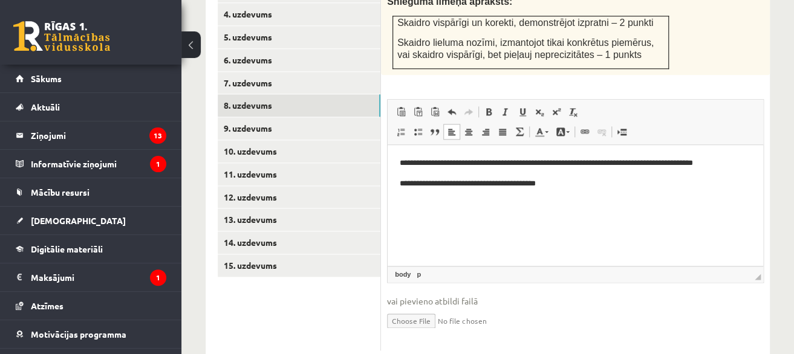
scroll to position [645, 0]
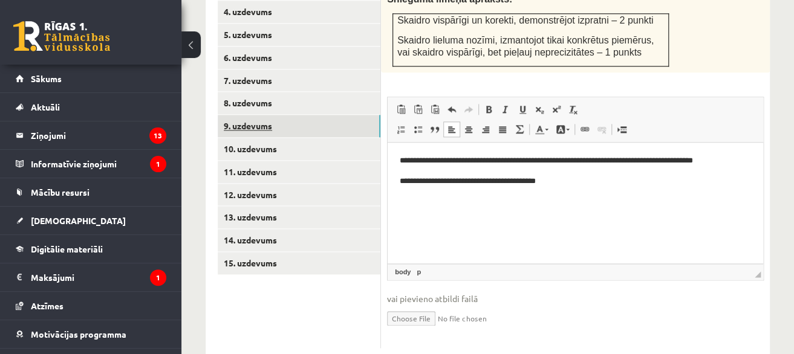
click at [312, 115] on link "9. uzdevums" at bounding box center [299, 126] width 163 height 22
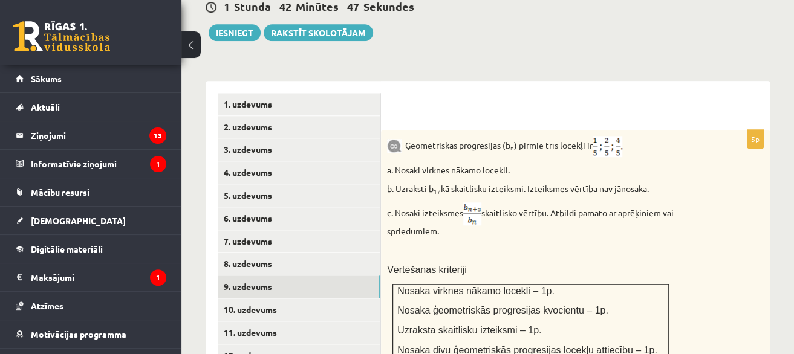
scroll to position [512, 0]
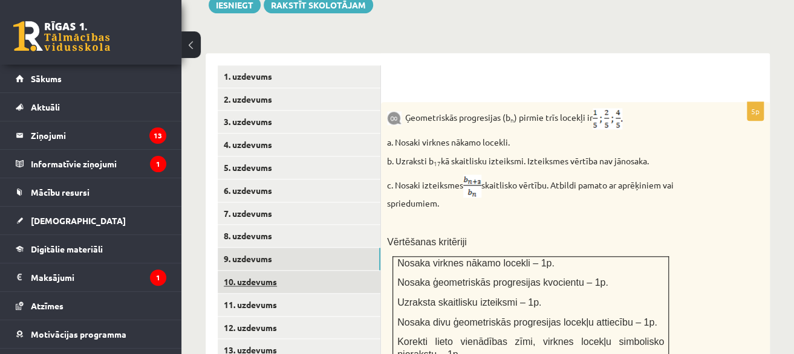
drag, startPoint x: 382, startPoint y: 240, endPoint x: 377, endPoint y: 246, distance: 7.3
click at [381, 241] on div "Ģeometriskās progresijas (b n ) pirmie trīs locekļi ir a. Nosaki virknes nākamo…" at bounding box center [575, 238] width 389 height 273
click at [369, 271] on link "10. uzdevums" at bounding box center [299, 282] width 163 height 22
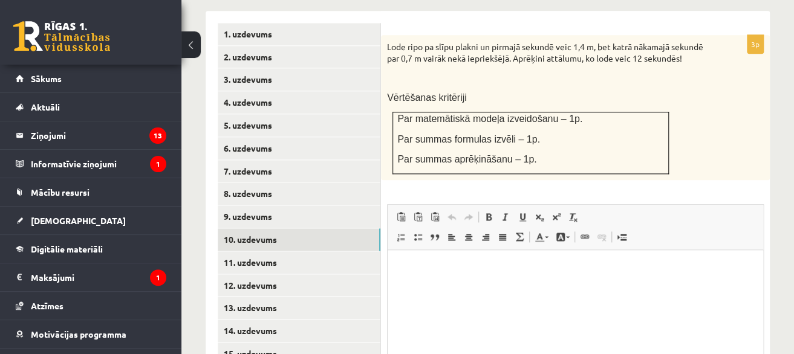
scroll to position [572, 0]
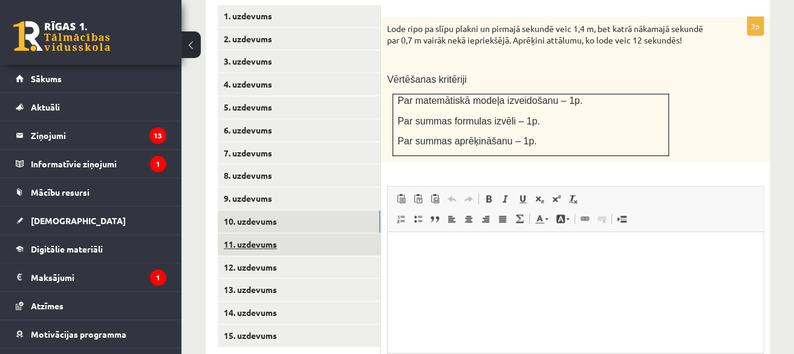
click at [357, 233] on link "11. uzdevums" at bounding box center [299, 244] width 163 height 22
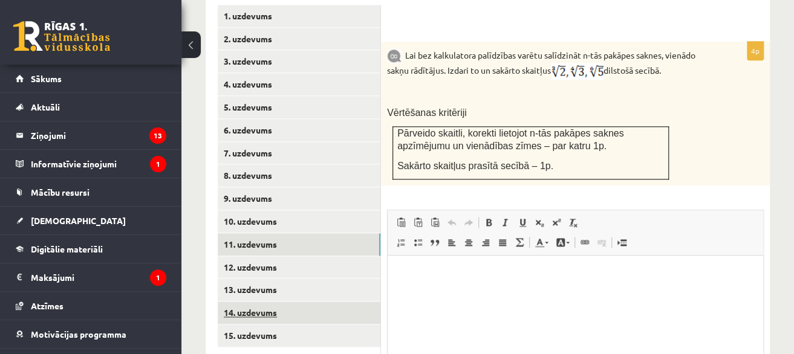
scroll to position [0, 0]
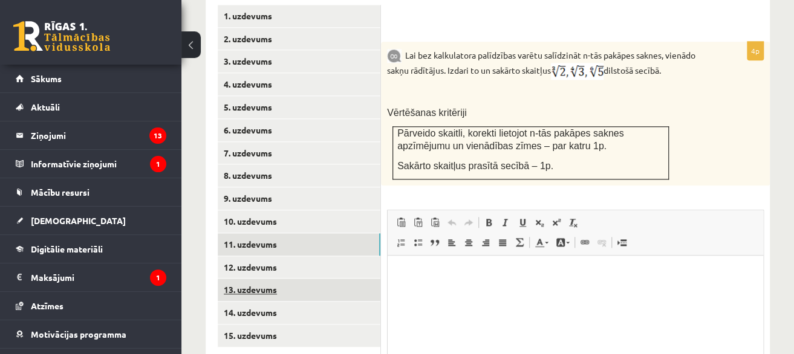
click at [259, 279] on link "13. uzdevums" at bounding box center [299, 290] width 163 height 22
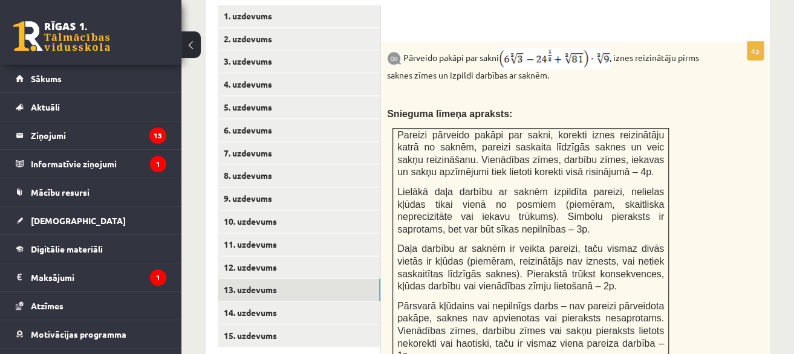
click at [550, 76] on div "Pārveido pakāpi par sakni , iznes reizinātāju pirms saknes zīmes un izpildi dar…" at bounding box center [575, 209] width 389 height 334
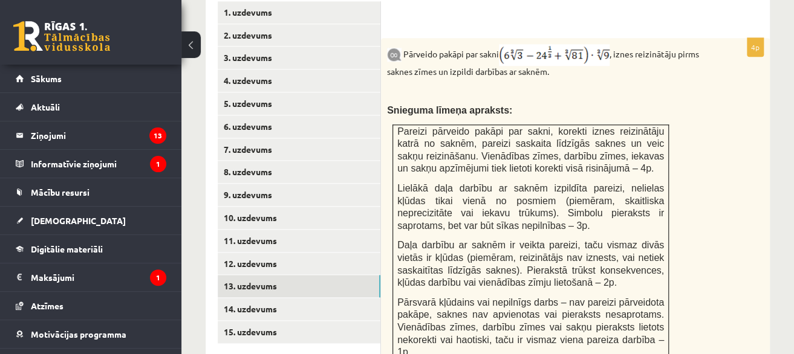
scroll to position [633, 0]
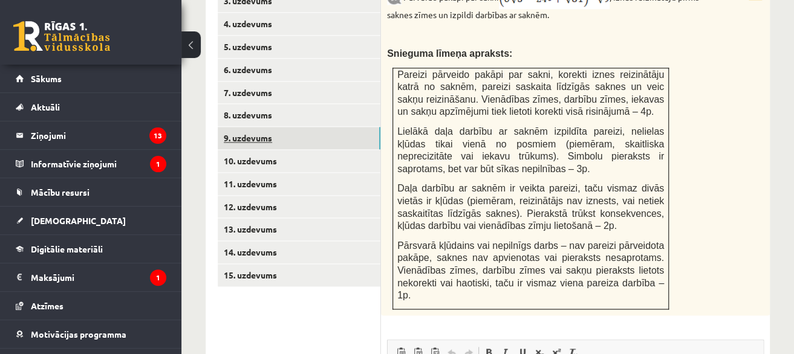
click at [336, 127] on link "9. uzdevums" at bounding box center [299, 138] width 163 height 22
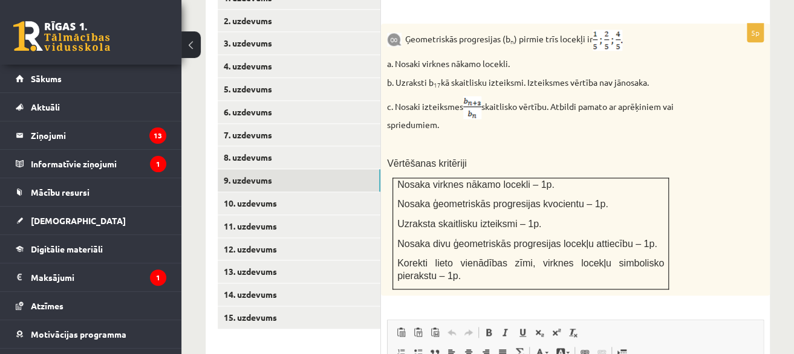
scroll to position [572, 0]
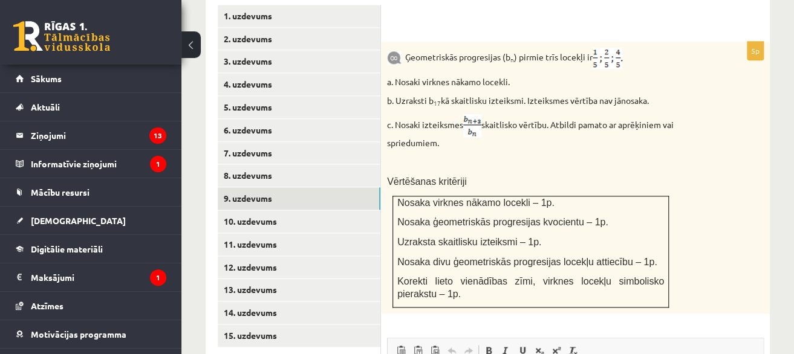
drag, startPoint x: 561, startPoint y: 205, endPoint x: 573, endPoint y: 223, distance: 21.5
click at [573, 223] on td "Nosaka virknes nākamo locekli – 1p. Nosaka ģeometriskās progresijas kvocientu –…" at bounding box center [531, 252] width 276 height 112
click at [573, 224] on td "Nosaka virknes nākamo locekli – 1p. Nosaka ģeometriskās progresijas kvocientu –…" at bounding box center [531, 252] width 276 height 112
click at [342, 165] on link "8. uzdevums" at bounding box center [299, 176] width 163 height 22
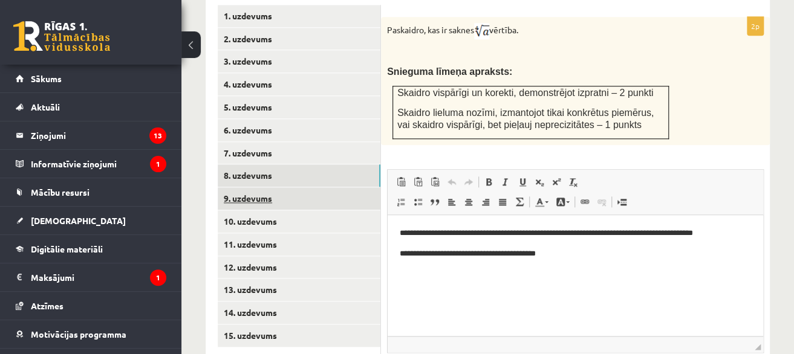
scroll to position [0, 0]
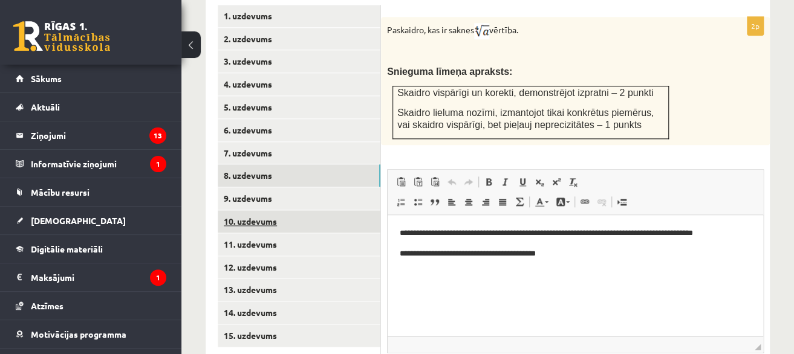
click at [331, 210] on link "10. uzdevums" at bounding box center [299, 221] width 163 height 22
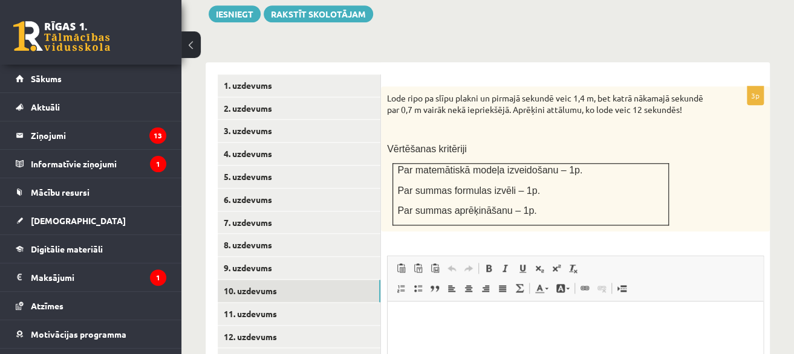
scroll to position [512, 0]
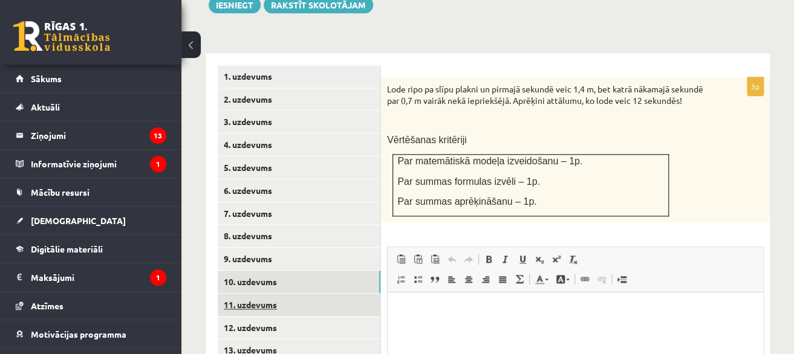
click at [332, 294] on link "11. uzdevums" at bounding box center [299, 305] width 163 height 22
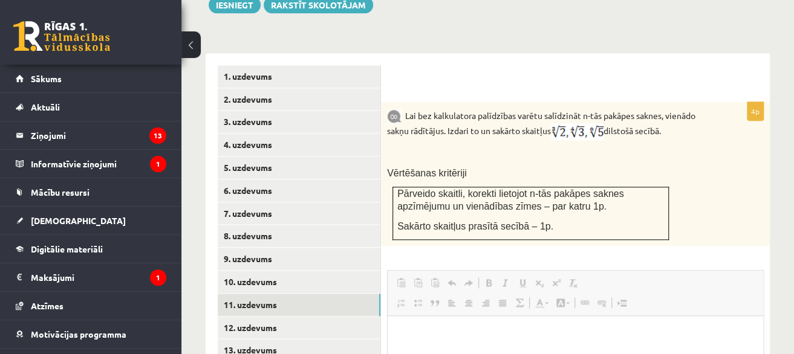
scroll to position [0, 0]
click at [642, 275] on span "Ielīmēt Klaviatūras saīsne vadīšanas taustiņš+V Ievietot kā vienkāršu tekstu Kl…" at bounding box center [576, 285] width 366 height 20
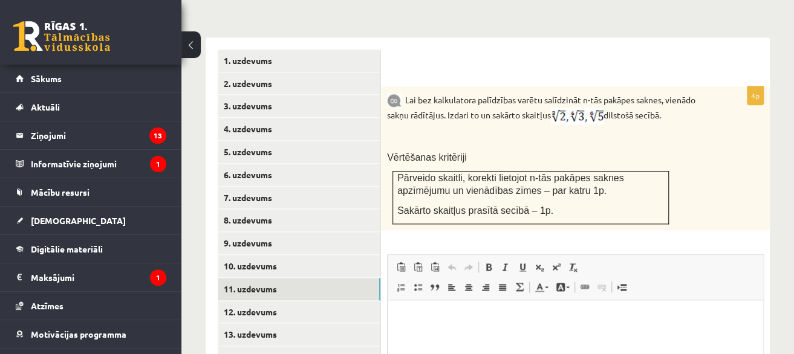
scroll to position [572, 0]
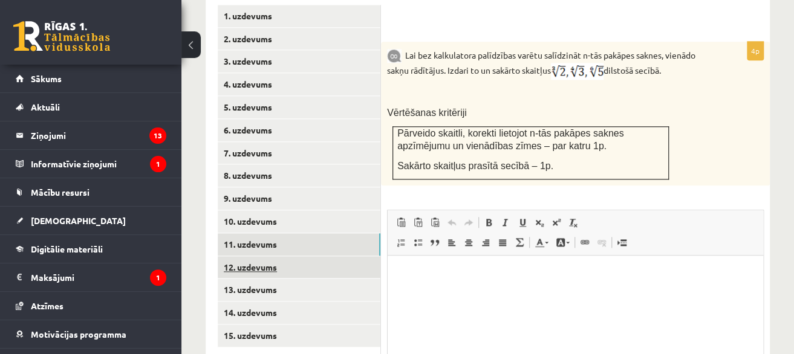
click at [356, 256] on link "12. uzdevums" at bounding box center [299, 267] width 163 height 22
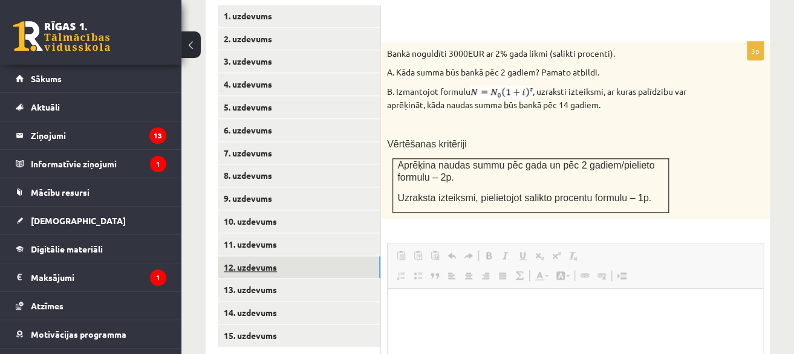
scroll to position [0, 0]
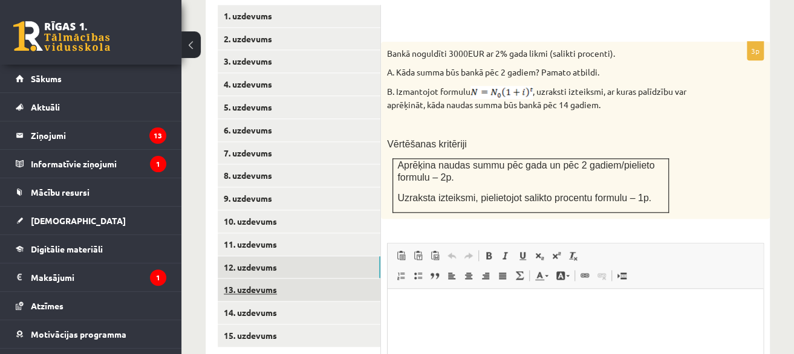
click at [342, 279] on link "13. uzdevums" at bounding box center [299, 290] width 163 height 22
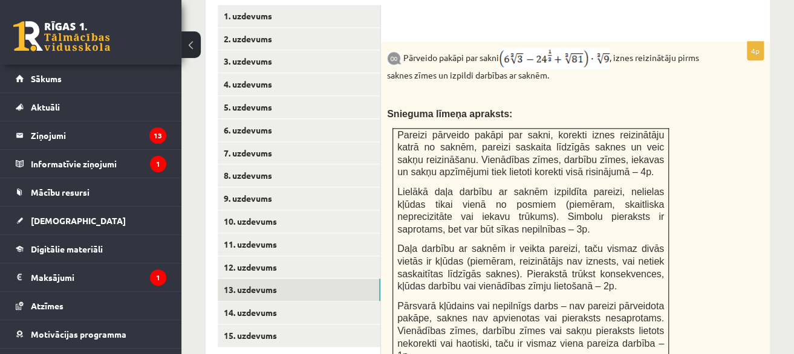
click at [559, 187] on span "Lielākā daļa darbību ar saknēm izpildīta pareizi, nelielas kļūdas tikai vienā n…" at bounding box center [530, 211] width 267 height 48
click at [340, 256] on link "12. uzdevums" at bounding box center [299, 267] width 163 height 22
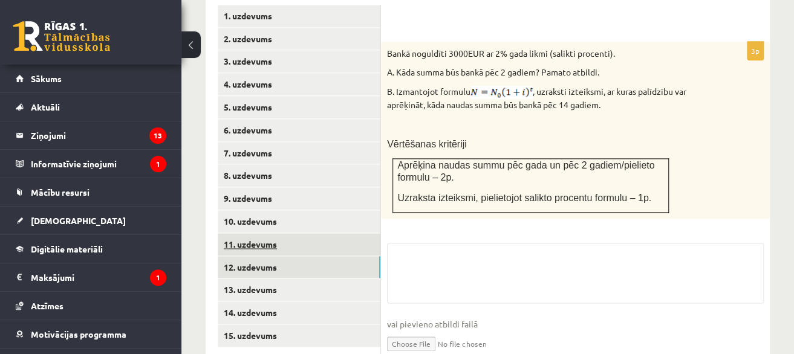
click at [345, 233] on link "11. uzdevums" at bounding box center [299, 244] width 163 height 22
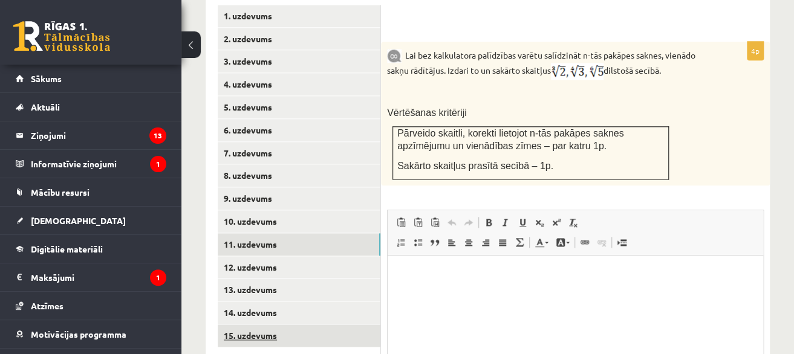
click at [301, 325] on link "15. uzdevums" at bounding box center [299, 336] width 163 height 22
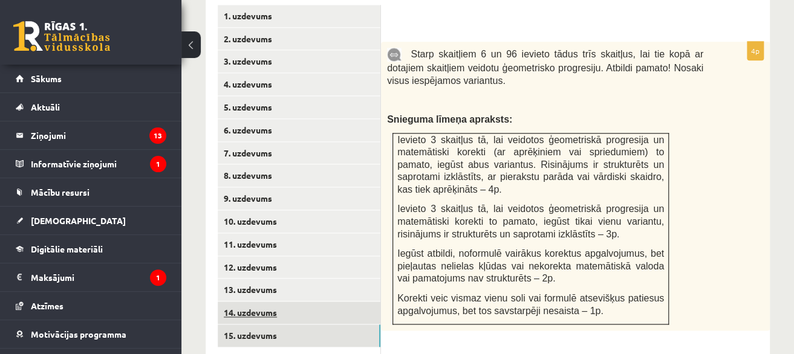
click at [334, 302] on link "14. uzdevums" at bounding box center [299, 313] width 163 height 22
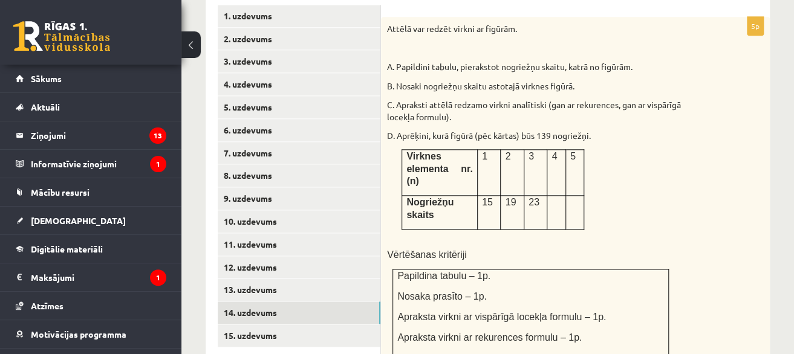
scroll to position [512, 0]
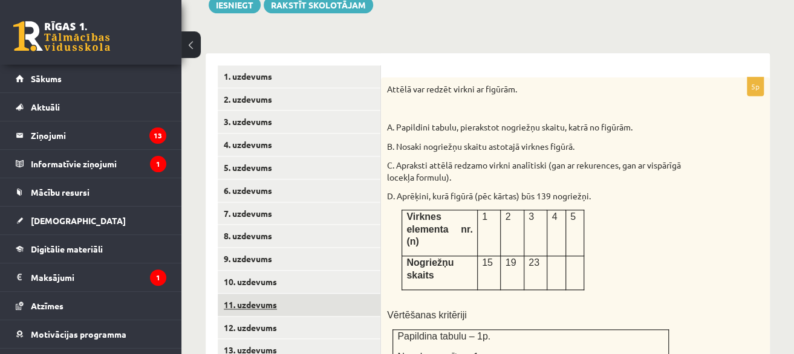
click at [313, 294] on link "11. uzdevums" at bounding box center [299, 305] width 163 height 22
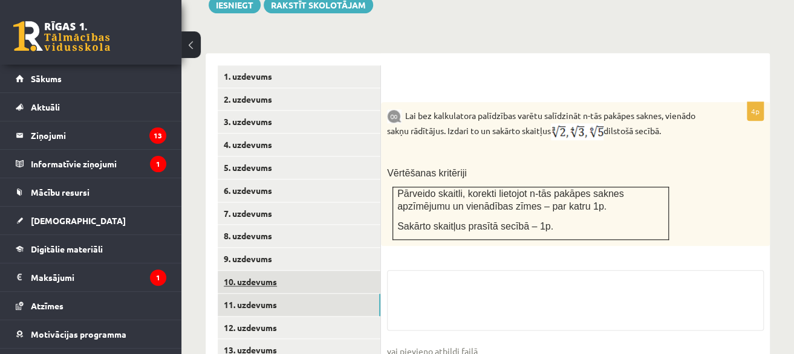
click at [327, 271] on link "10. uzdevums" at bounding box center [299, 282] width 163 height 22
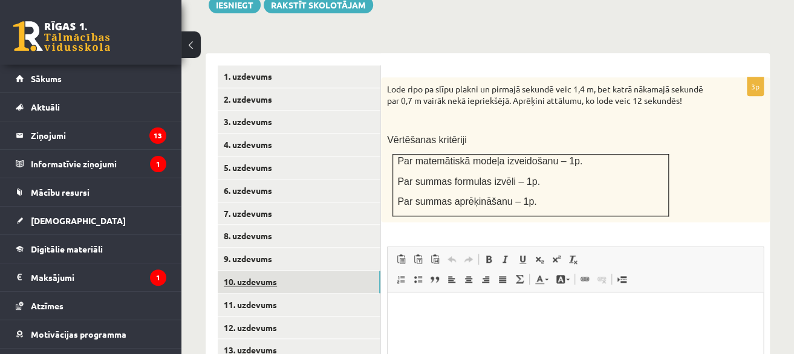
scroll to position [0, 0]
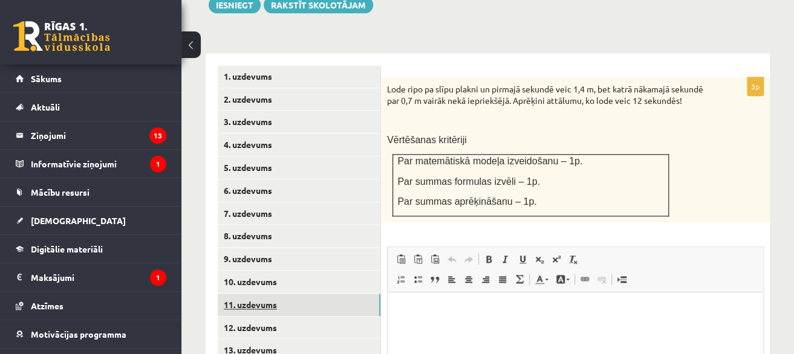
click at [327, 294] on link "11. uzdevums" at bounding box center [299, 305] width 163 height 22
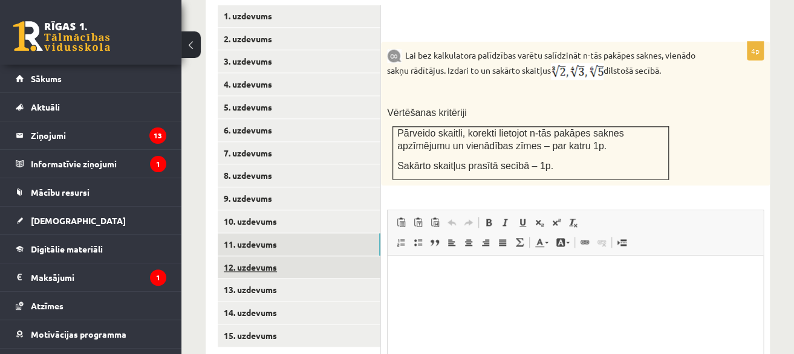
click at [351, 256] on link "12. uzdevums" at bounding box center [299, 267] width 163 height 22
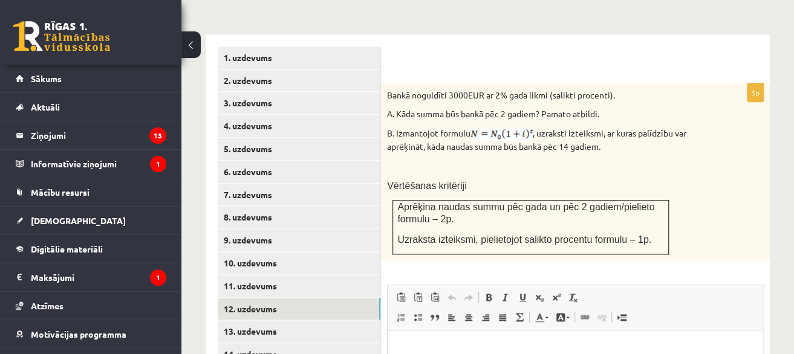
scroll to position [512, 0]
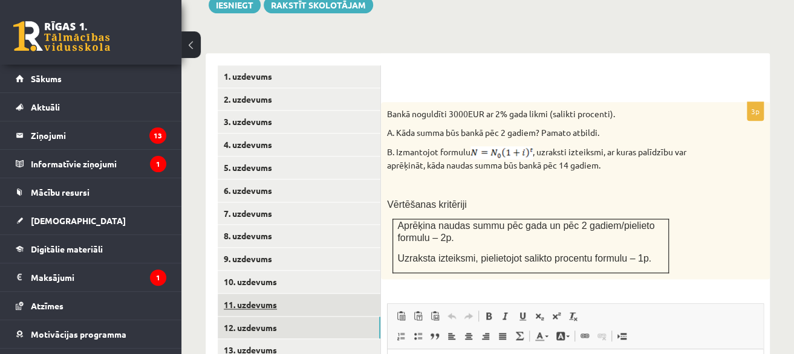
click at [351, 294] on link "11. uzdevums" at bounding box center [299, 305] width 163 height 22
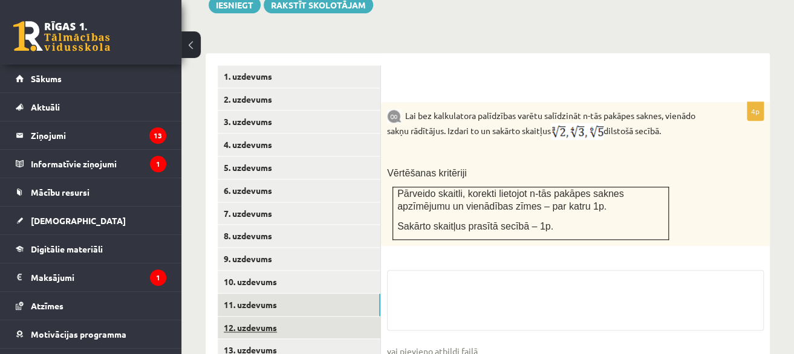
click at [347, 317] on link "12. uzdevums" at bounding box center [299, 328] width 163 height 22
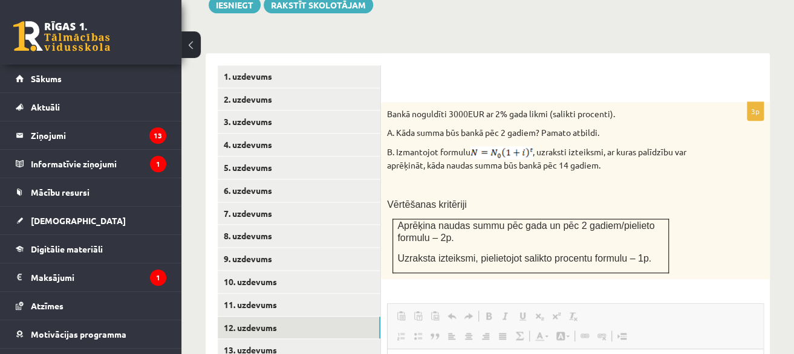
scroll to position [0, 0]
click at [515, 267] on div "3p Bankā noguldīti 3000EUR ar 2% gada likmi (salikti procenti). A. Kāda summa b…" at bounding box center [575, 328] width 389 height 453
click at [529, 304] on span "Redaktora rīkjoslas Ielīmēt Klaviatūras saīsne vadīšanas taustiņš+V Ievietot kā…" at bounding box center [576, 326] width 376 height 45
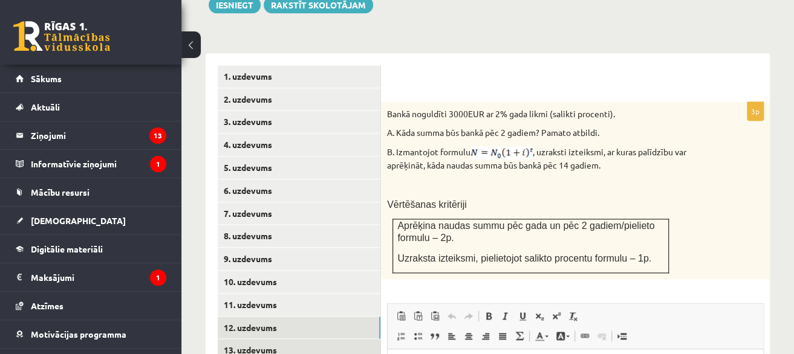
click at [295, 339] on link "13. uzdevums" at bounding box center [299, 350] width 163 height 22
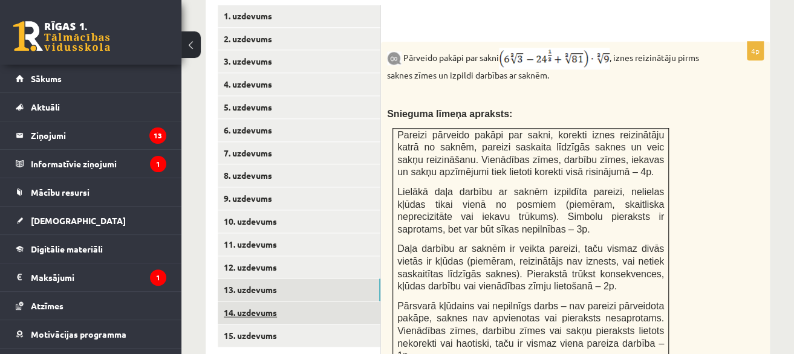
click at [358, 302] on link "14. uzdevums" at bounding box center [299, 313] width 163 height 22
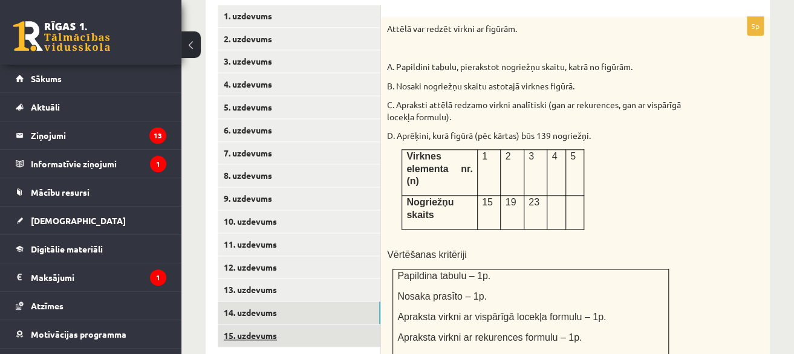
click at [348, 325] on link "15. uzdevums" at bounding box center [299, 336] width 163 height 22
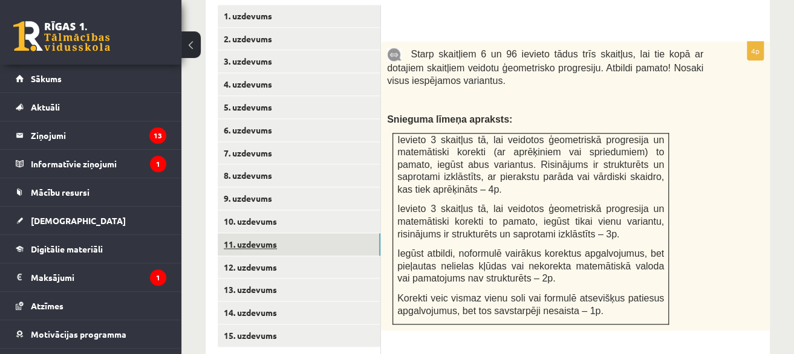
click at [343, 233] on link "11. uzdevums" at bounding box center [299, 244] width 163 height 22
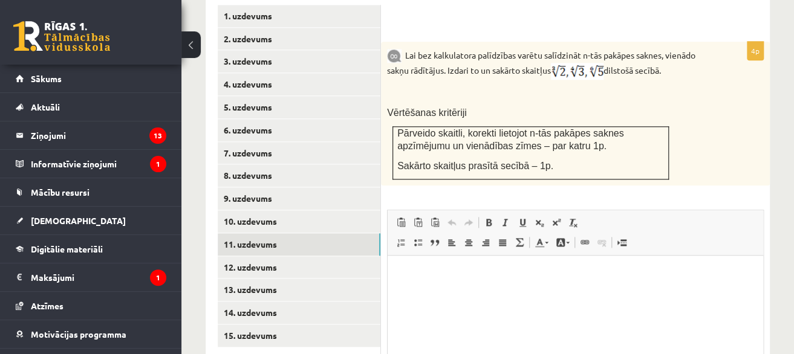
click at [719, 103] on div "Lai bez kalkulatora palīdzības varētu salīdzināt n-tās pakāpes saknes, vienādo …" at bounding box center [575, 114] width 389 height 144
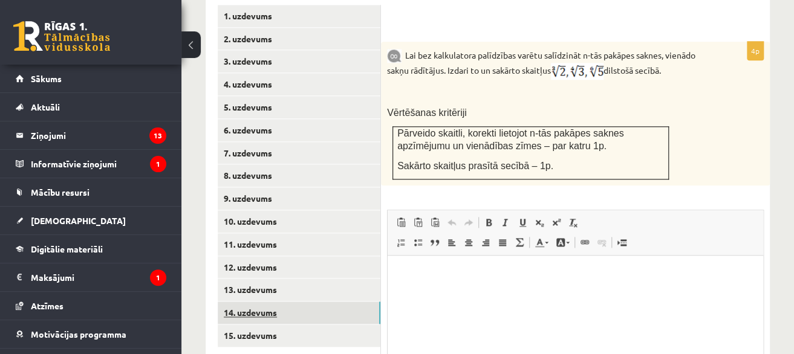
click at [352, 302] on link "14. uzdevums" at bounding box center [299, 313] width 163 height 22
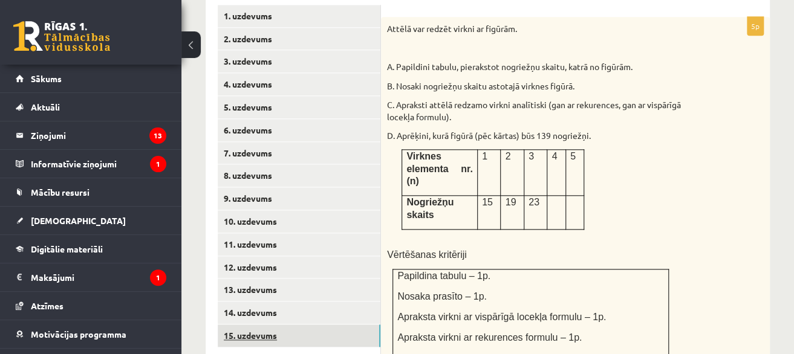
click at [358, 325] on link "15. uzdevums" at bounding box center [299, 336] width 163 height 22
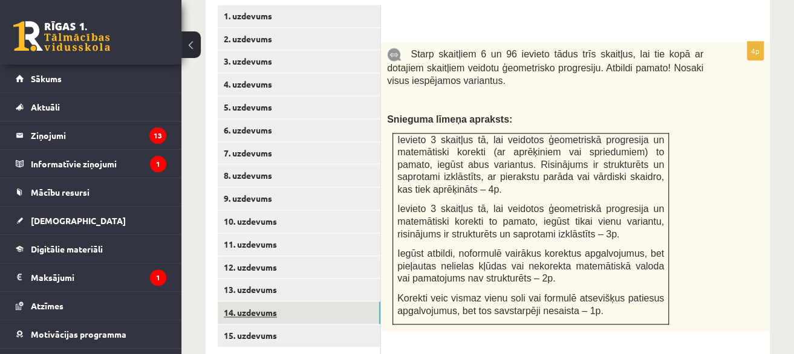
click at [345, 302] on link "14. uzdevums" at bounding box center [299, 313] width 163 height 22
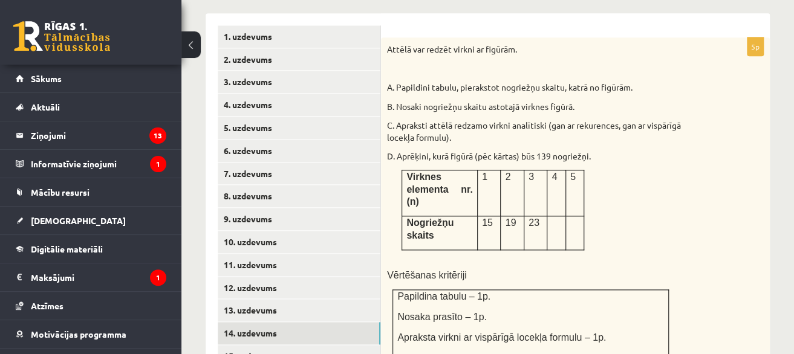
scroll to position [572, 0]
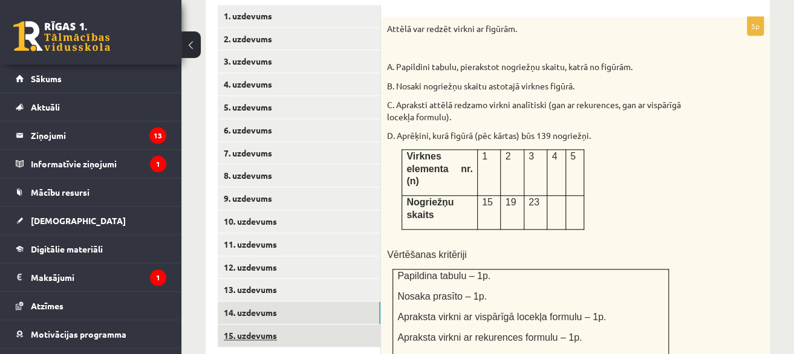
click at [335, 325] on link "15. uzdevums" at bounding box center [299, 336] width 163 height 22
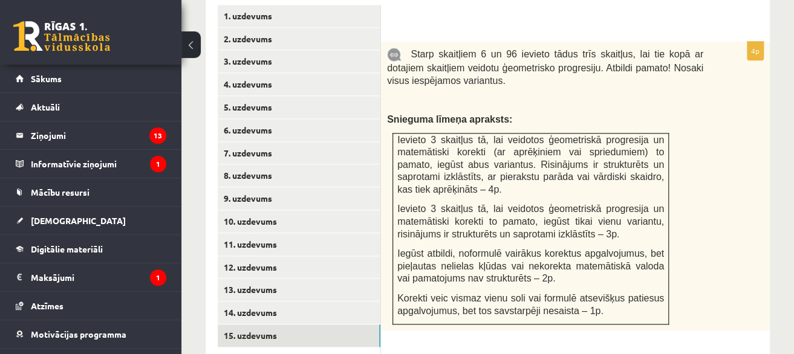
click at [218, 325] on link "15. uzdevums" at bounding box center [299, 336] width 163 height 22
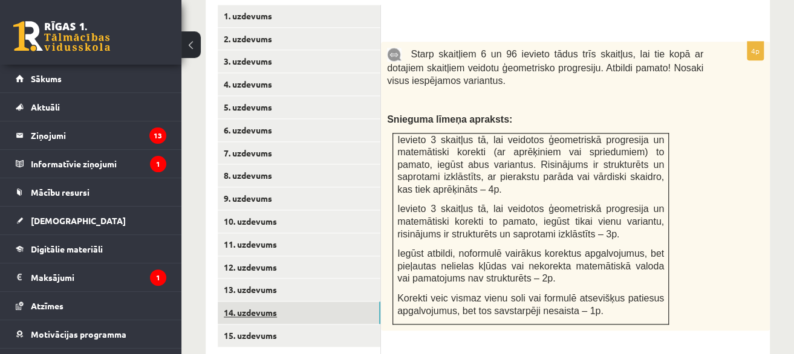
click at [365, 302] on link "14. uzdevums" at bounding box center [299, 313] width 163 height 22
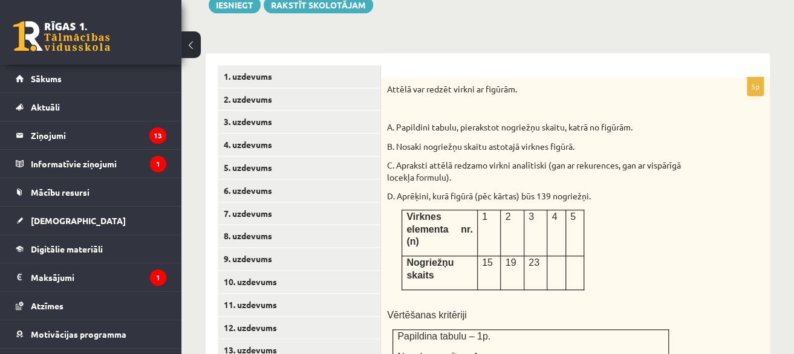
click at [573, 210] on td "5" at bounding box center [574, 233] width 18 height 46
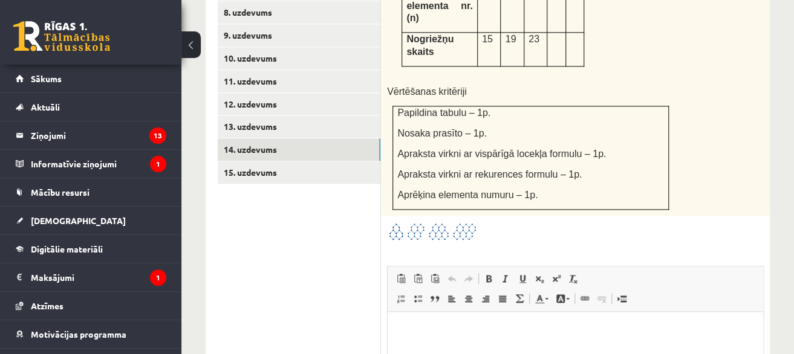
click at [579, 222] on div at bounding box center [575, 232] width 377 height 20
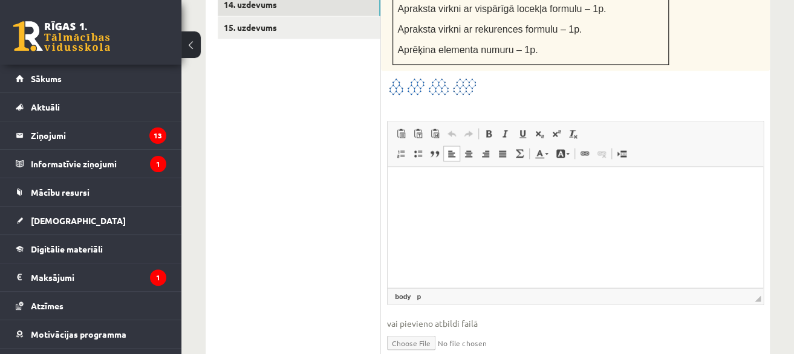
click at [350, 239] on ul "1. uzdevums 2. uzdevums 3. uzdevums 4. uzdevums 5. uzdevums 6. uzdevums 7. uzde…" at bounding box center [299, 34] width 163 height 676
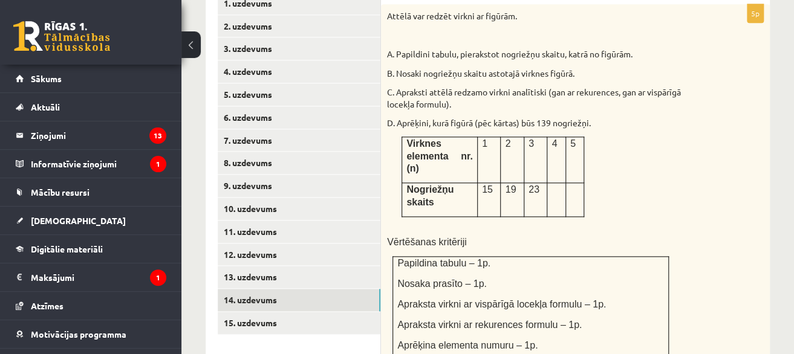
scroll to position [639, 0]
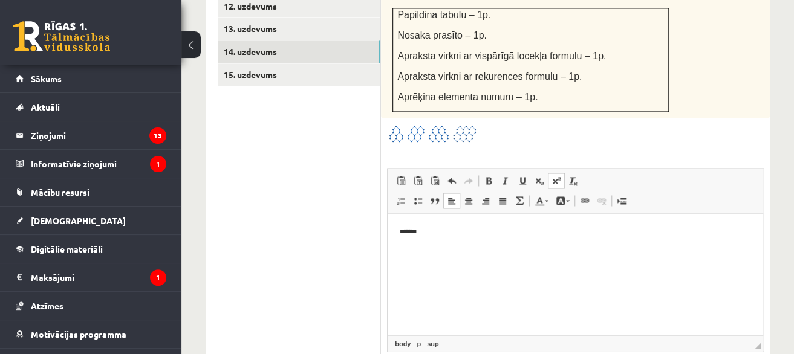
click at [336, 153] on ul "1. uzdevums 2. uzdevums 3. uzdevums 4. uzdevums 5. uzdevums 6. uzdevums 7. uzde…" at bounding box center [299, 82] width 163 height 676
click at [301, 142] on ul "1. uzdevums 2. uzdevums 3. uzdevums 4. uzdevums 5. uzdevums 6. uzdevums 7. uzde…" at bounding box center [299, 82] width 163 height 676
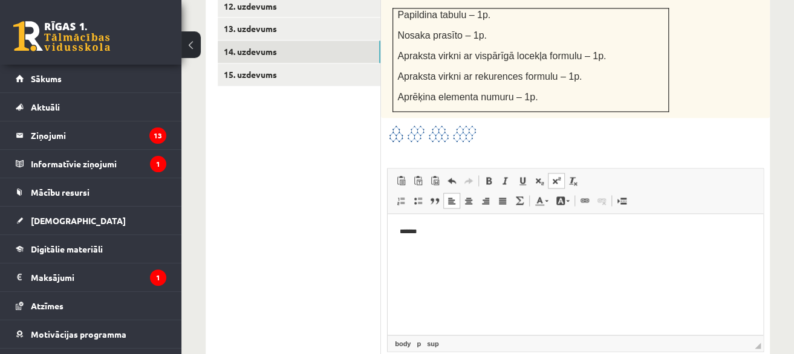
click at [301, 142] on ul "1. uzdevums 2. uzdevums 3. uzdevums 4. uzdevums 5. uzdevums 6. uzdevums 7. uzde…" at bounding box center [299, 82] width 163 height 676
click at [301, 143] on ul "1. uzdevums 2. uzdevums 3. uzdevums 4. uzdevums 5. uzdevums 6. uzdevums 7. uzde…" at bounding box center [299, 82] width 163 height 676
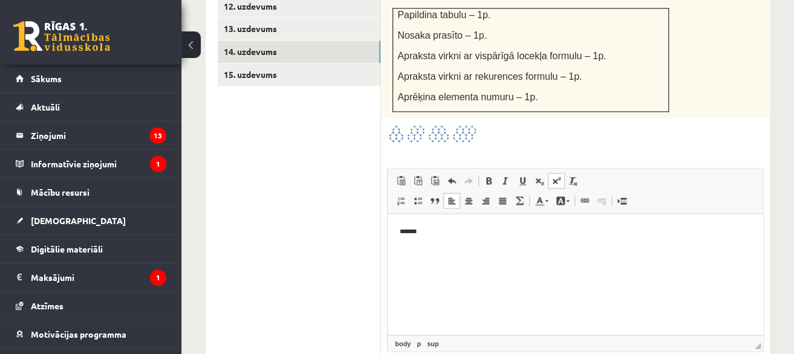
click at [301, 143] on ul "1. uzdevums 2. uzdevums 3. uzdevums 4. uzdevums 5. uzdevums 6. uzdevums 7. uzde…" at bounding box center [299, 82] width 163 height 676
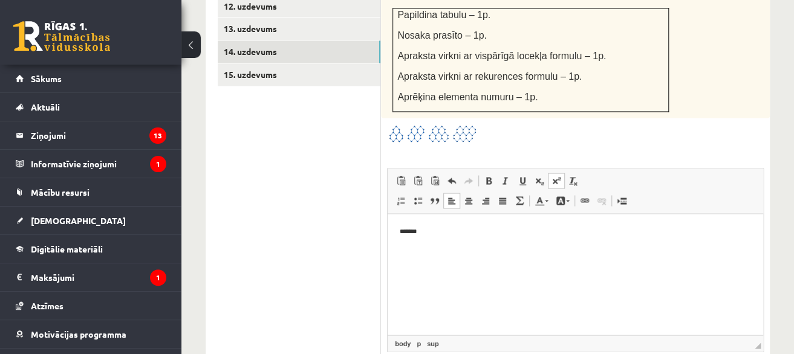
click at [313, 143] on ul "1. uzdevums 2. uzdevums 3. uzdevums 4. uzdevums 5. uzdevums 6. uzdevums 7. uzde…" at bounding box center [299, 82] width 163 height 676
drag, startPoint x: 313, startPoint y: 143, endPoint x: 282, endPoint y: 163, distance: 36.9
click at [282, 163] on ul "1. uzdevums 2. uzdevums 3. uzdevums 4. uzdevums 5. uzdevums 6. uzdevums 7. uzde…" at bounding box center [299, 82] width 163 height 676
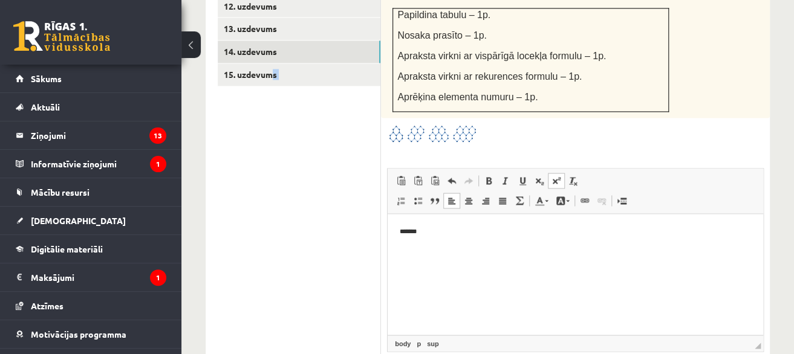
click at [282, 163] on ul "1. uzdevums 2. uzdevums 3. uzdevums 4. uzdevums 5. uzdevums 6. uzdevums 7. uzde…" at bounding box center [299, 82] width 163 height 676
click at [346, 62] on ul "1. uzdevums 2. uzdevums 3. uzdevums 4. uzdevums 5. uzdevums 6. uzdevums 7. uzde…" at bounding box center [299, 82] width 163 height 676
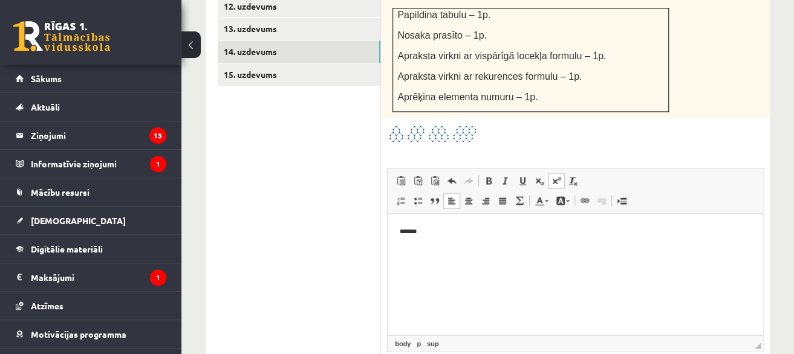
click at [346, 62] on ul "1. uzdevums 2. uzdevums 3. uzdevums 4. uzdevums 5. uzdevums 6. uzdevums 7. uzde…" at bounding box center [299, 82] width 163 height 676
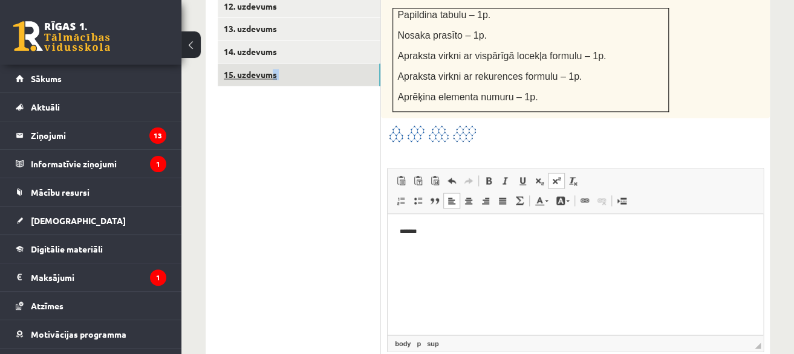
click at [358, 64] on link "15. uzdevums" at bounding box center [299, 75] width 163 height 22
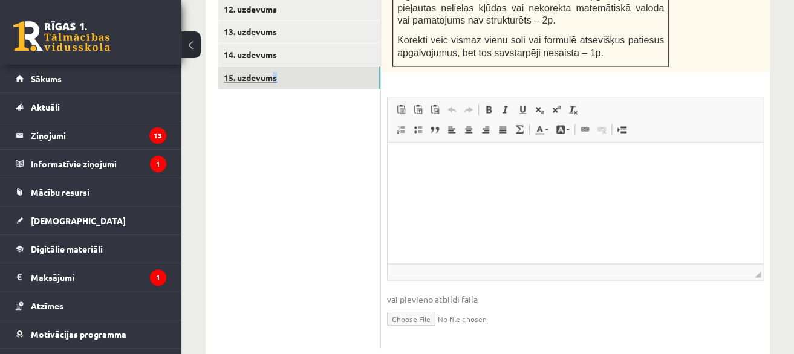
scroll to position [0, 0]
click at [358, 67] on link "15. uzdevums" at bounding box center [299, 78] width 163 height 22
click at [356, 67] on link "15. uzdevums" at bounding box center [299, 78] width 163 height 22
click at [359, 67] on link "15. uzdevums" at bounding box center [299, 78] width 163 height 22
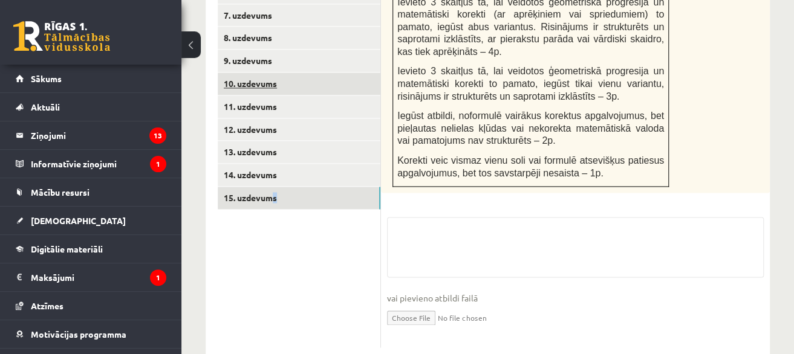
click at [363, 73] on link "10. uzdevums" at bounding box center [299, 84] width 163 height 22
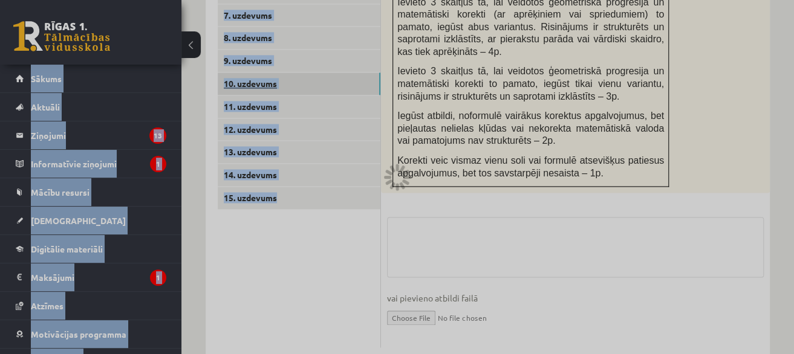
scroll to position [572, 0]
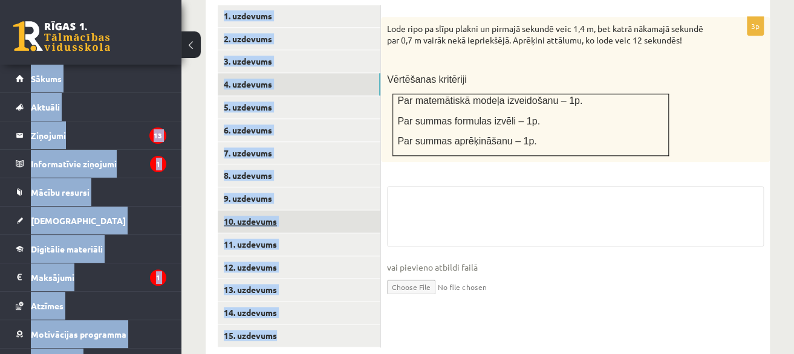
click at [363, 73] on link "4. uzdevums" at bounding box center [299, 84] width 163 height 22
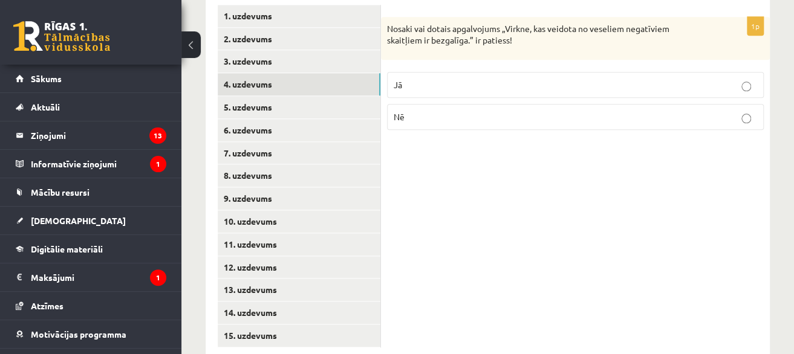
click at [460, 169] on div "1p Nosaki vai dotais apgalvojums „Virkne, kas veidota no veseliem negatīviem sk…" at bounding box center [575, 176] width 389 height 367
click at [307, 187] on link "9. uzdevums" at bounding box center [299, 198] width 163 height 22
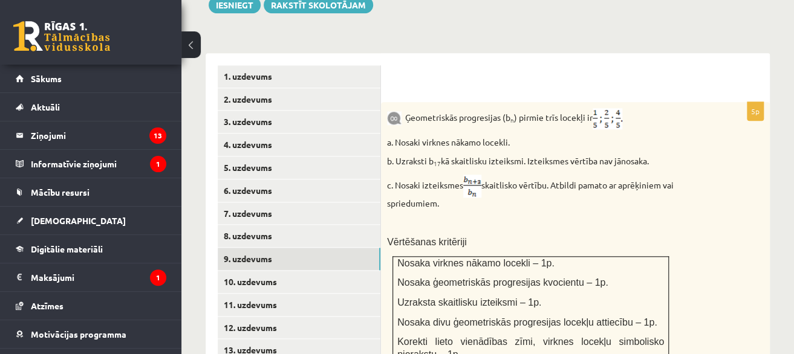
scroll to position [0, 0]
click at [345, 225] on link "8. uzdevums" at bounding box center [299, 236] width 163 height 22
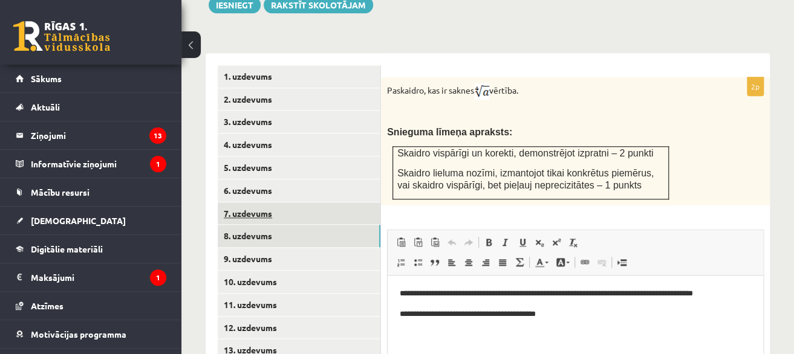
click at [325, 203] on link "7. uzdevums" at bounding box center [299, 214] width 163 height 22
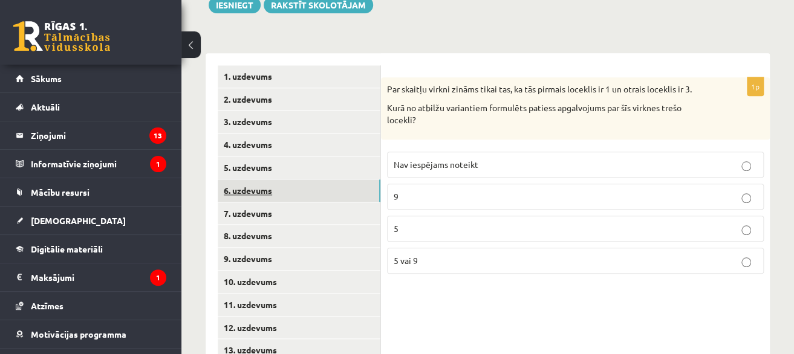
click at [339, 180] on link "6. uzdevums" at bounding box center [299, 191] width 163 height 22
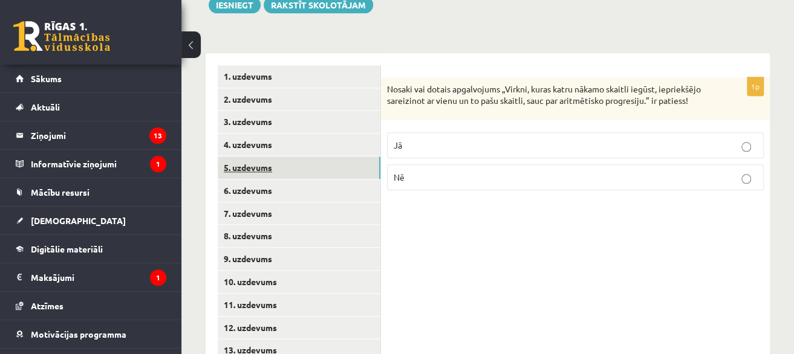
click at [349, 157] on link "5. uzdevums" at bounding box center [299, 168] width 163 height 22
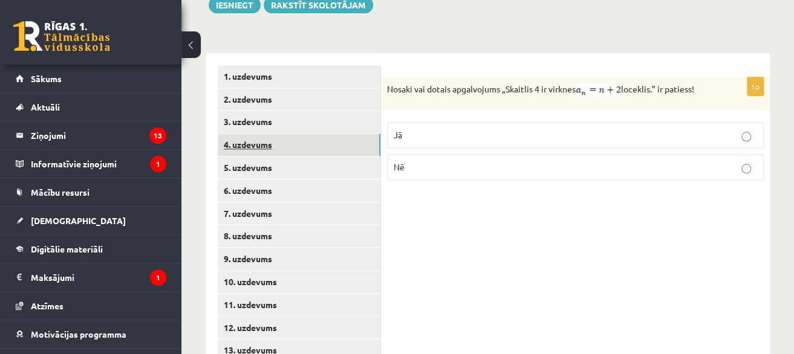
click at [357, 134] on link "4. uzdevums" at bounding box center [299, 145] width 163 height 22
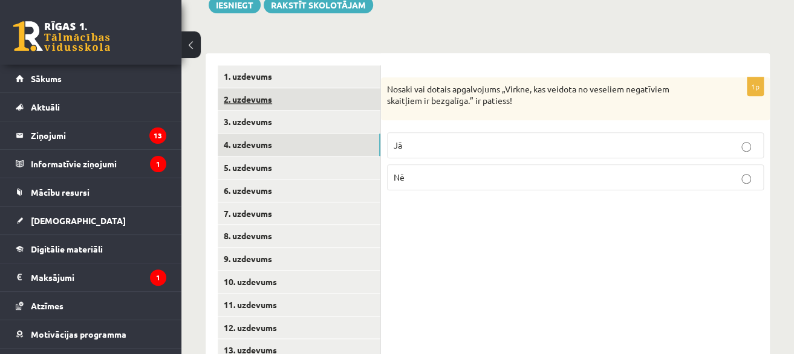
click at [360, 88] on link "2. uzdevums" at bounding box center [299, 99] width 163 height 22
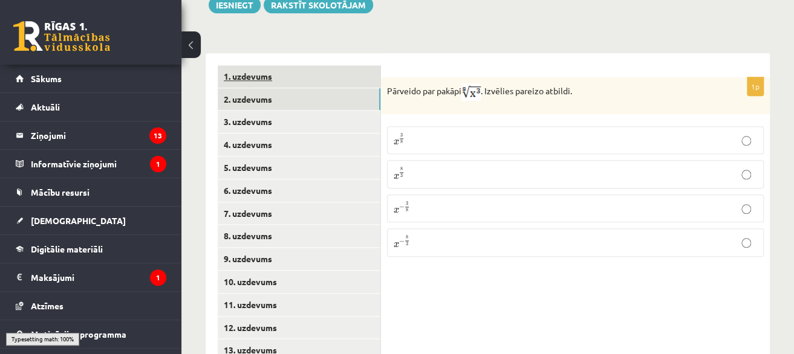
click at [371, 65] on link "1. uzdevums" at bounding box center [299, 76] width 163 height 22
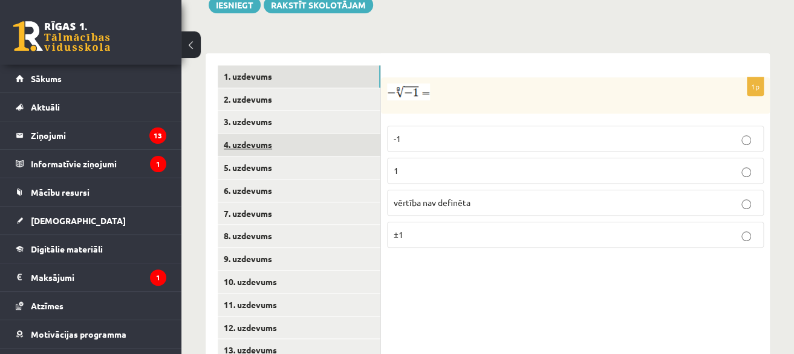
click at [368, 134] on link "4. uzdevums" at bounding box center [299, 145] width 163 height 22
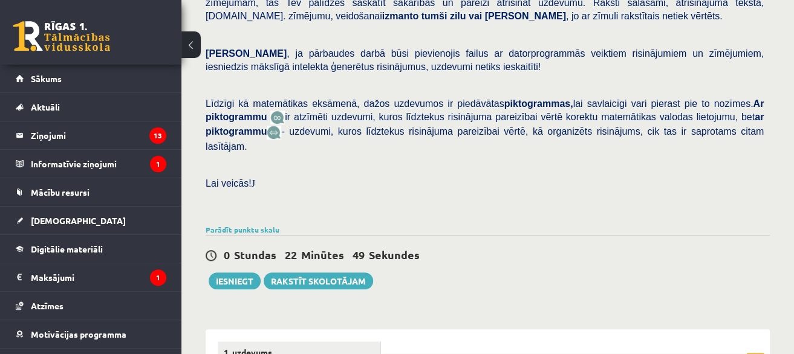
scroll to position [209, 0]
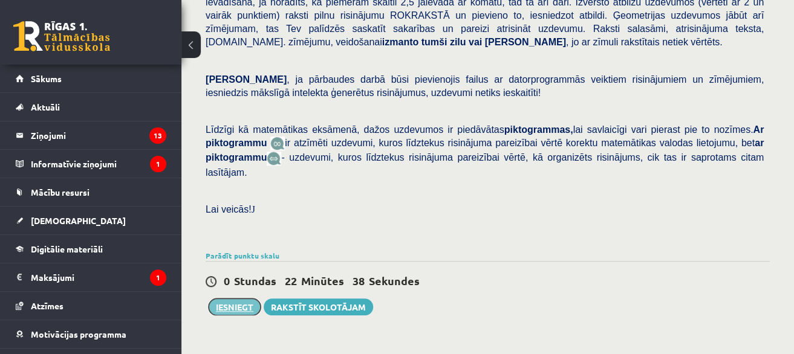
click at [239, 299] on button "Iesniegt" at bounding box center [235, 307] width 52 height 17
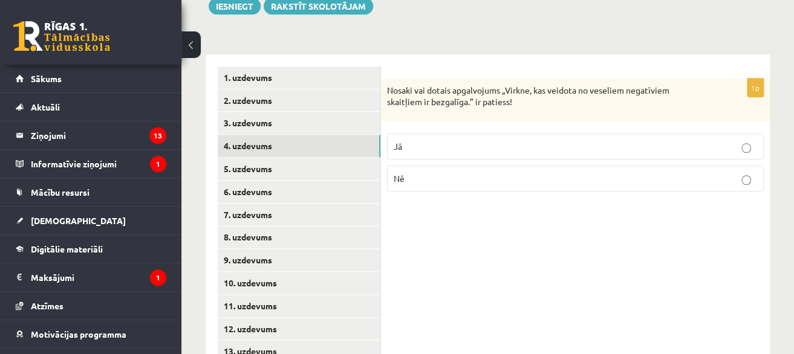
scroll to position [572, 0]
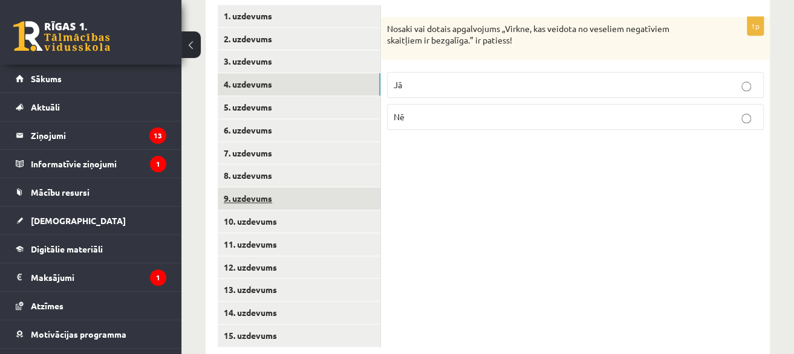
click at [349, 187] on link "9. uzdevums" at bounding box center [299, 198] width 163 height 22
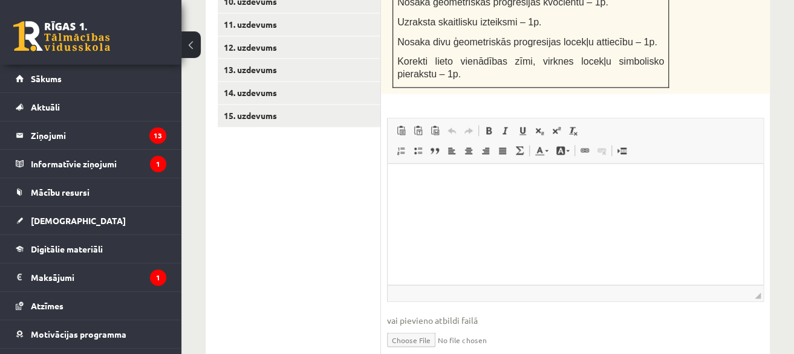
scroll to position [814, 0]
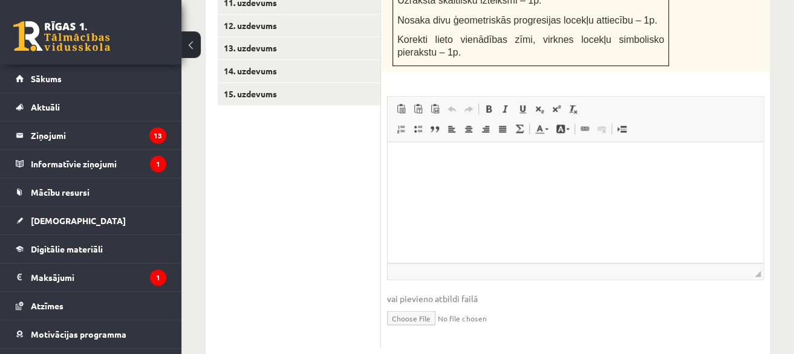
click at [431, 305] on input "file" at bounding box center [575, 317] width 377 height 25
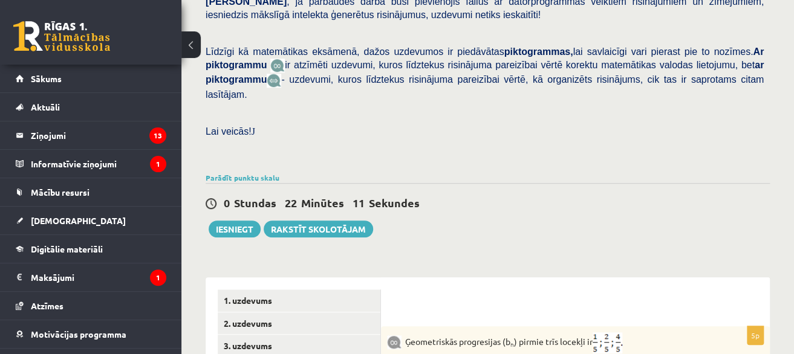
scroll to position [270, 0]
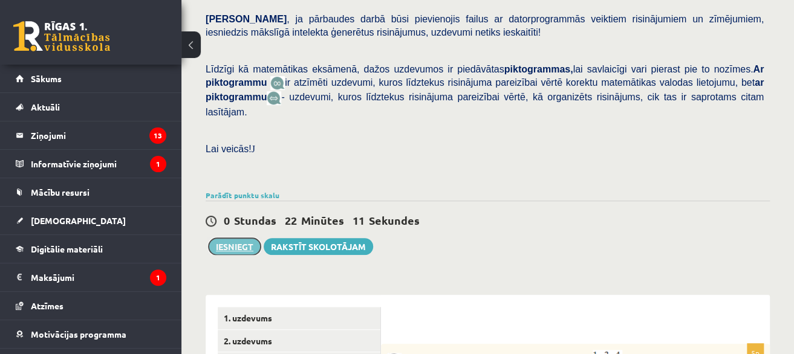
click at [239, 238] on button "Iesniegt" at bounding box center [235, 246] width 52 height 17
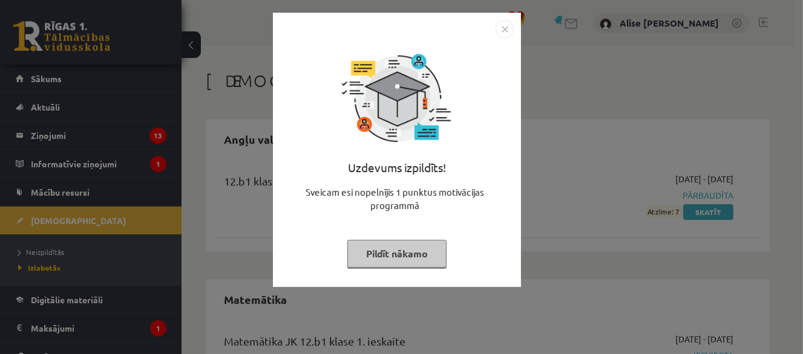
click at [403, 253] on button "Pildīt nākamo" at bounding box center [396, 254] width 99 height 28
